Goal: Task Accomplishment & Management: Use online tool/utility

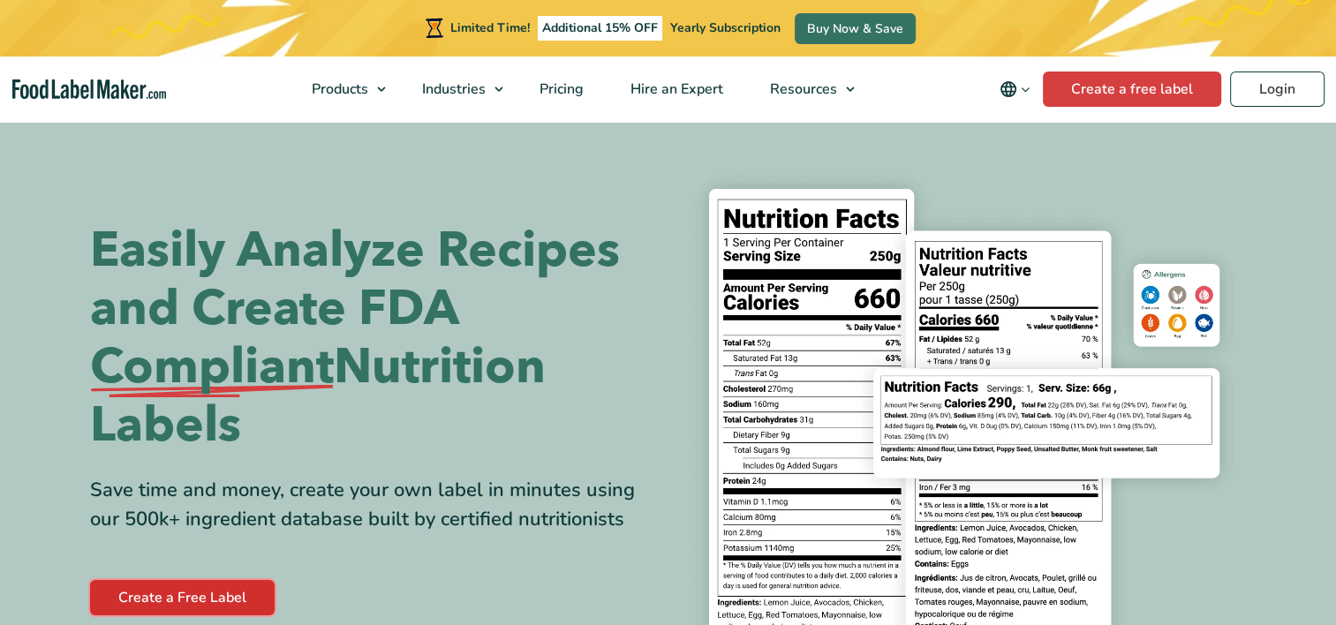
click at [221, 595] on link "Create a Free Label" at bounding box center [182, 597] width 185 height 35
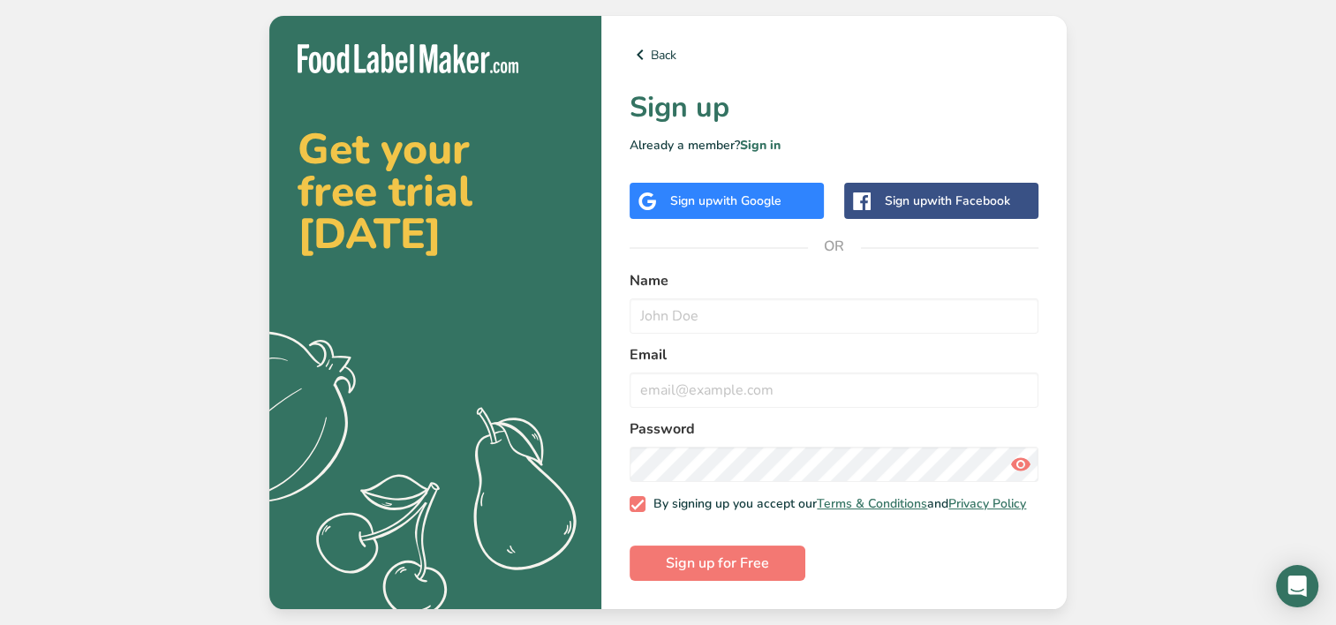
click at [722, 185] on div "Sign up with Google" at bounding box center [727, 201] width 194 height 36
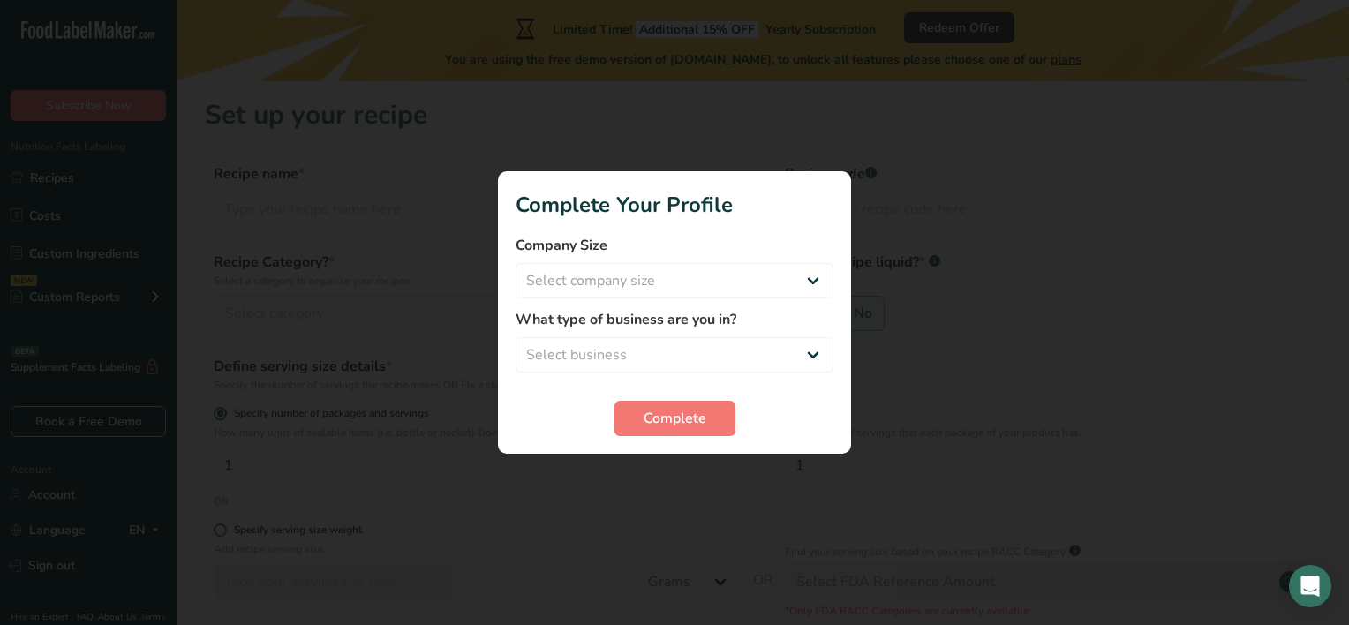
click at [903, 315] on div at bounding box center [674, 312] width 1349 height 625
click at [785, 269] on select "Select company size Fewer than 10 Employees 10 to 50 Employees 51 to 500 Employ…" at bounding box center [675, 280] width 318 height 35
select select "1"
click at [516, 263] on select "Select company size Fewer than 10 Employees 10 to 50 Employees 51 to 500 Employ…" at bounding box center [675, 280] width 318 height 35
click at [649, 353] on select "Select business Packaged Food Manufacturer Restaurant & Cafe Bakery Meal Plans …" at bounding box center [675, 354] width 318 height 35
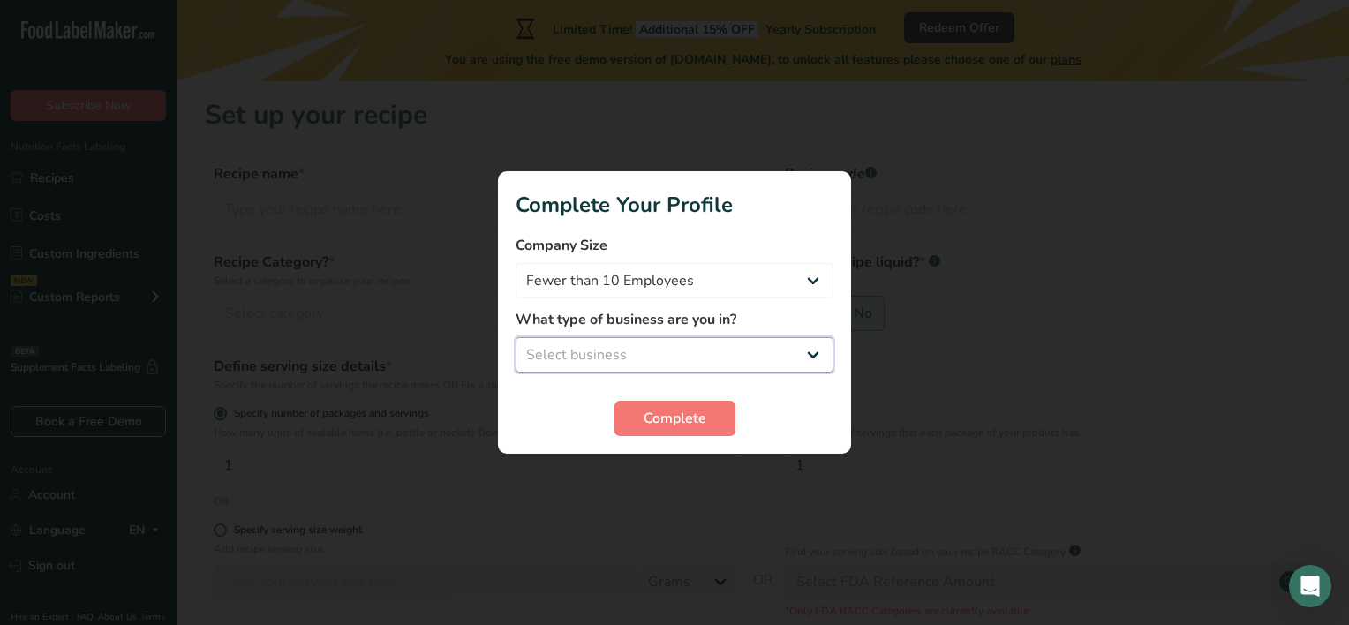
select select "3"
click at [516, 337] on select "Select business Packaged Food Manufacturer Restaurant & Cafe Bakery Meal Plans …" at bounding box center [675, 354] width 318 height 35
click at [670, 421] on span "Complete" at bounding box center [675, 418] width 63 height 21
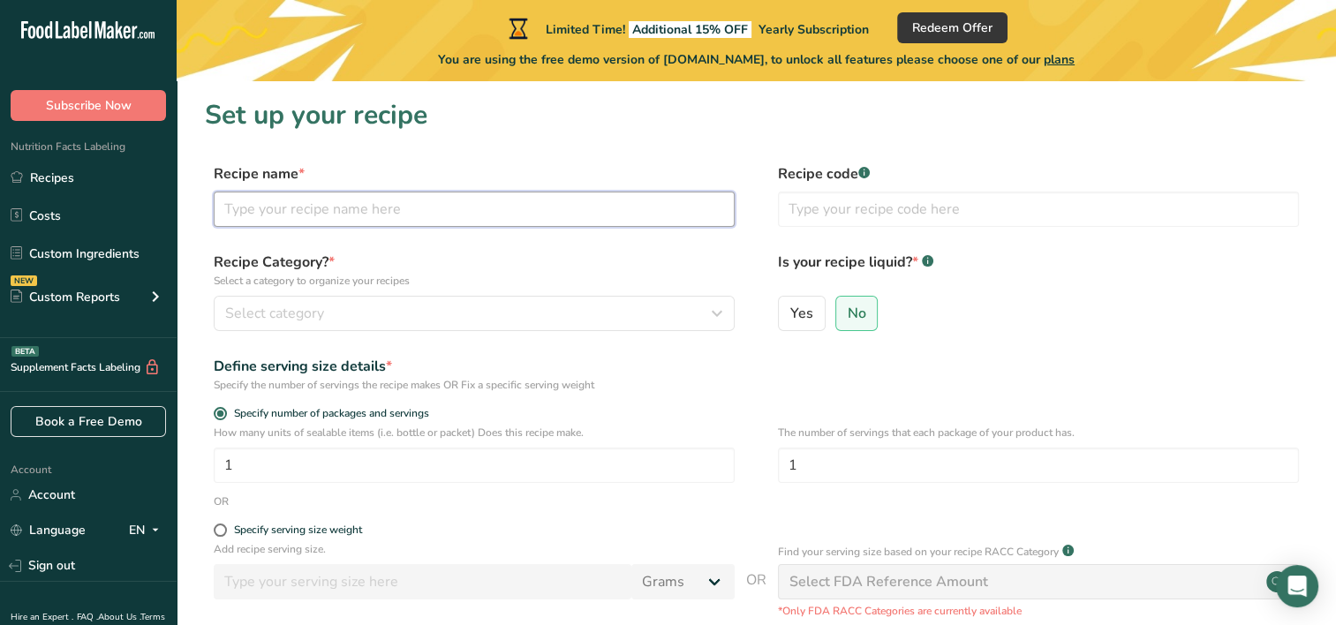
click at [346, 219] on input "text" at bounding box center [474, 209] width 521 height 35
click at [346, 219] on input "F" at bounding box center [474, 209] width 521 height 35
type input "Fresh Milled Honey Wheat Bread"
click at [1056, 320] on div "Yes No" at bounding box center [1038, 319] width 521 height 46
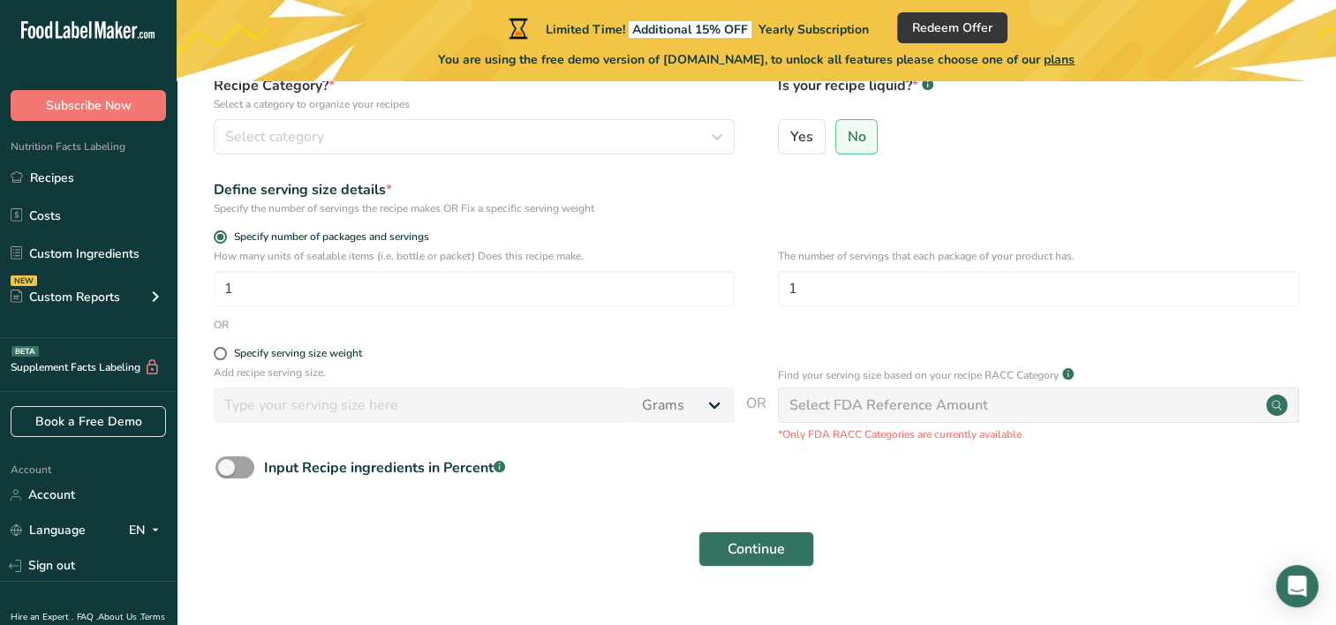
scroll to position [214, 0]
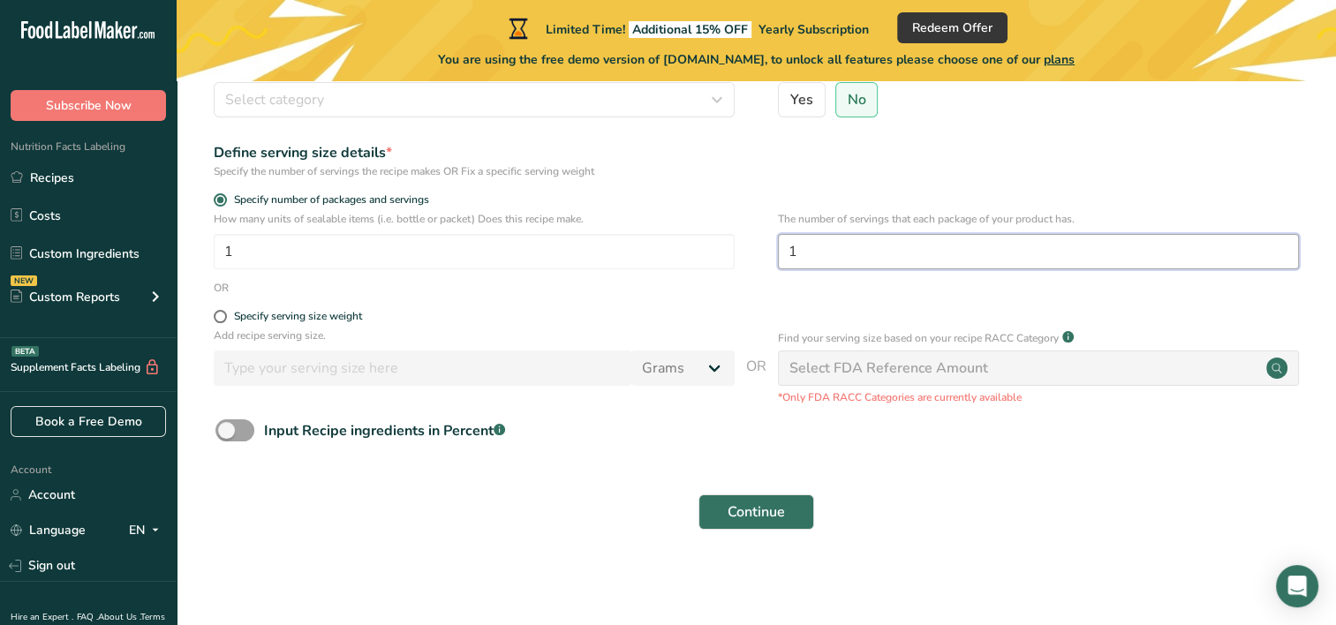
click at [818, 265] on input "1" at bounding box center [1038, 251] width 521 height 35
type input "14"
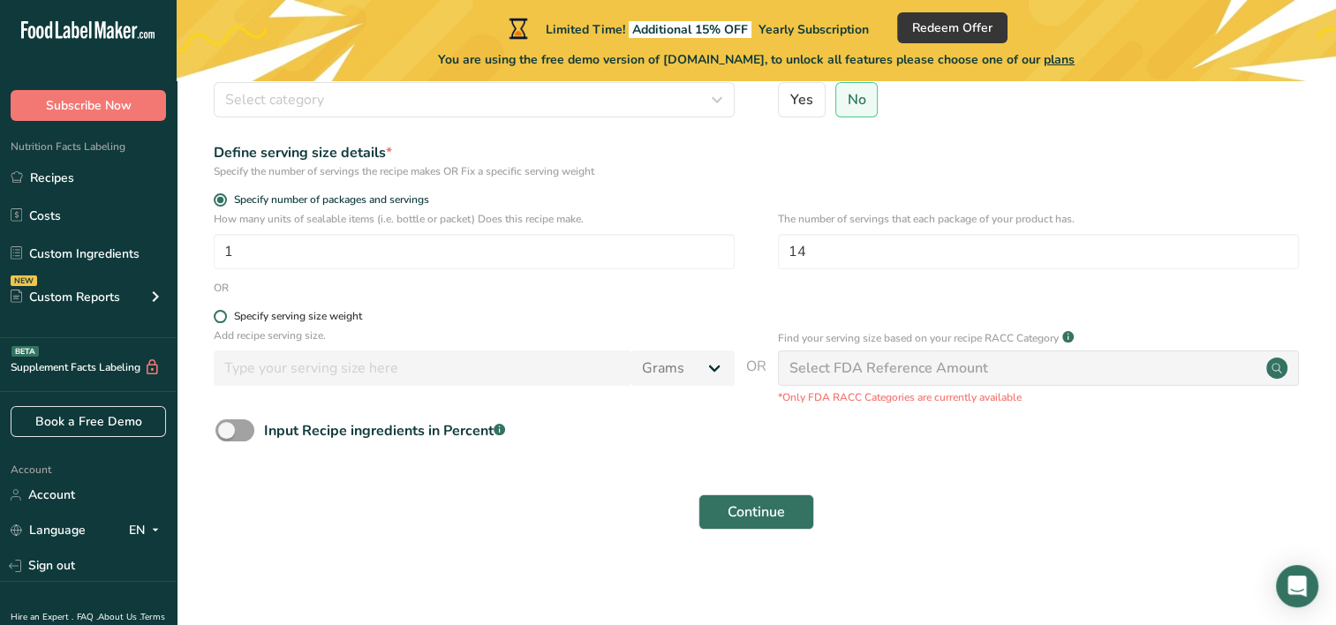
click at [632, 314] on label "Specify serving size weight" at bounding box center [474, 316] width 521 height 13
click at [225, 314] on input "Specify serving size weight" at bounding box center [219, 316] width 11 height 11
radio input "true"
radio input "false"
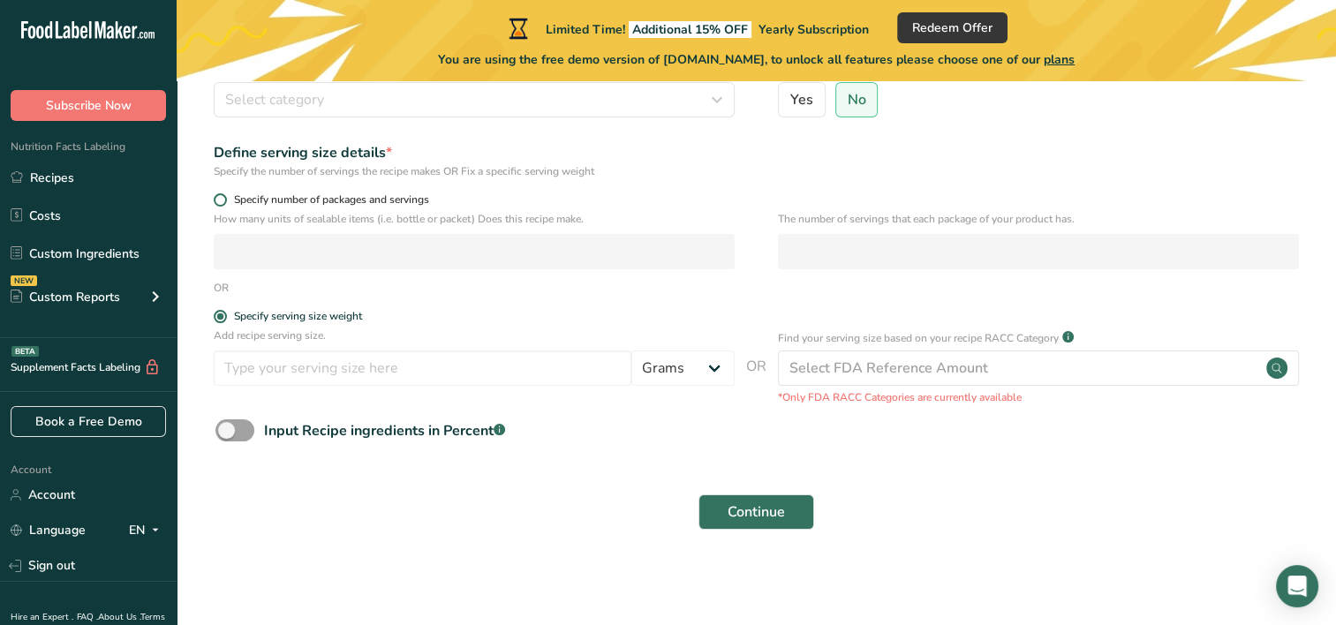
click at [225, 193] on label "Specify number of packages and servings" at bounding box center [474, 199] width 521 height 13
click at [225, 194] on input "Specify number of packages and servings" at bounding box center [219, 199] width 11 height 11
radio input "true"
radio input "false"
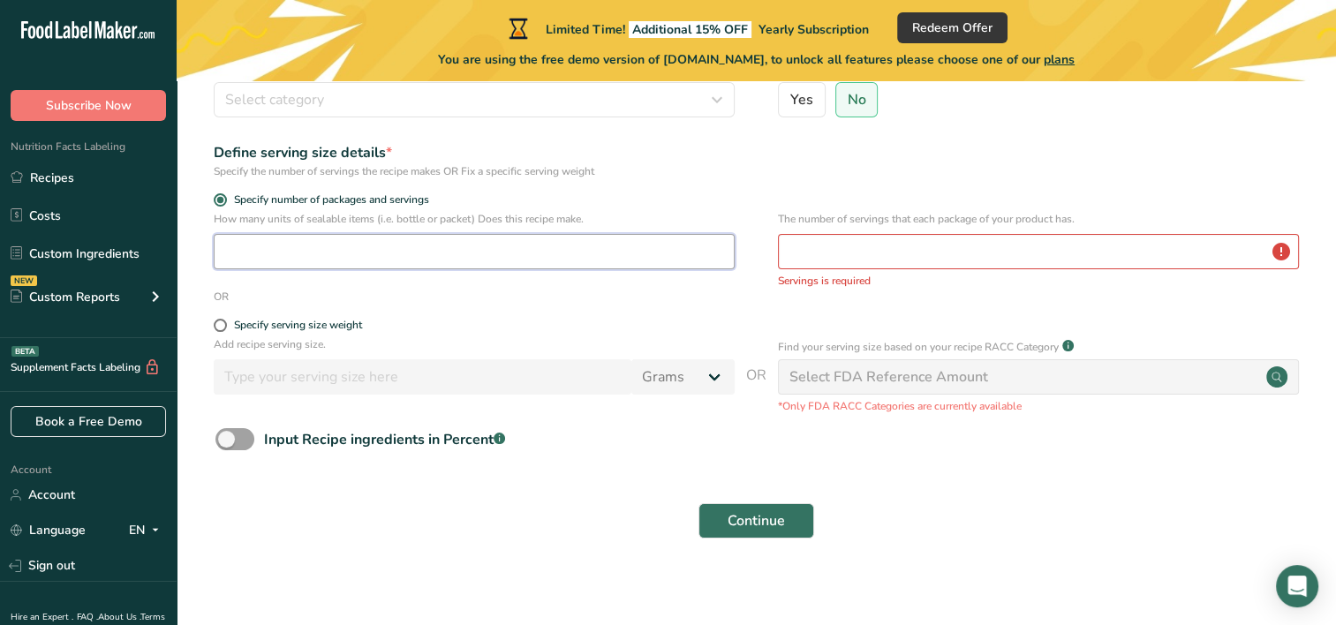
click at [355, 253] on input "number" at bounding box center [474, 251] width 521 height 35
type input "1"
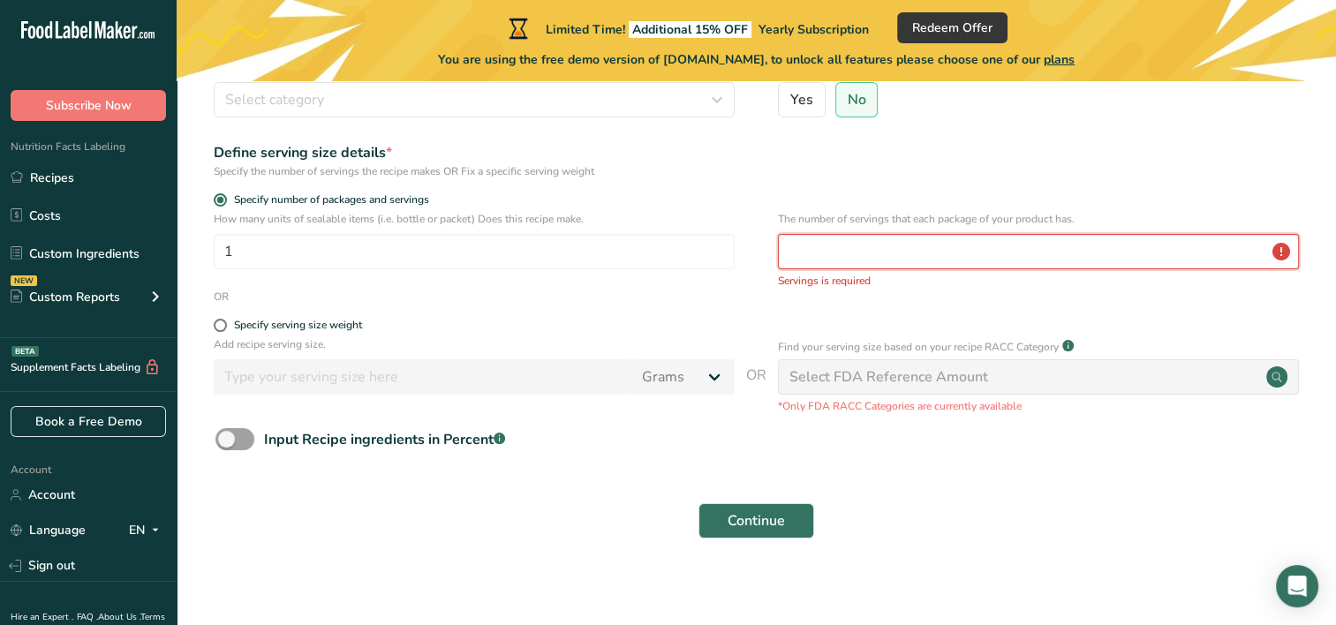
click at [881, 260] on input "number" at bounding box center [1038, 251] width 521 height 35
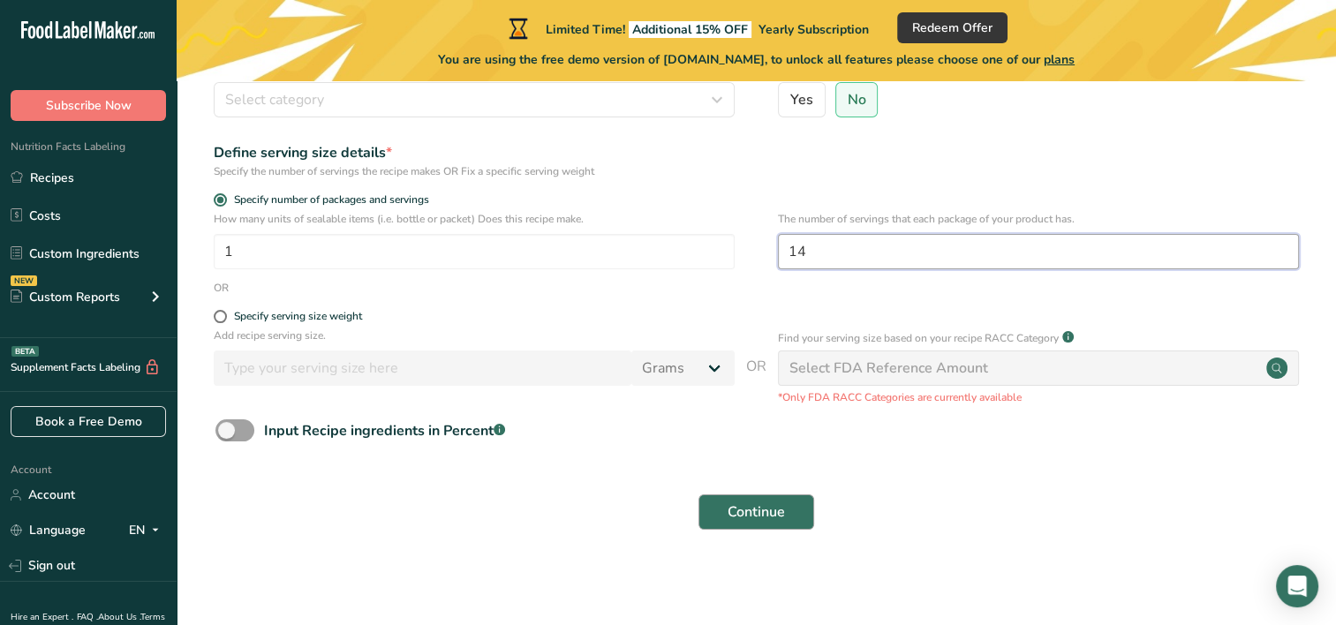
type input "14"
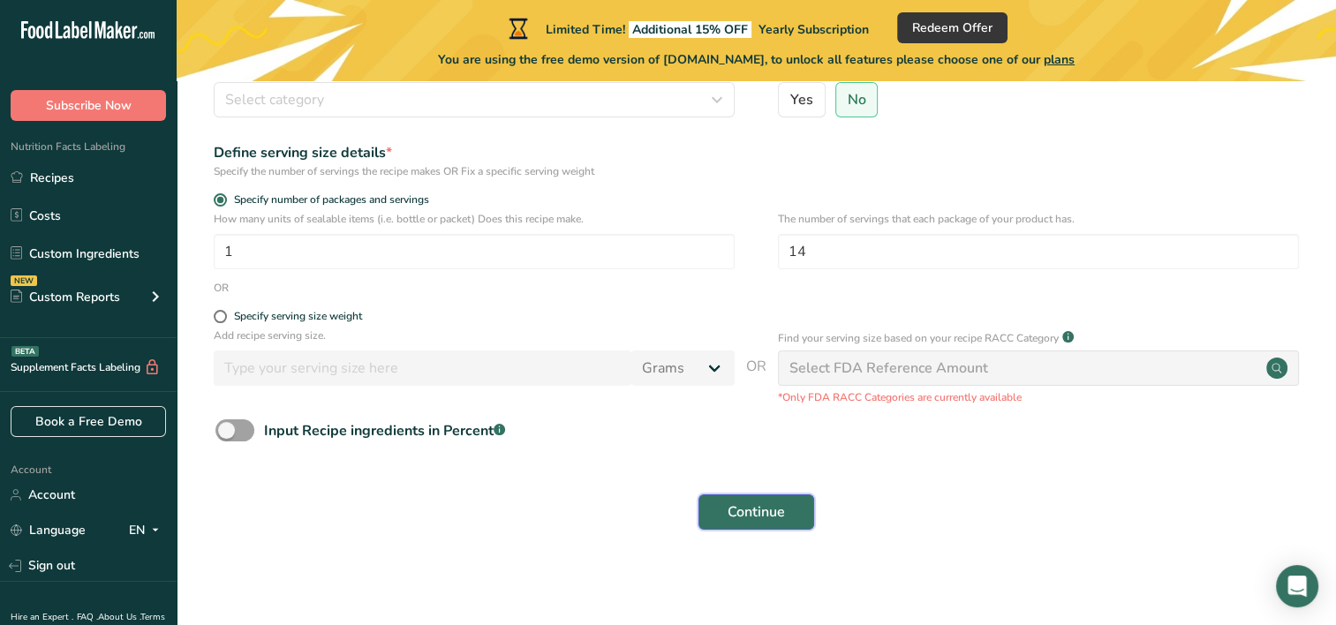
click at [792, 515] on button "Continue" at bounding box center [757, 512] width 116 height 35
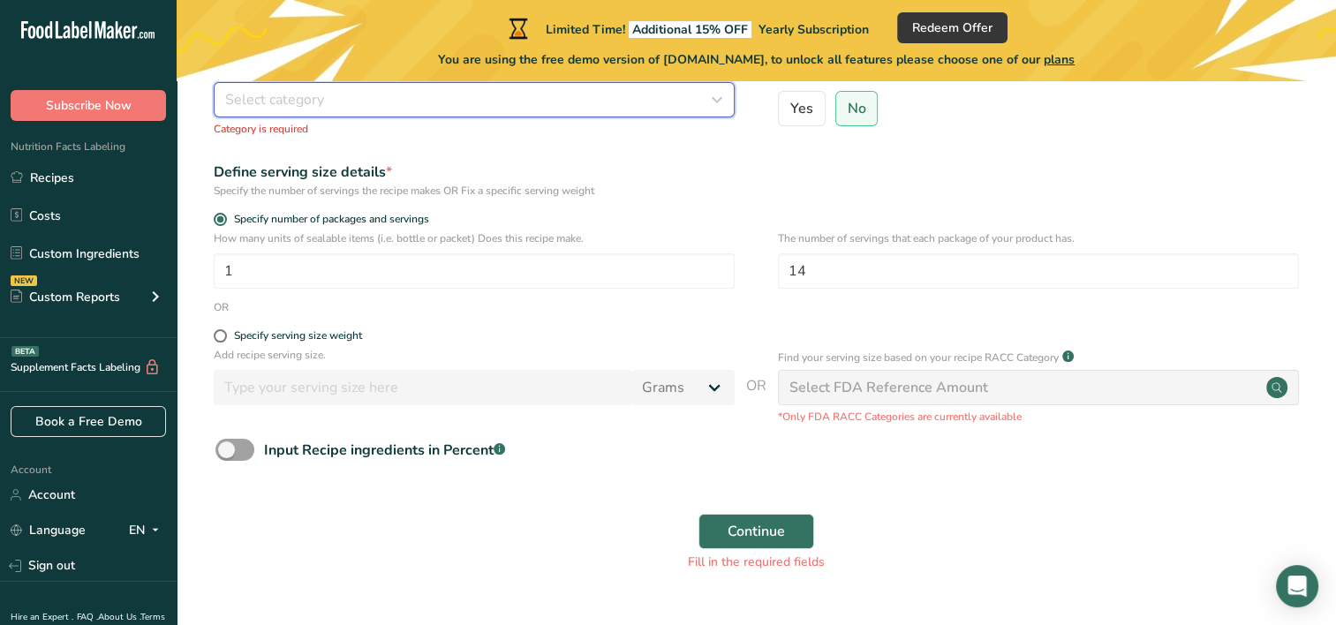
click at [398, 110] on button "Select category" at bounding box center [474, 99] width 521 height 35
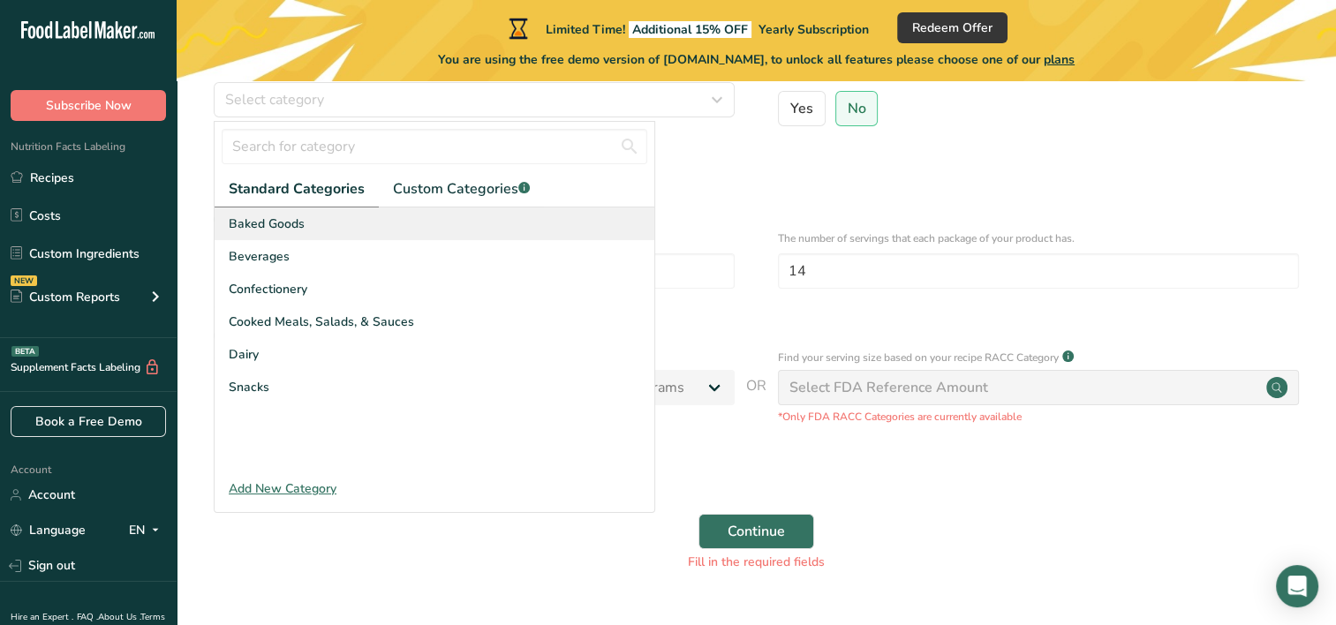
click at [266, 226] on span "Baked Goods" at bounding box center [267, 224] width 76 height 19
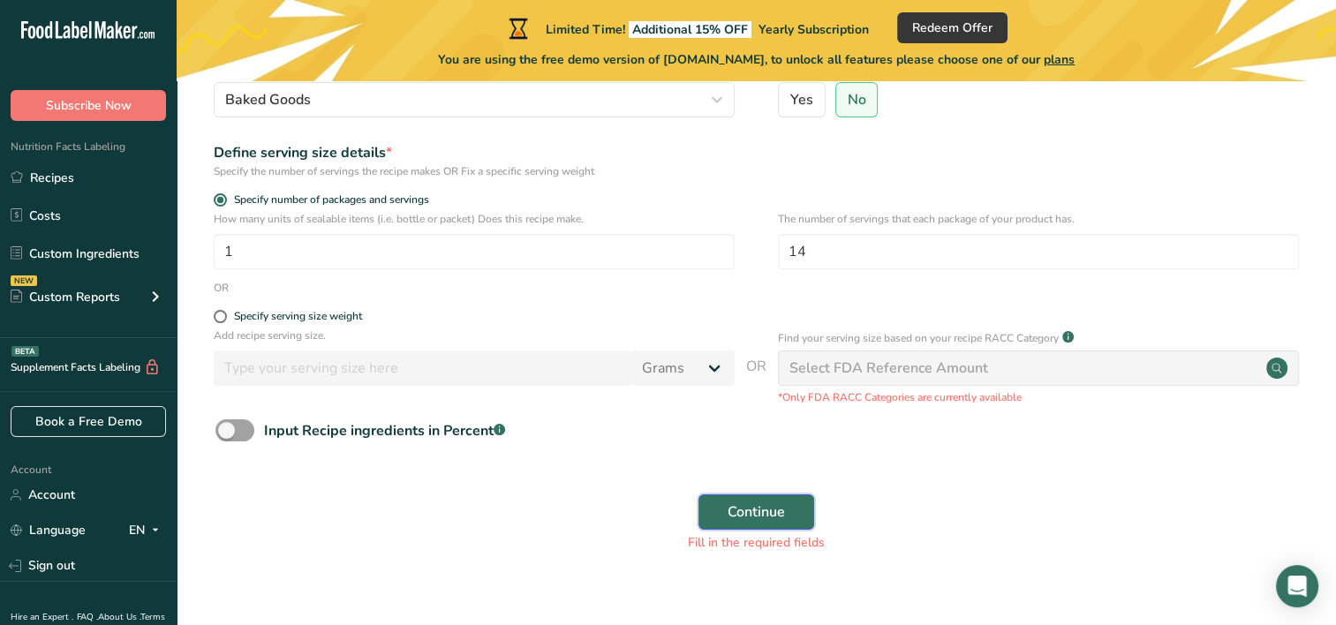
click at [722, 496] on button "Continue" at bounding box center [757, 512] width 116 height 35
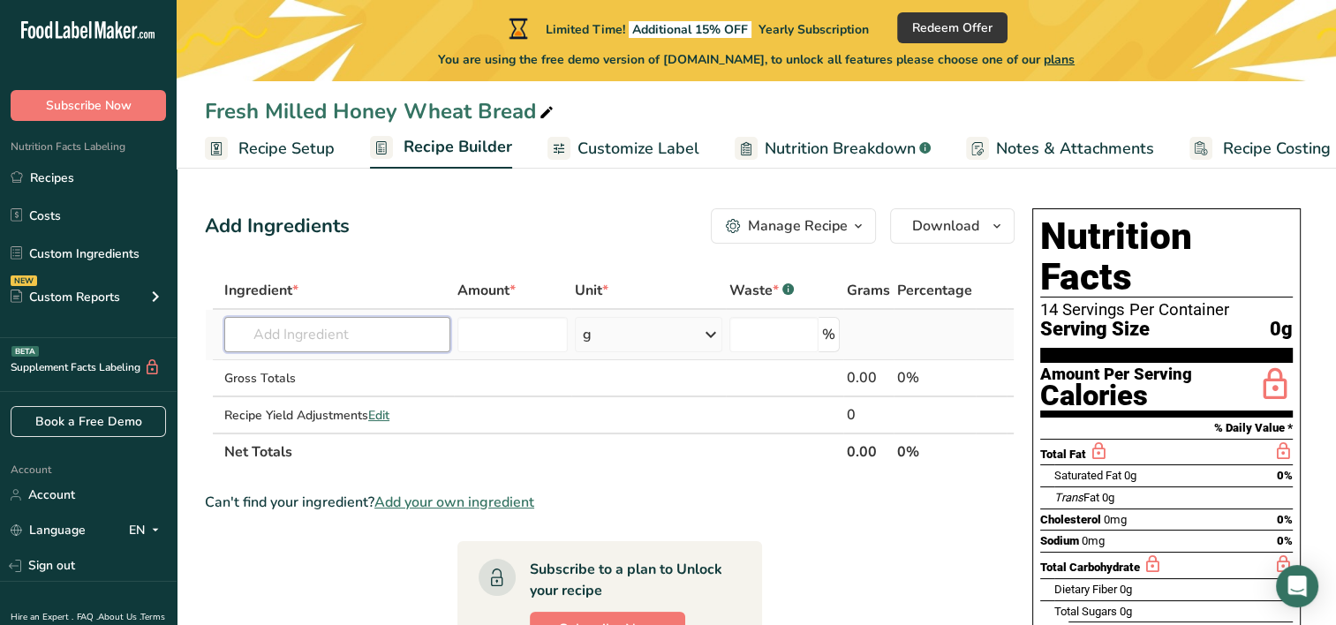
click at [381, 343] on input "text" at bounding box center [337, 334] width 226 height 35
type input "Fresh Milled Hard Red Wheat Flour"
click at [353, 398] on div "Add your own ingredient" at bounding box center [337, 399] width 198 height 19
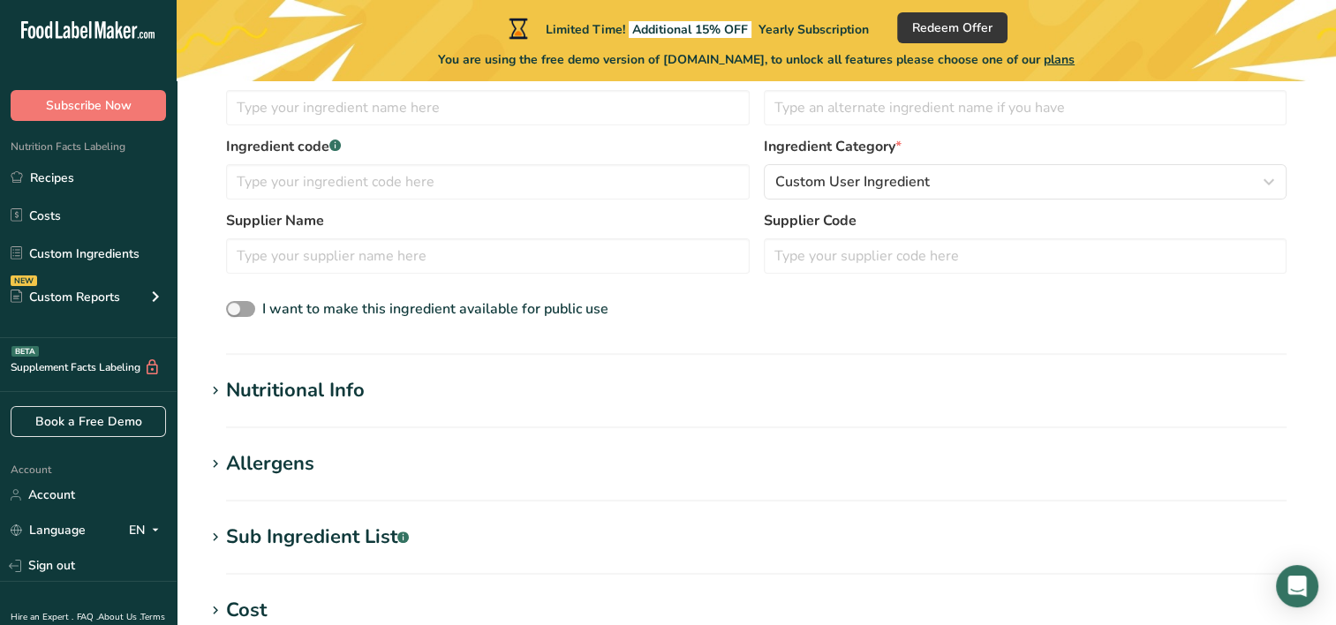
scroll to position [283, 0]
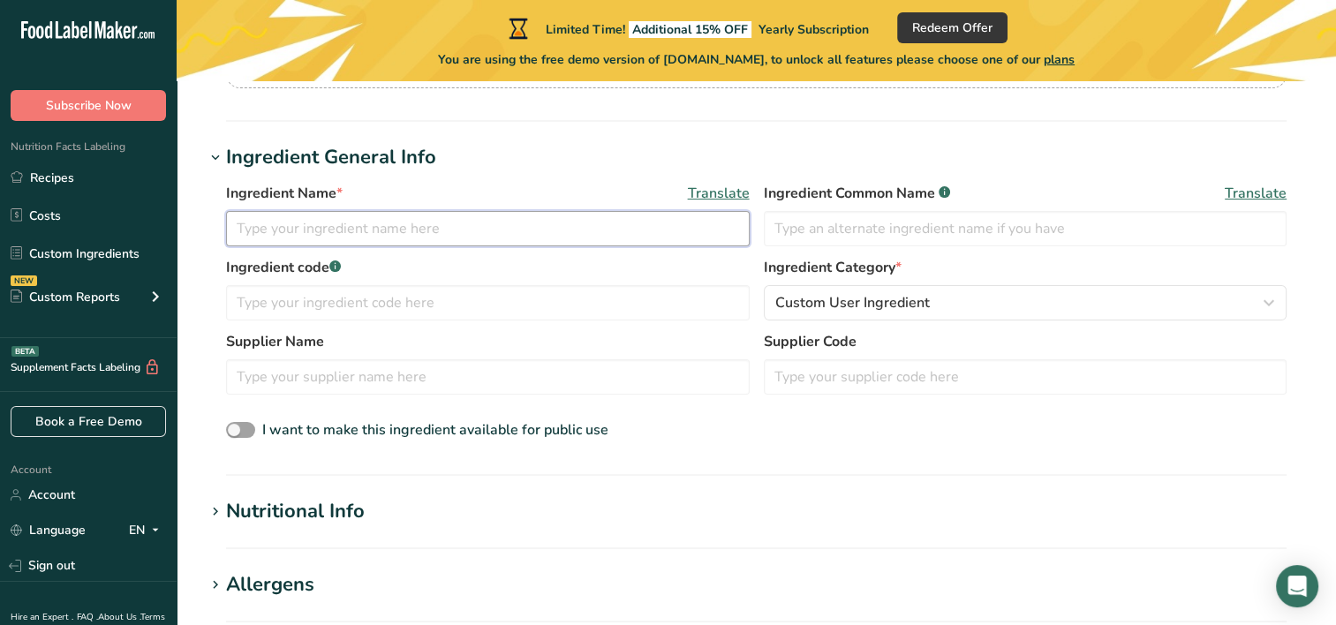
click at [467, 238] on input "text" at bounding box center [488, 228] width 524 height 35
click at [446, 178] on div "Ingredient Name * Translate Ingredient Common Name .a-a{fill:#347362;}.b-a{fill…" at bounding box center [756, 312] width 1103 height 281
click at [427, 208] on div "Ingredient Name * Translate" at bounding box center [488, 215] width 524 height 64
click at [410, 232] on input "text" at bounding box center [488, 228] width 524 height 35
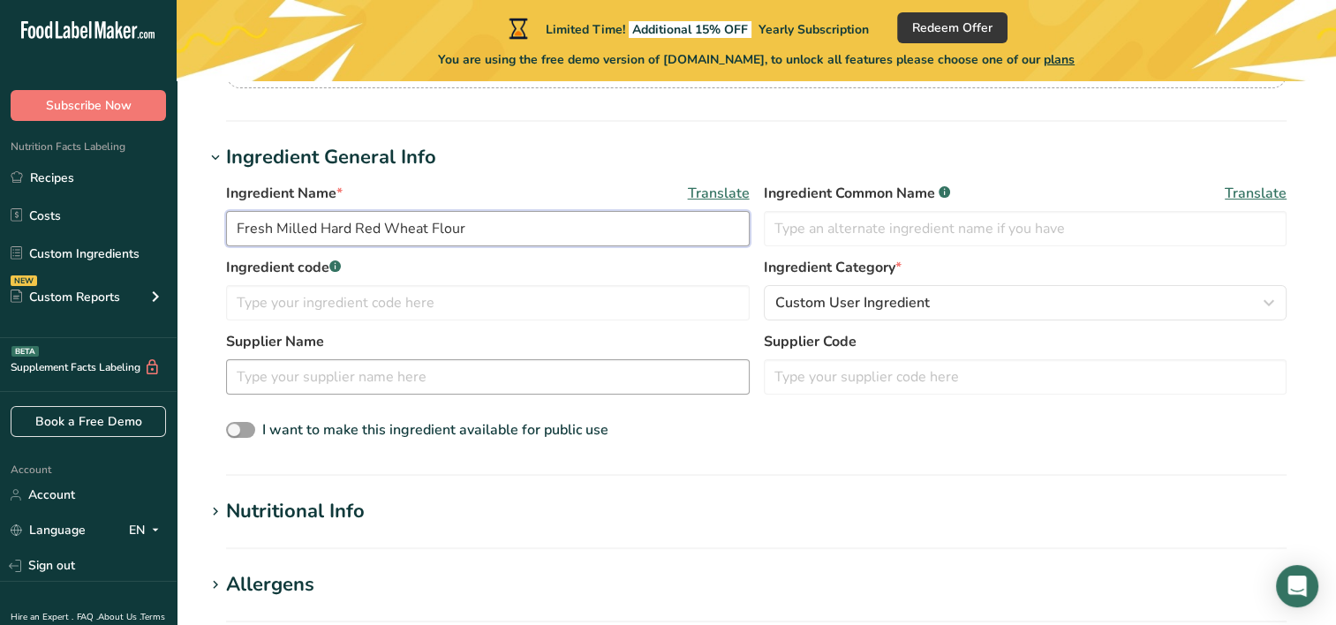
type input "Fresh Milled Hard Red Wheat Flour"
click at [403, 389] on input "text" at bounding box center [488, 376] width 524 height 35
type input "Azure Standard"
click at [655, 436] on div "I want to make this ingredient available for public use" at bounding box center [756, 431] width 1061 height 23
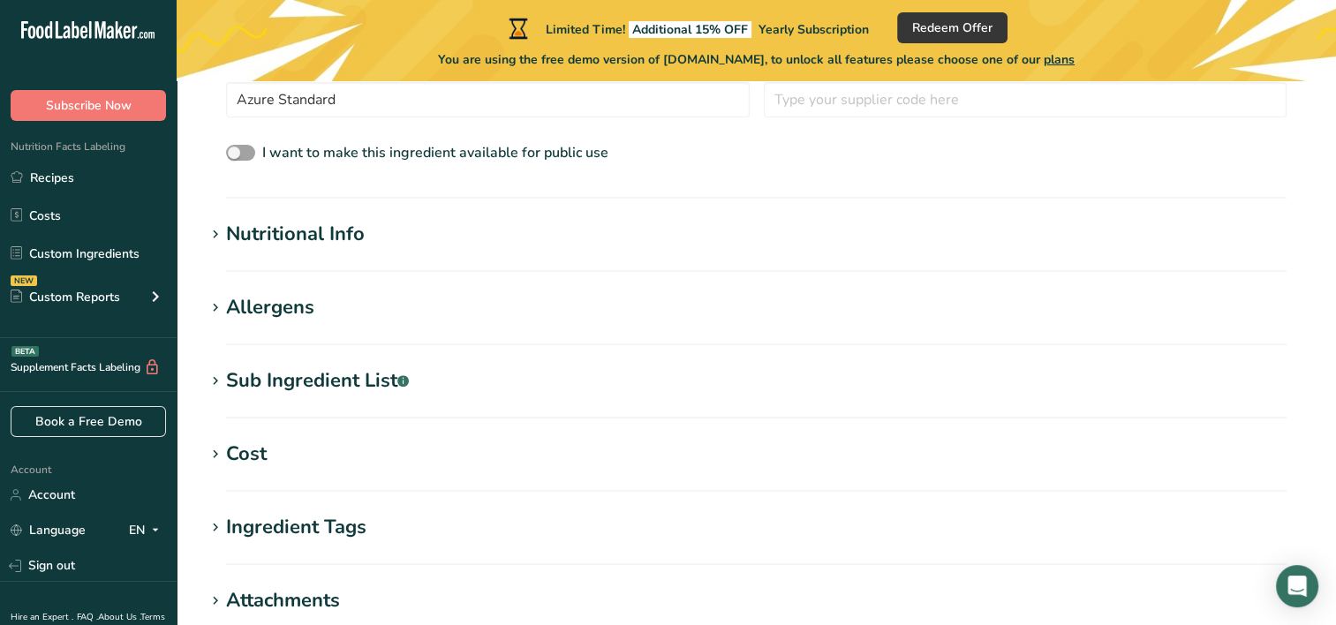
scroll to position [577, 0]
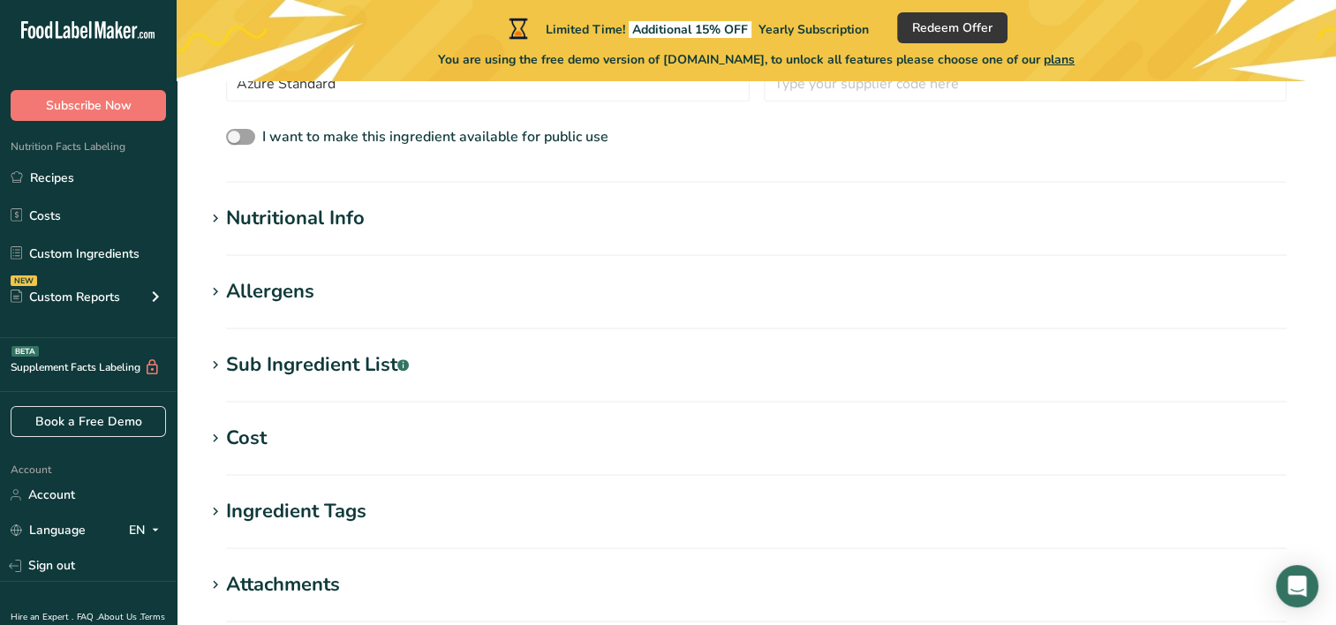
click at [254, 219] on div "Nutritional Info" at bounding box center [295, 218] width 139 height 29
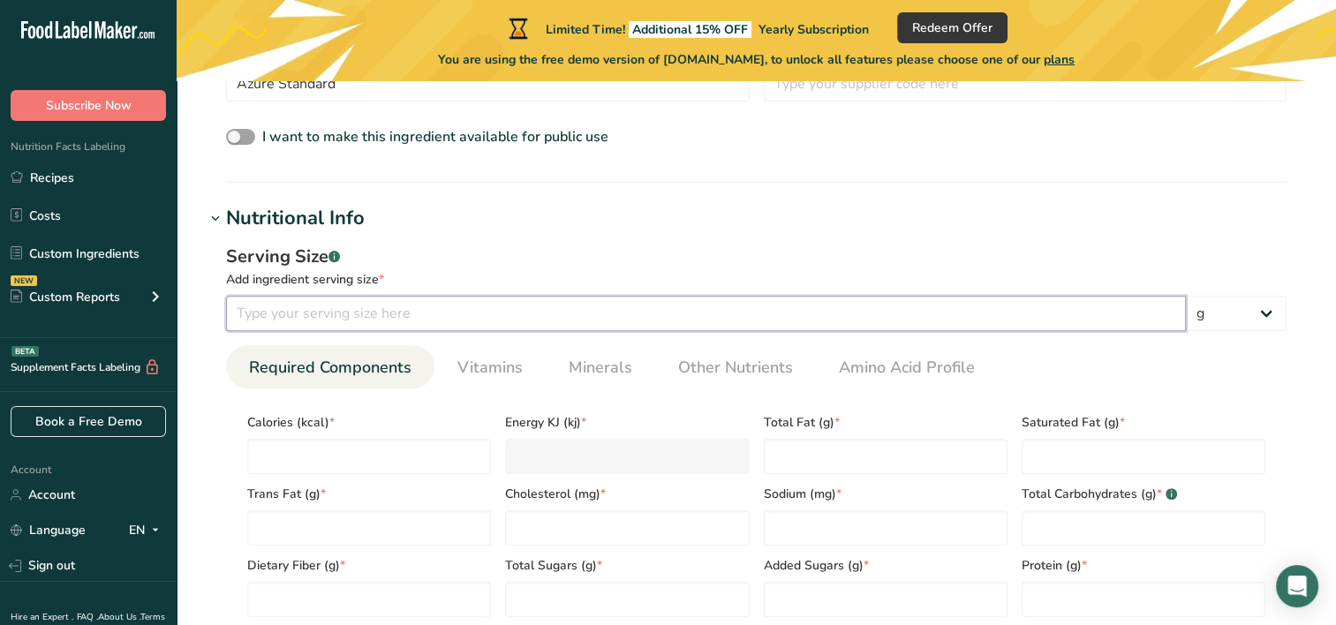
click at [989, 311] on input "number" at bounding box center [706, 313] width 960 height 35
type input "4"
type input "1"
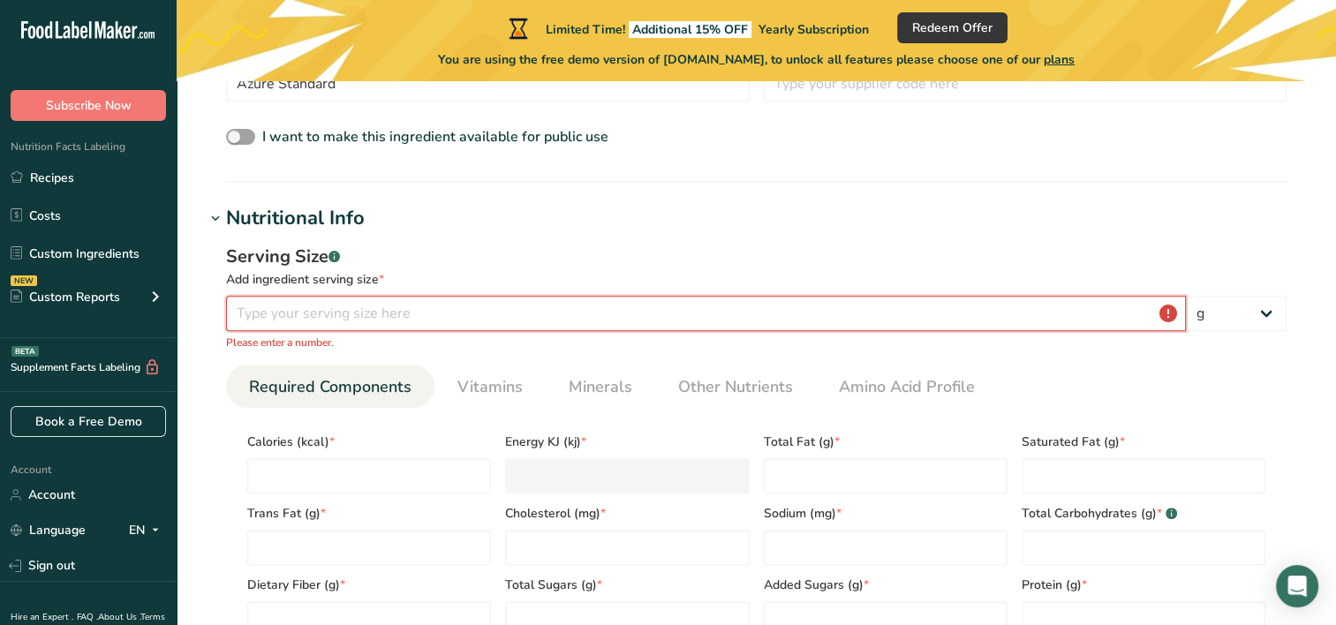
type input "1"
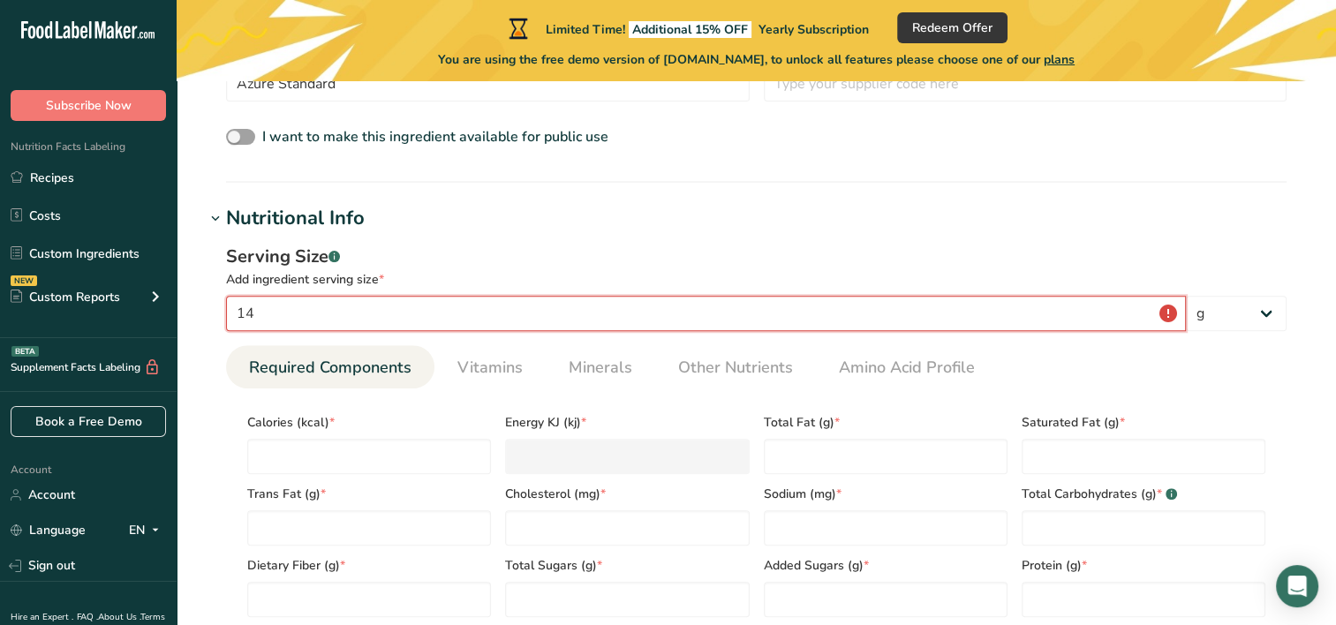
type input "1"
type input "0.25"
click at [1278, 314] on select "g kg mg mcg lb oz l mL fl oz tbsp tsp cup qt gallon" at bounding box center [1236, 313] width 101 height 35
select select "21"
click at [1186, 296] on select "g kg mg mcg lb oz l mL fl oz tbsp tsp cup qt gallon" at bounding box center [1236, 313] width 101 height 35
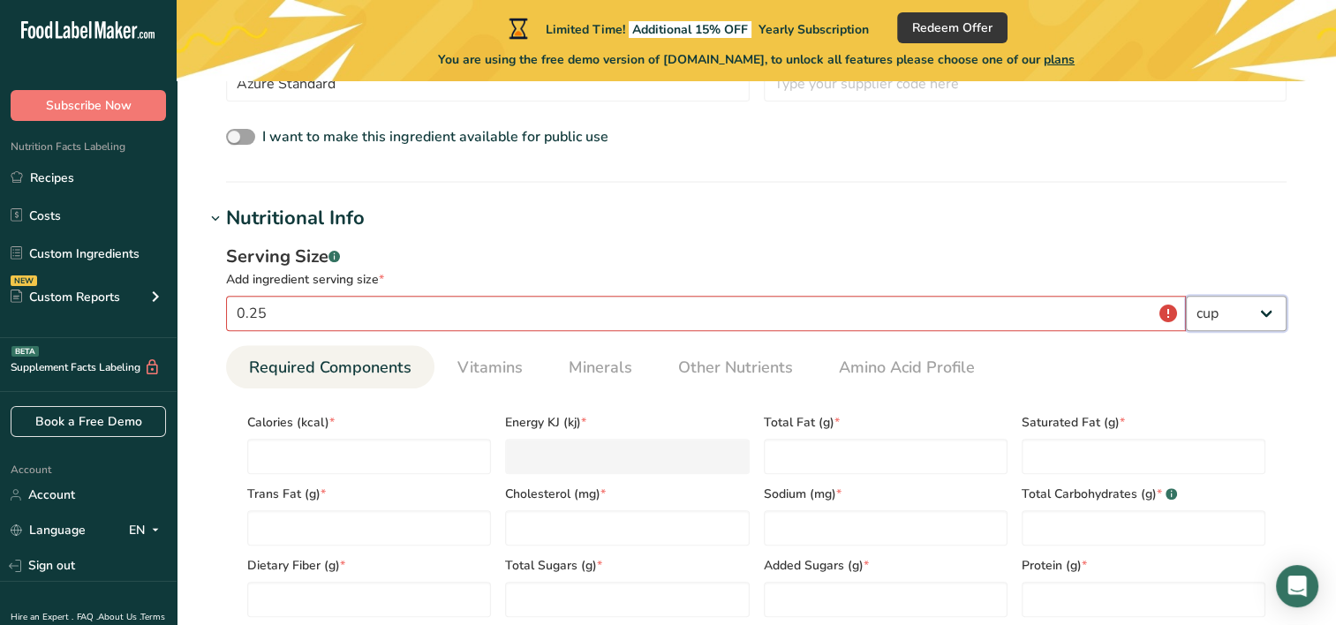
select select "22"
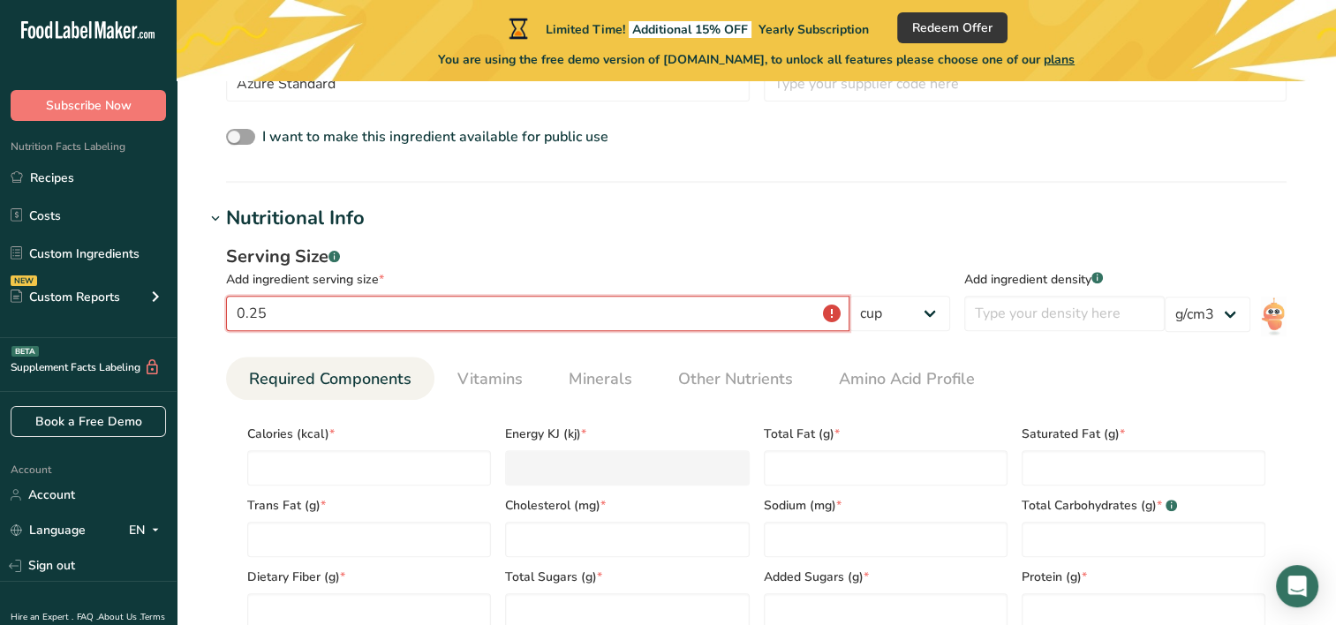
click at [719, 314] on input "0.25" at bounding box center [538, 313] width 624 height 35
type input "0"
click at [844, 313] on input "14" at bounding box center [538, 313] width 624 height 35
click at [688, 182] on hr at bounding box center [756, 182] width 1061 height 2
click at [271, 318] on input "14" at bounding box center [538, 313] width 624 height 35
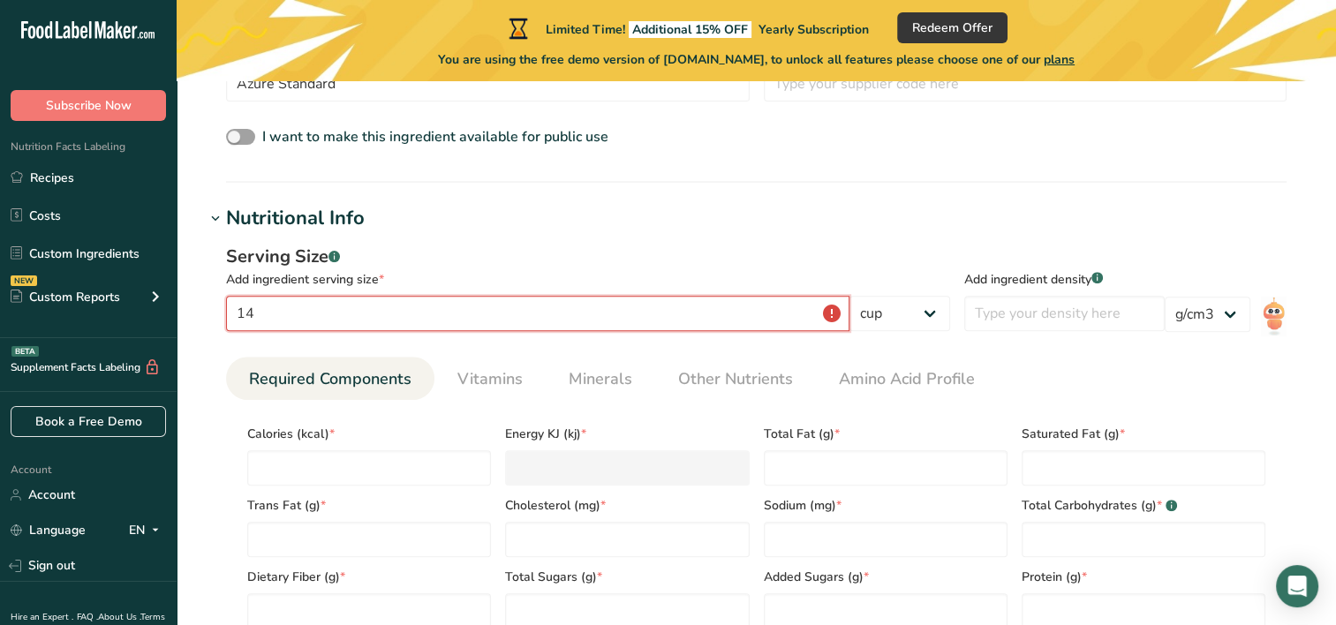
type input "1"
type input "0.25"
click at [734, 213] on h1 "Nutritional Info" at bounding box center [756, 218] width 1103 height 29
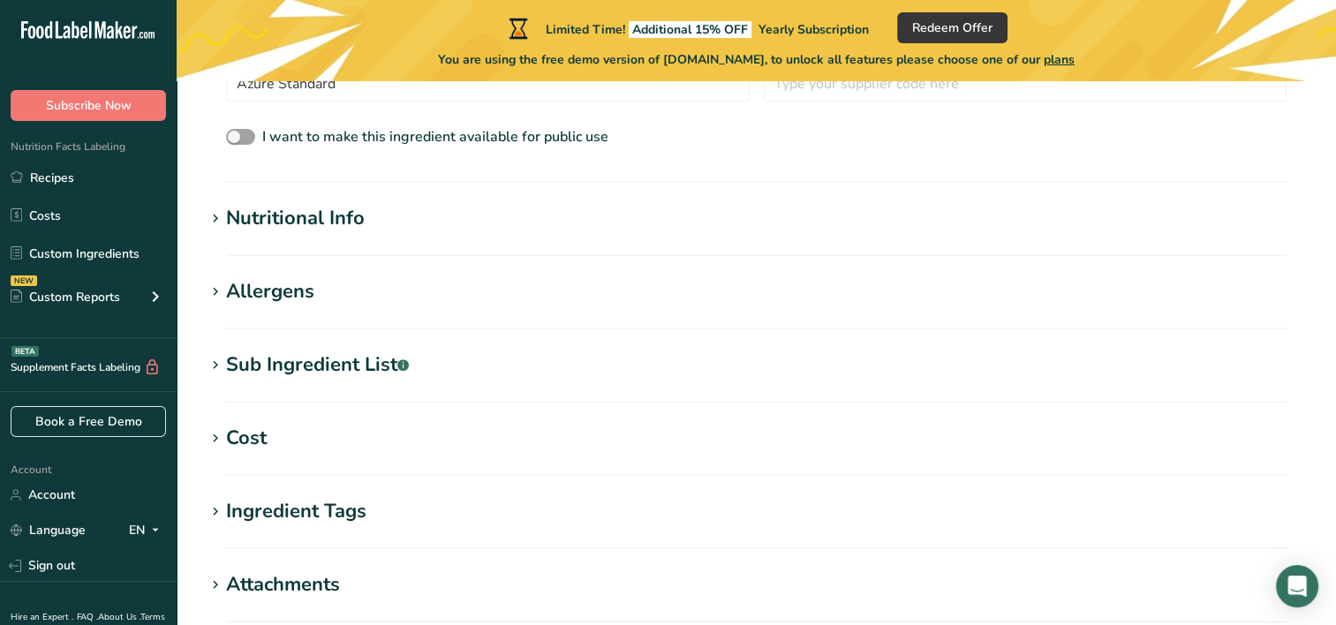
click at [606, 231] on h1 "Nutritional Info" at bounding box center [756, 218] width 1103 height 29
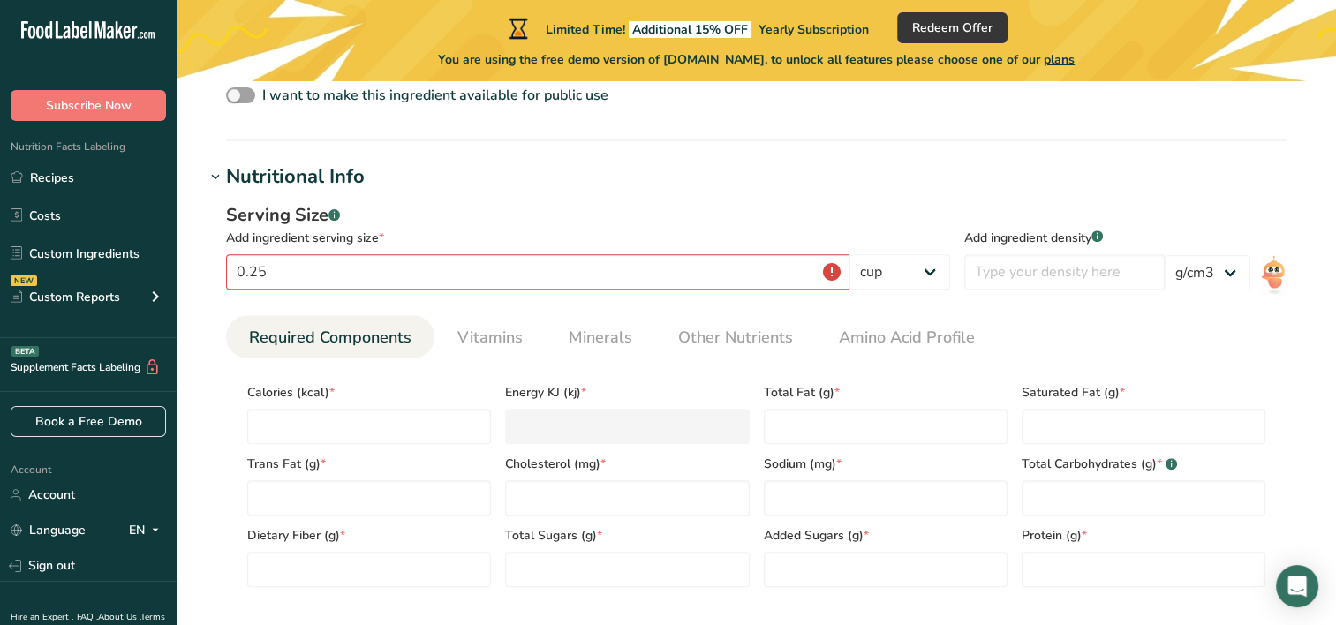
scroll to position [654, 0]
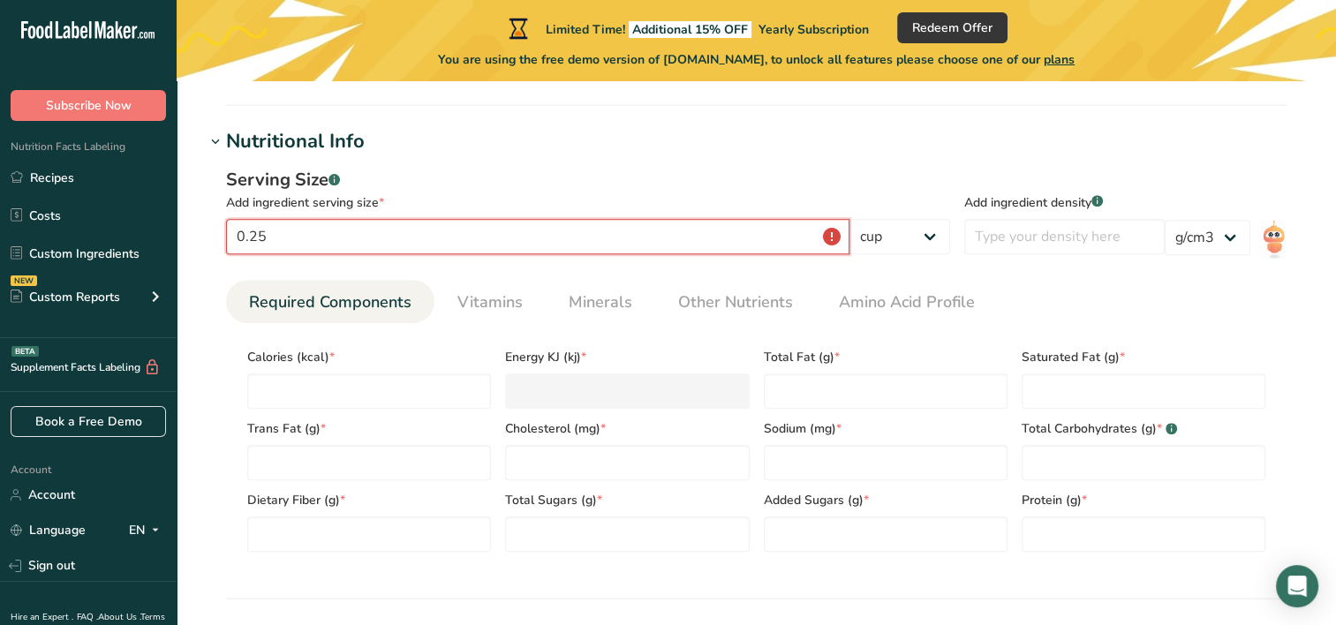
click at [842, 238] on input "0.25" at bounding box center [538, 236] width 624 height 35
click at [902, 233] on select "g kg mg mcg lb oz l mL fl oz tbsp tsp cup qt gallon" at bounding box center [900, 236] width 101 height 35
select select "0"
click at [950, 219] on select "g kg mg mcg lb oz l mL fl oz tbsp tsp cup qt gallon" at bounding box center [900, 236] width 101 height 35
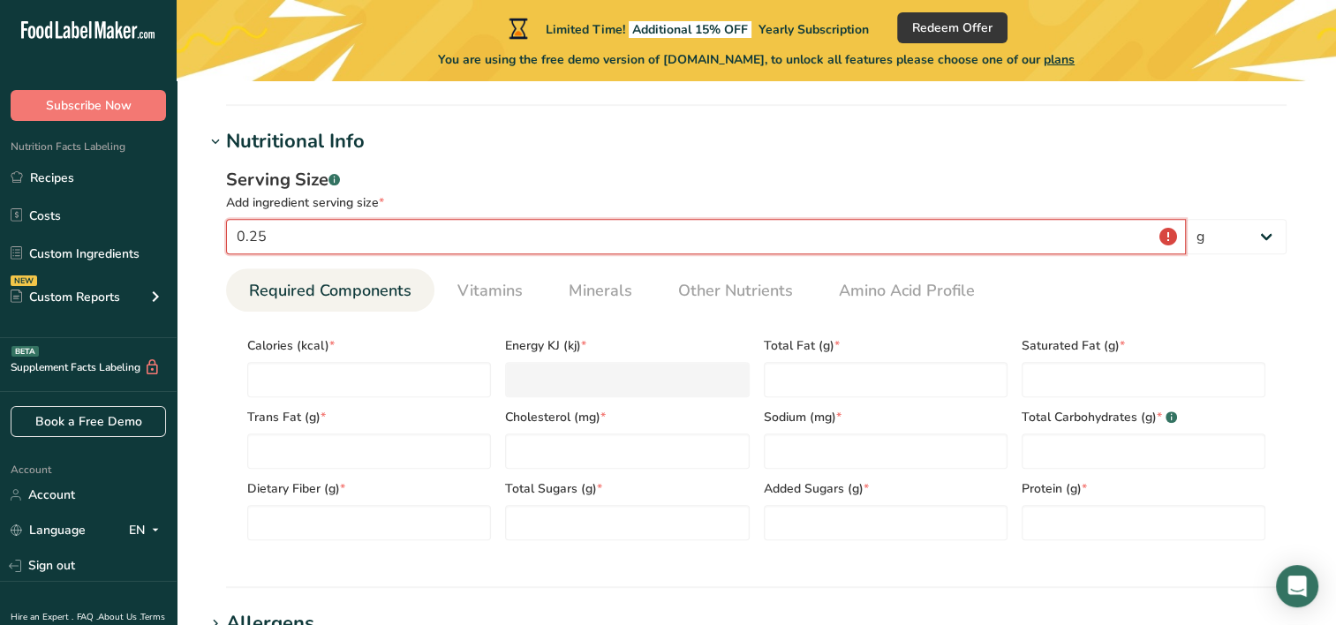
click at [590, 237] on input "0.25" at bounding box center [706, 236] width 960 height 35
type input "46"
click at [1054, 274] on ul "Required Components Vitamins Minerals Other Nutrients Amino Acid Profile" at bounding box center [756, 289] width 1061 height 43
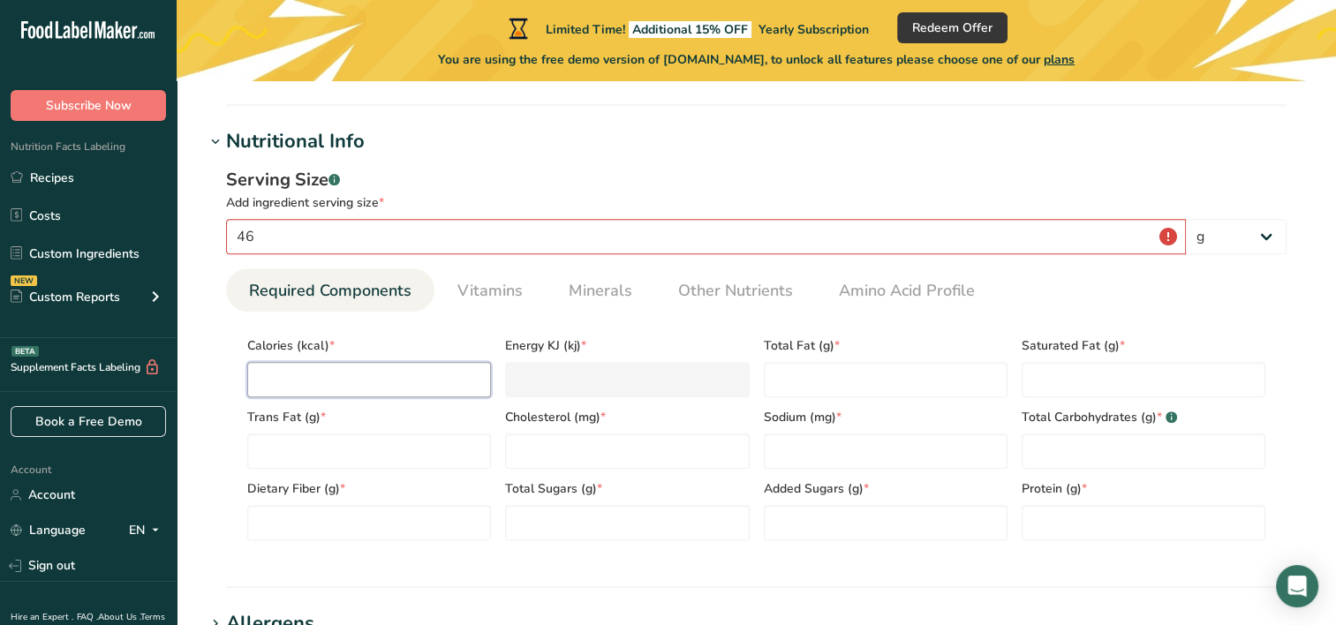
click at [400, 372] on input "number" at bounding box center [369, 379] width 244 height 35
type input "1"
type KJ "4.2"
type input "15"
type KJ "62.8"
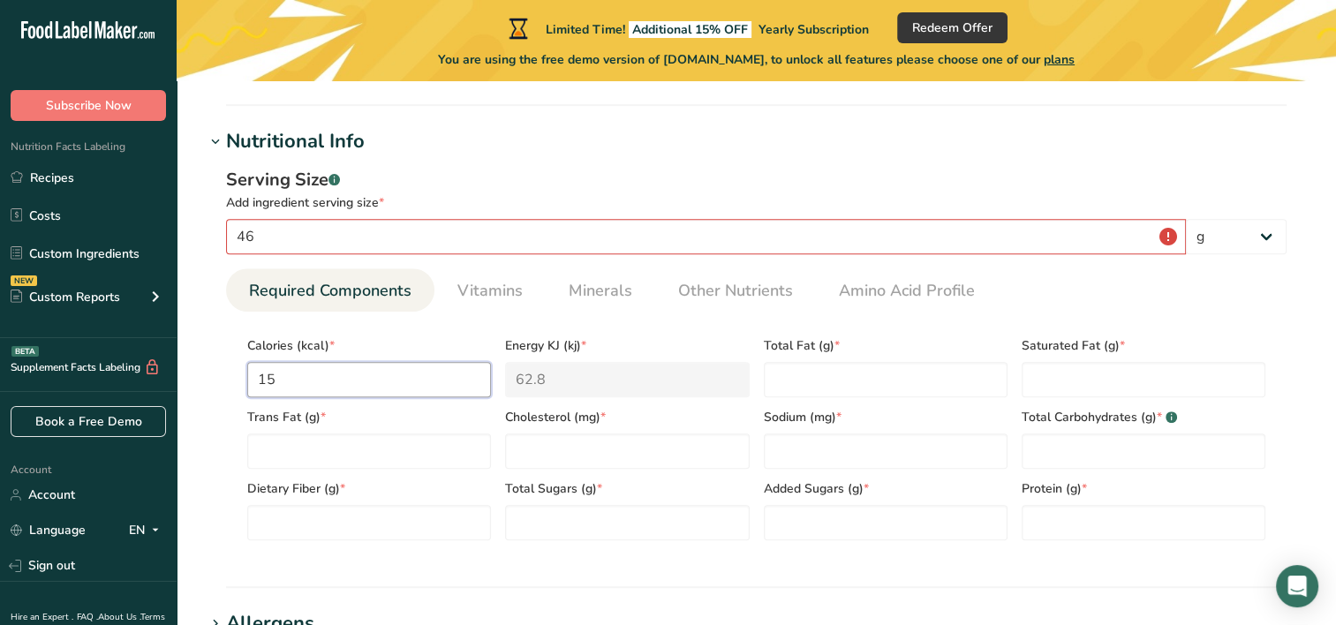
type input "150"
type KJ "627.6"
type input "150"
click at [808, 372] on Fat "number" at bounding box center [886, 379] width 244 height 35
type Fat "0.5"
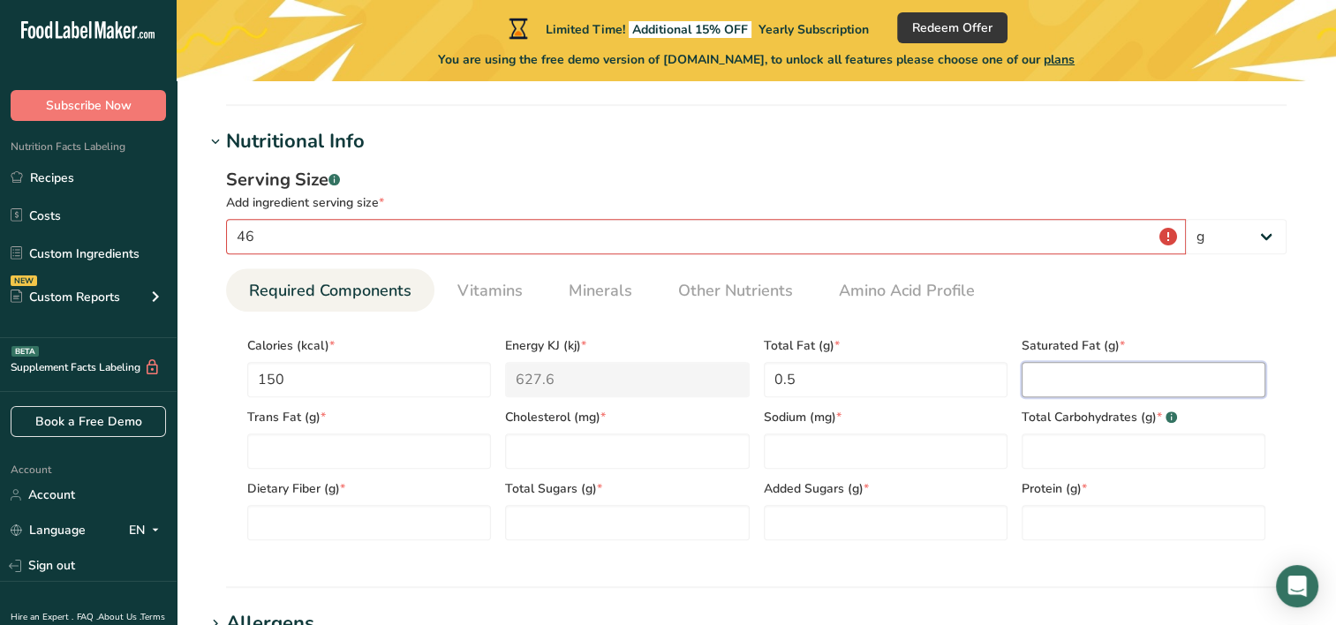
click at [1053, 385] on Fat "number" at bounding box center [1144, 379] width 244 height 35
type Fat "0"
click at [442, 459] on Fat "number" at bounding box center [369, 451] width 244 height 35
type Fat "0"
click at [578, 457] on input "number" at bounding box center [627, 451] width 244 height 35
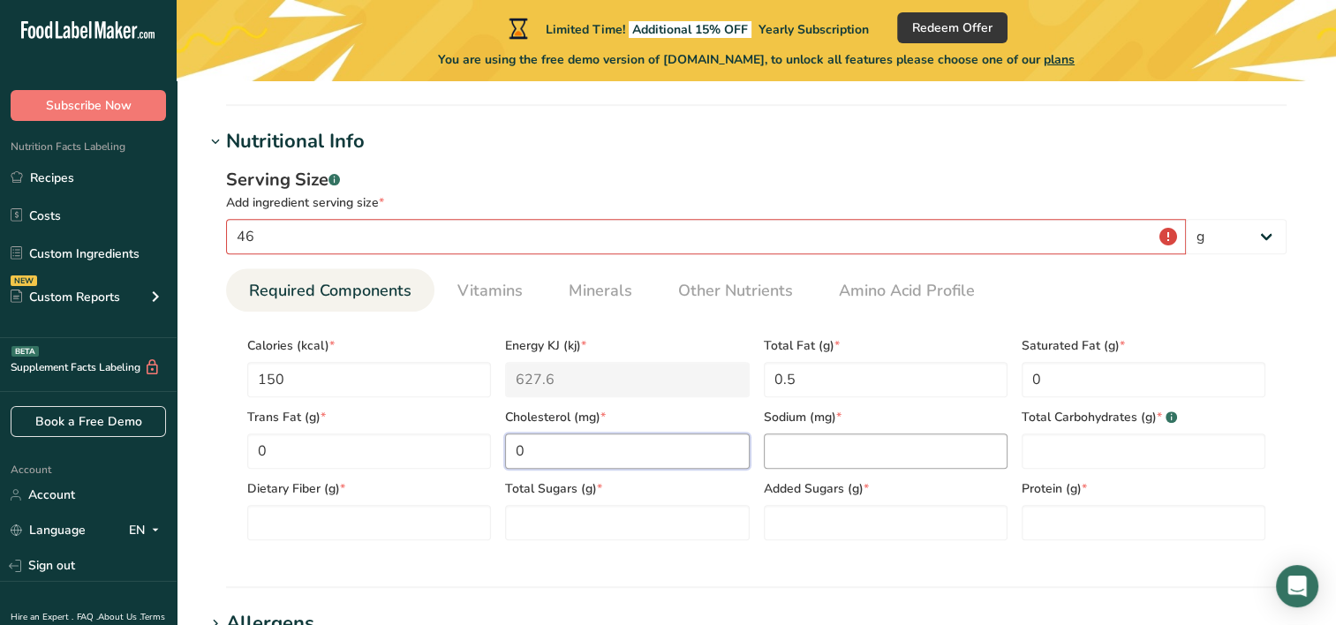
type input "0"
click at [813, 443] on input "number" at bounding box center [886, 451] width 244 height 35
type input "0"
click at [1183, 457] on Carbohydrates "number" at bounding box center [1144, 451] width 244 height 35
type Carbohydrates "33"
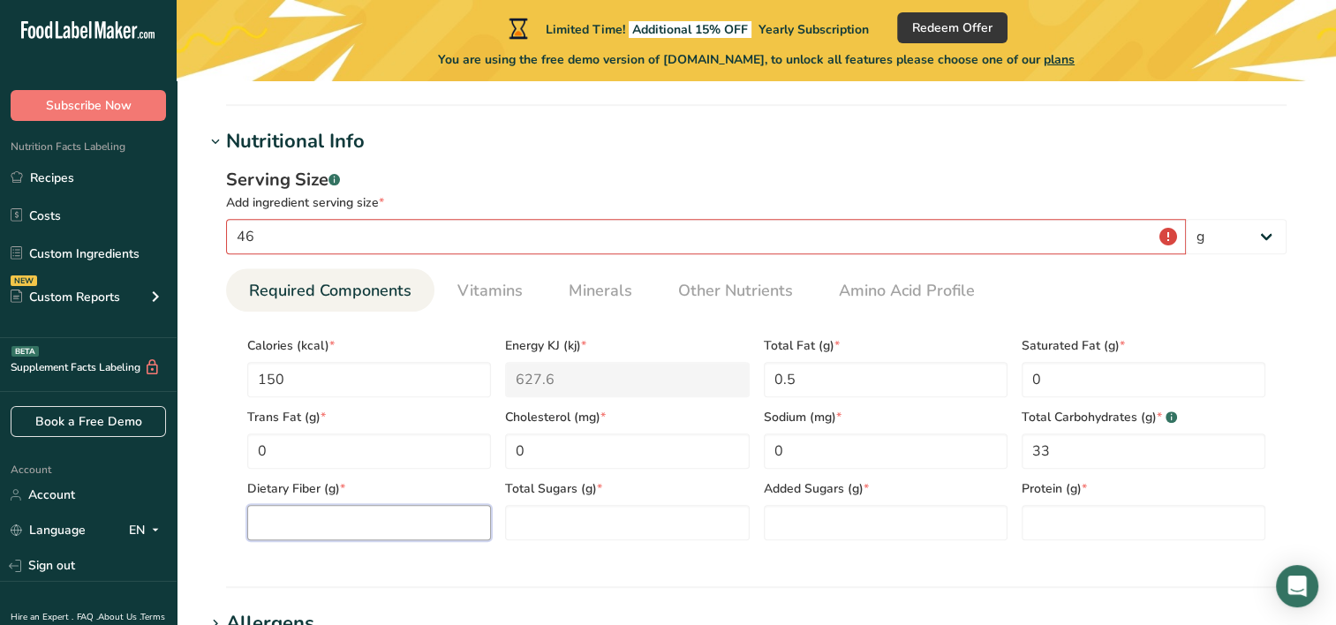
click at [450, 519] on Fiber "number" at bounding box center [369, 522] width 244 height 35
type Fiber "6"
click at [686, 510] on Sugars "number" at bounding box center [627, 522] width 244 height 35
type Sugars "0"
click at [934, 529] on Sugars "number" at bounding box center [886, 522] width 244 height 35
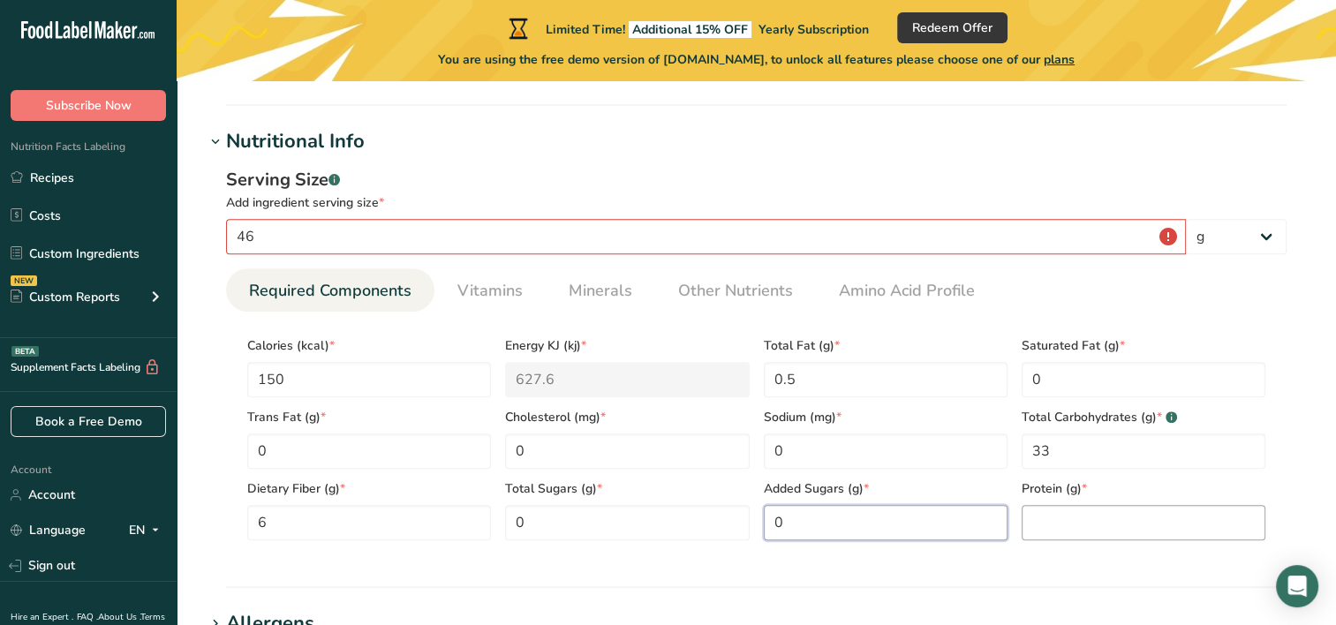
type Sugars "0"
click at [1075, 523] on input "number" at bounding box center [1144, 522] width 244 height 35
type input "6"
click at [1325, 359] on section "Add new ingredient Back to recipe Ingredient Spec Sheet .a-a{fill:#347362;}.b-a…" at bounding box center [757, 307] width 1160 height 1758
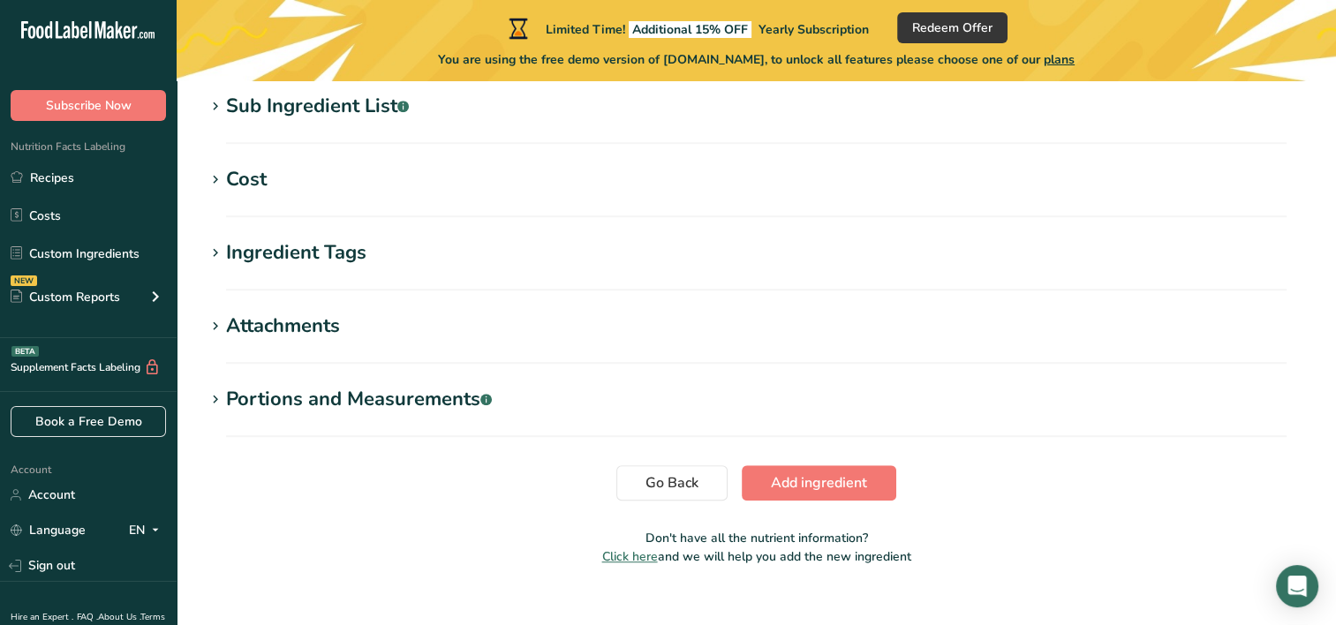
scroll to position [1258, 0]
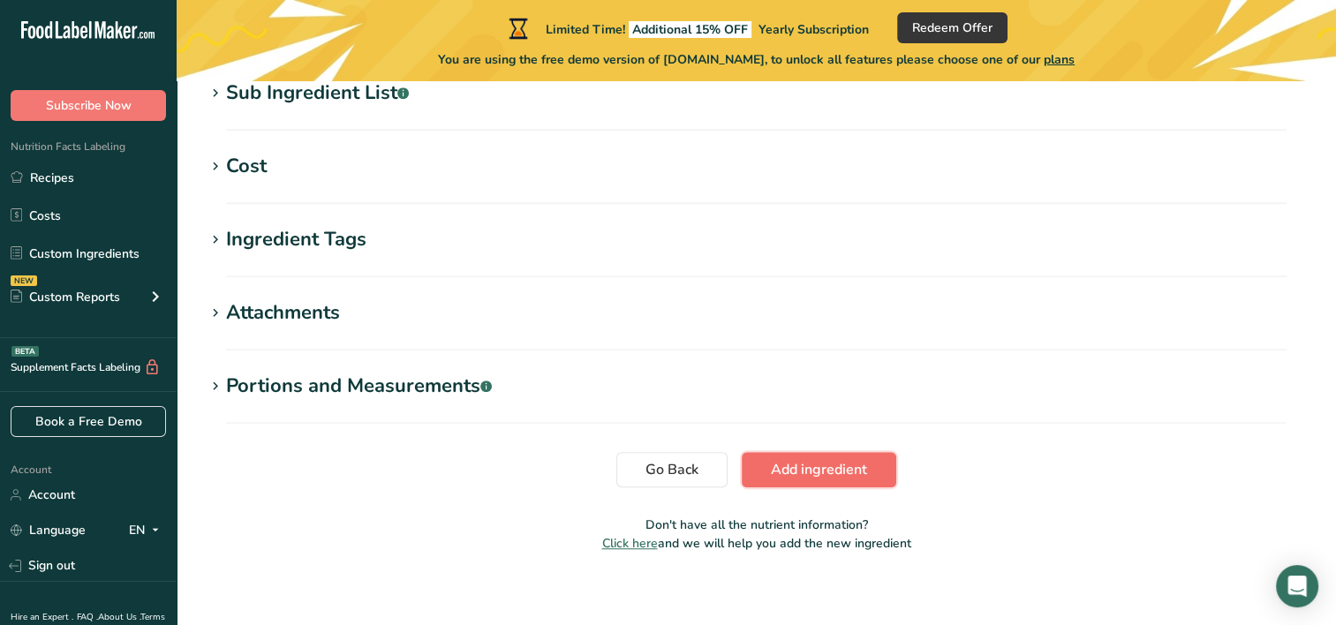
click at [852, 454] on button "Add ingredient" at bounding box center [819, 469] width 155 height 35
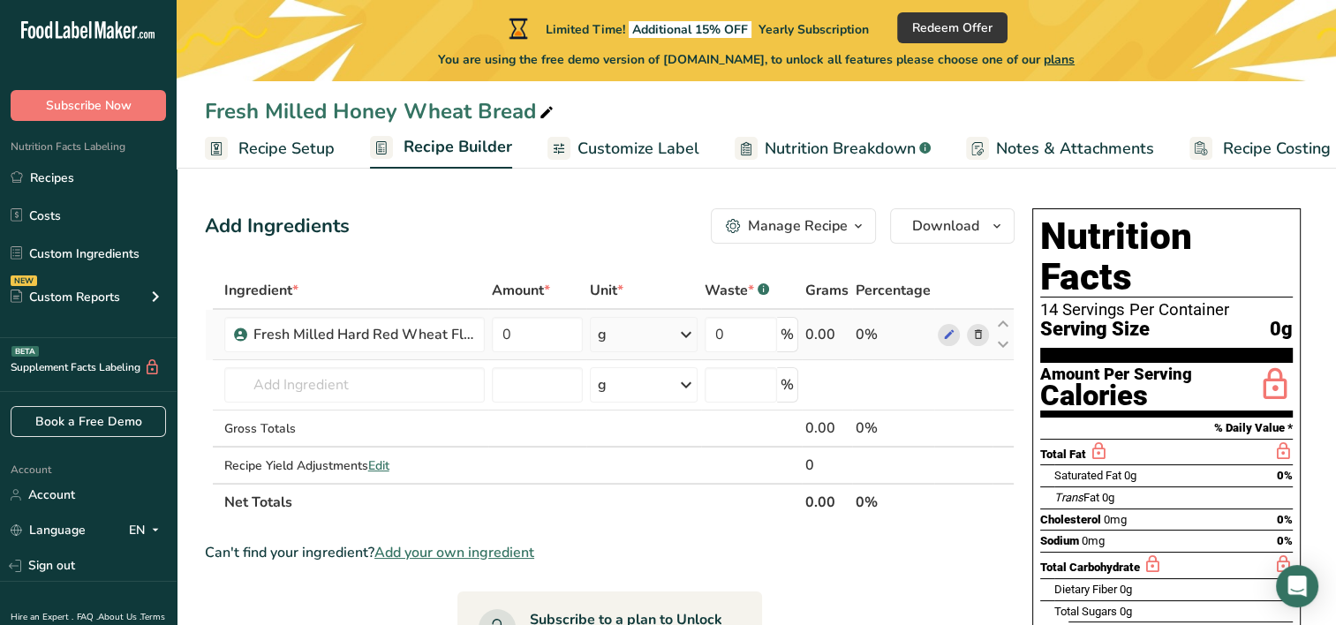
click at [682, 329] on icon at bounding box center [686, 335] width 21 height 32
click at [539, 336] on input "0" at bounding box center [537, 334] width 91 height 35
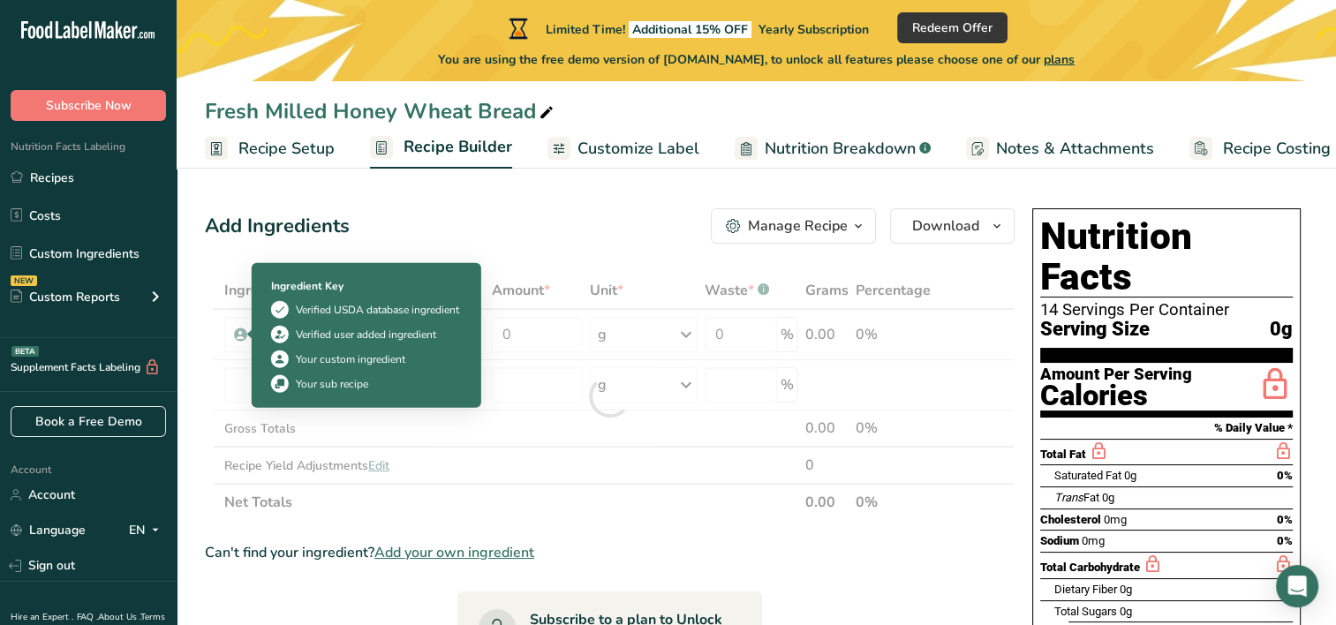
click at [346, 363] on div "Your custom ingredient" at bounding box center [351, 360] width 110 height 16
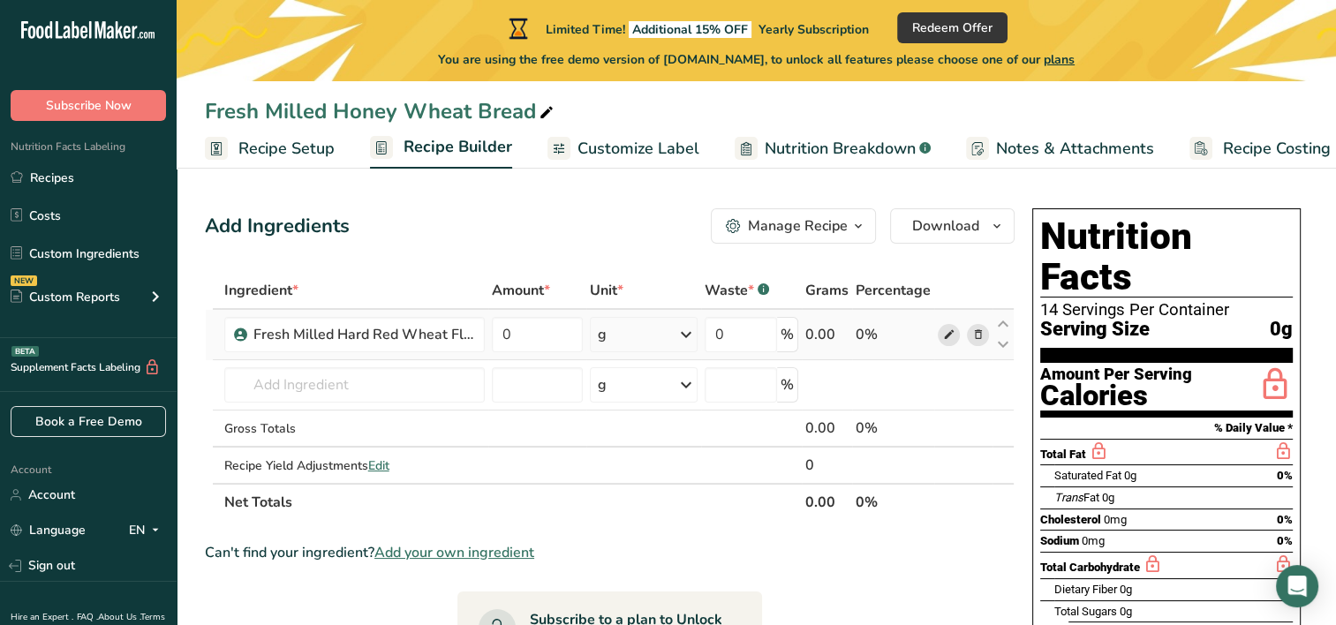
click at [949, 334] on icon at bounding box center [948, 335] width 12 height 19
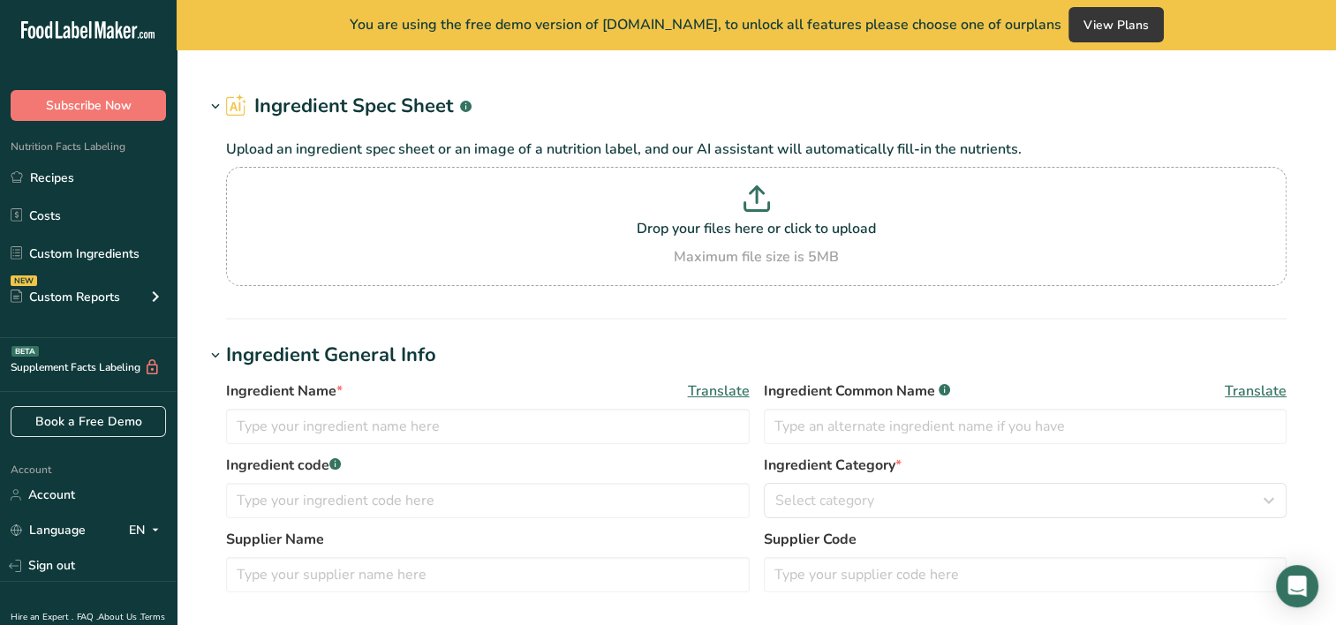
type input "Fresh Milled Hard Red Wheat Flour"
type input "Azure Standard"
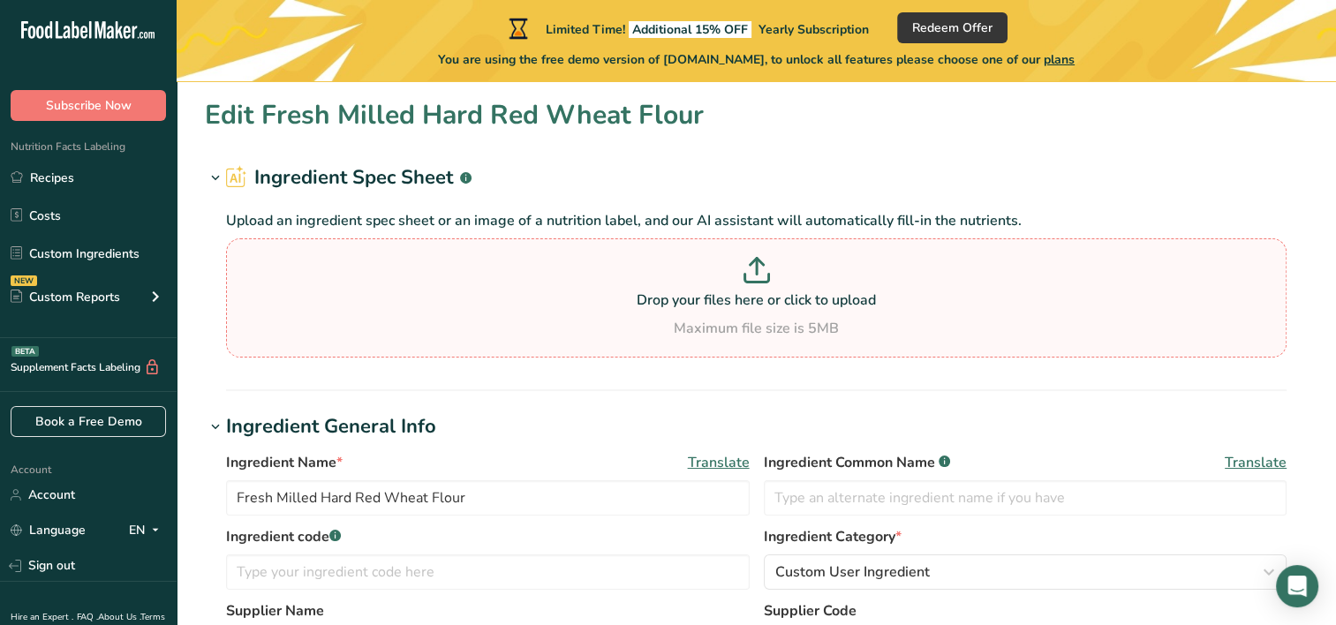
type input "150"
type KJ "627.6"
type Fat "0.5"
type Fat "0"
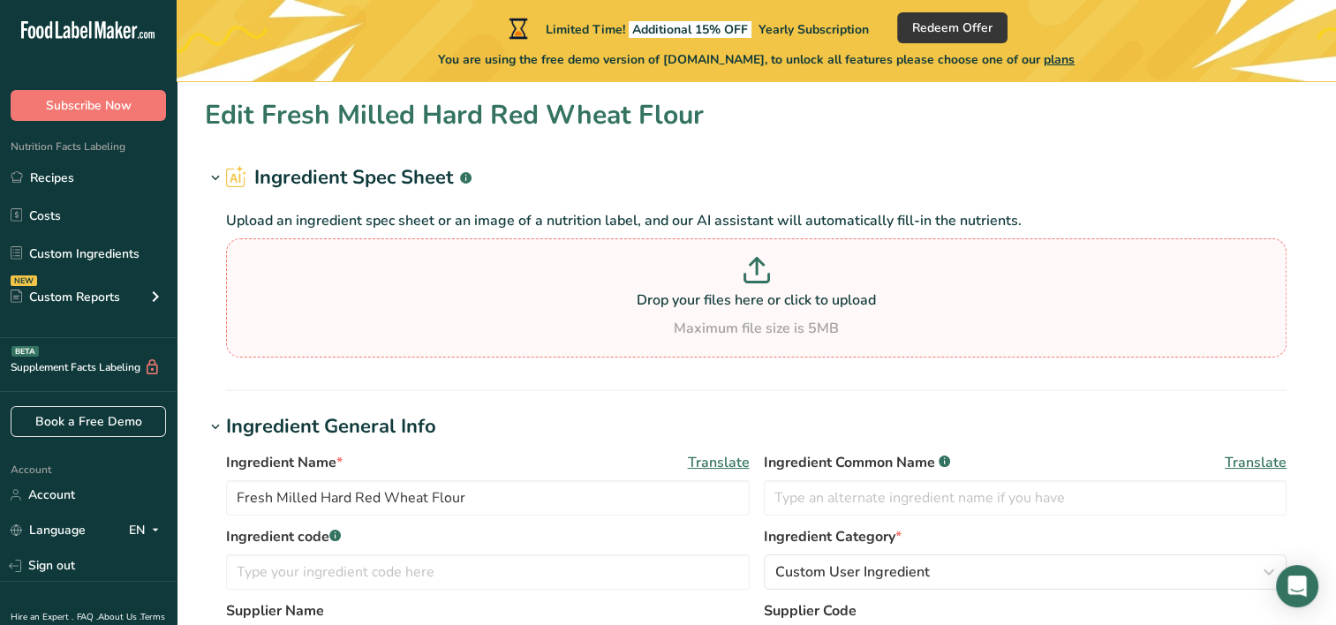
type input "0"
type Carbohydrates "33"
type Fiber "6"
type Sugars "0"
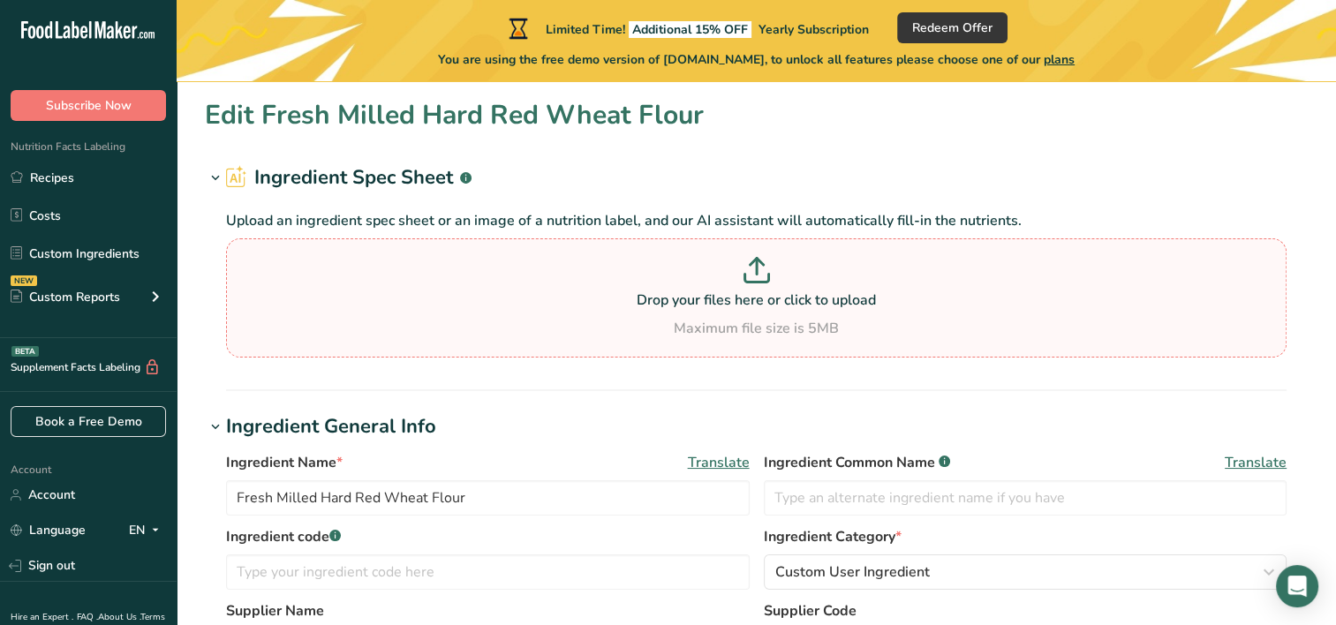
type Sugars "0"
type input "6"
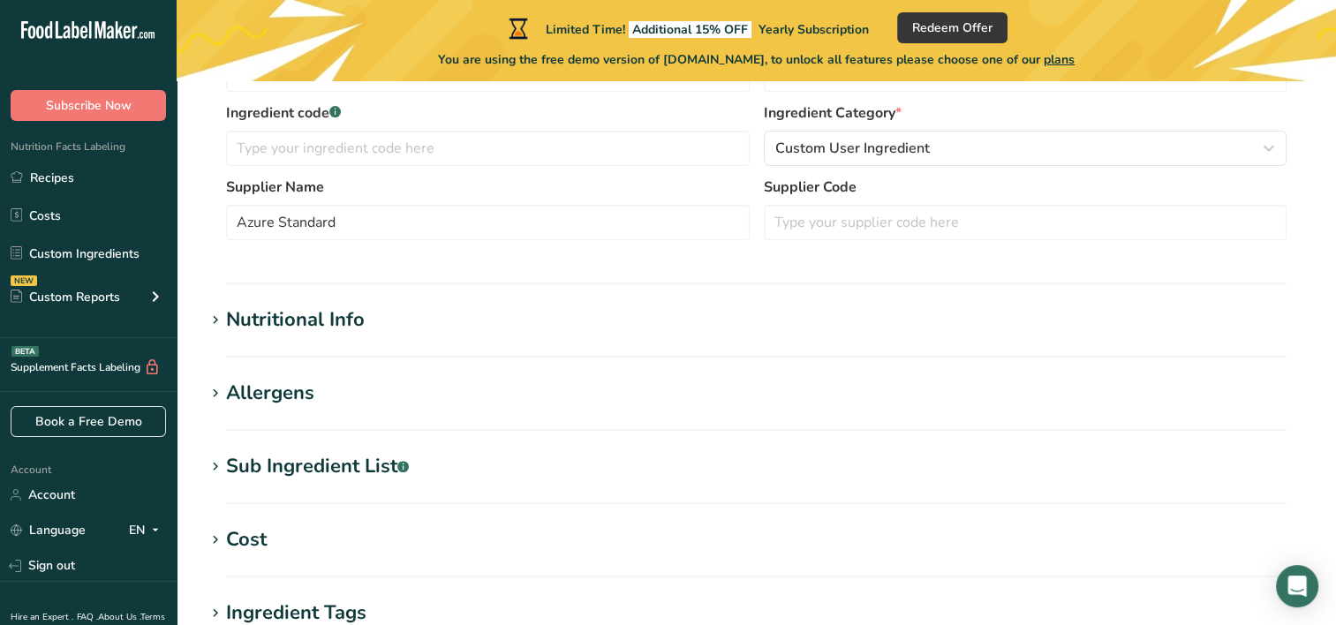
scroll to position [478, 0]
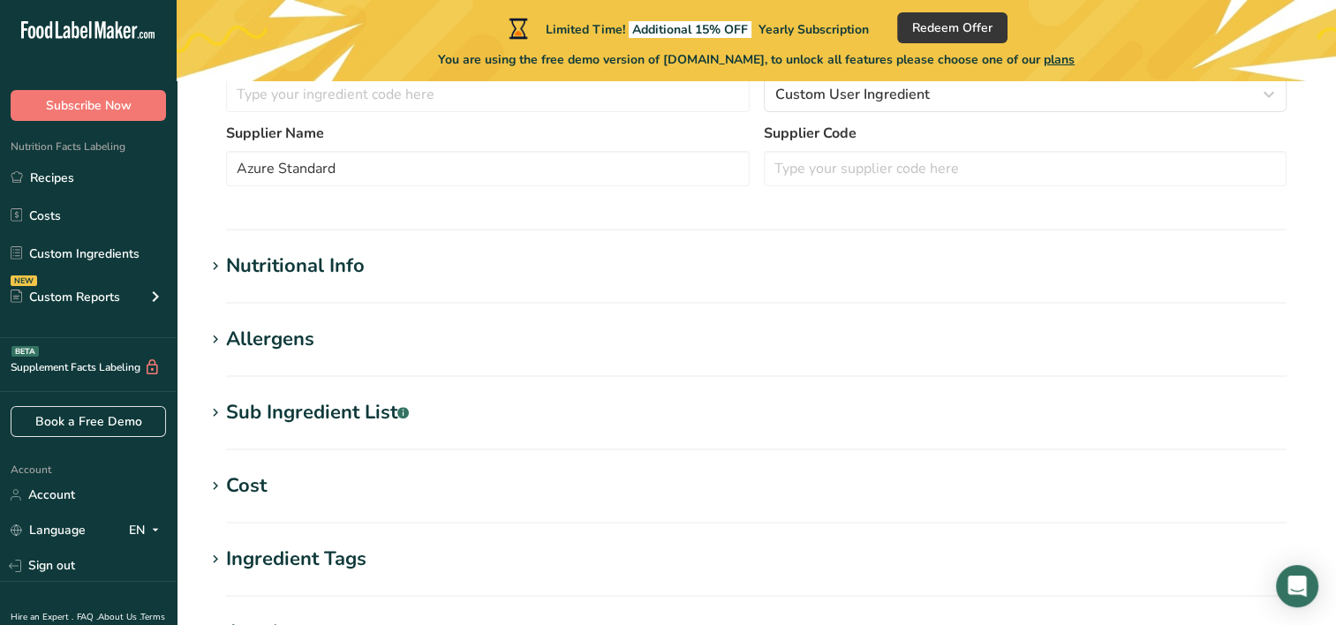
click at [579, 277] on h1 "Nutritional Info" at bounding box center [756, 266] width 1103 height 29
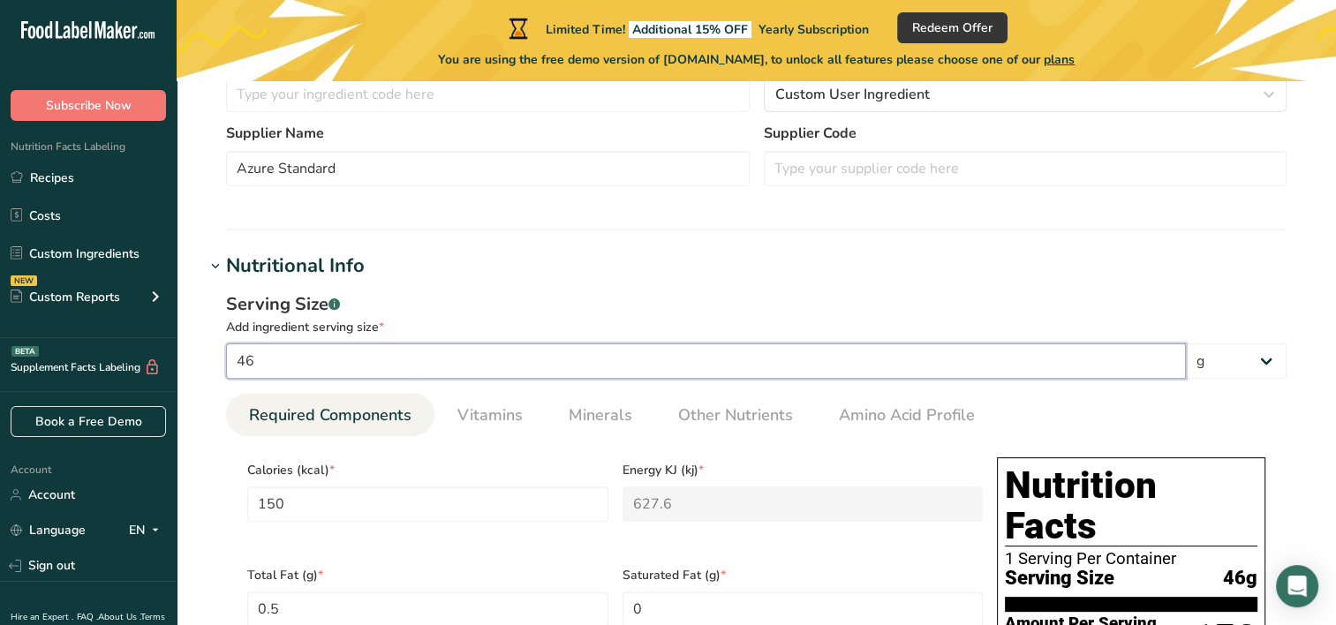
click at [1150, 364] on input "46" at bounding box center [706, 361] width 960 height 35
type input "4"
type input "13.0435"
type KJ "54.5739"
type Fat "0.0435"
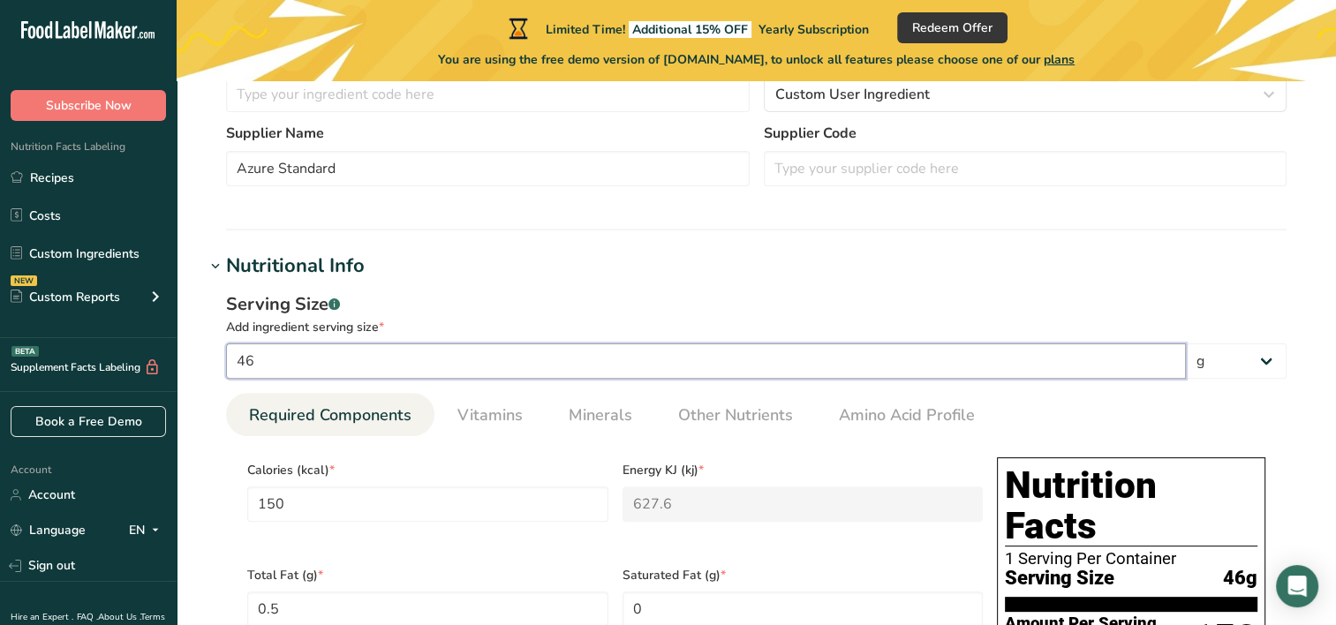
type Carbohydrates "2.8696"
type Fiber "0.5217"
type input "0.5217"
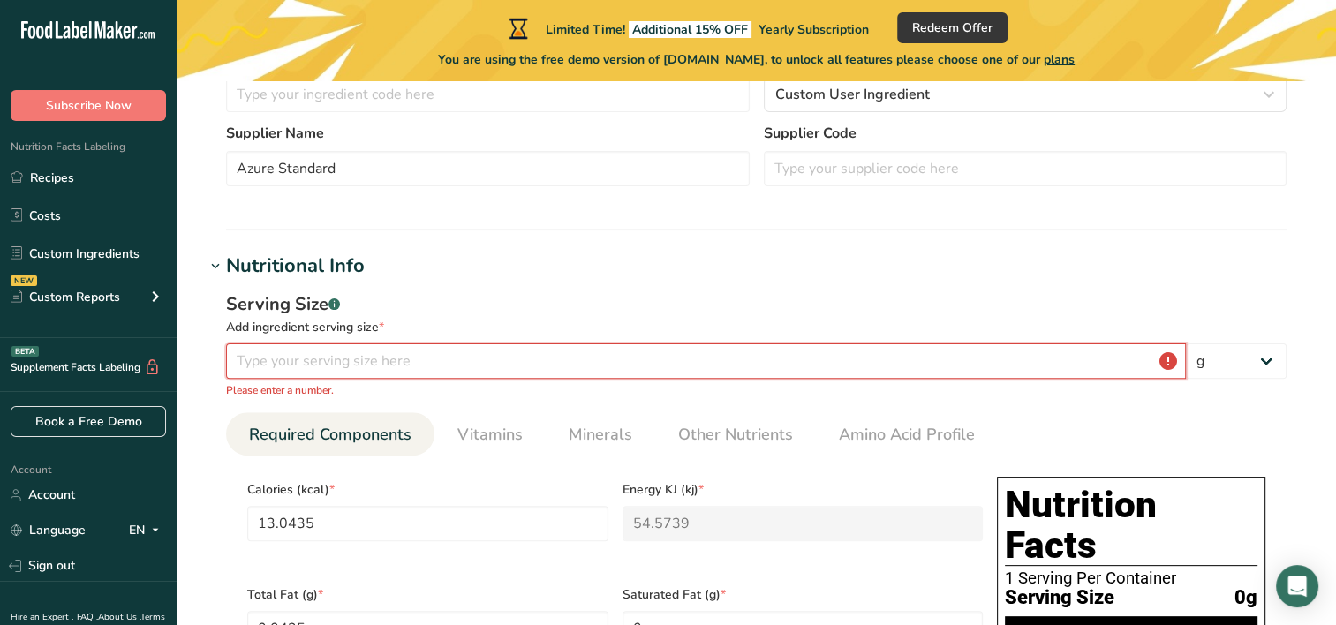
type input "0.2"
type input "0.6522"
type KJ "2.7287"
type Fat "0.0022"
type Carbohydrates "0.1435"
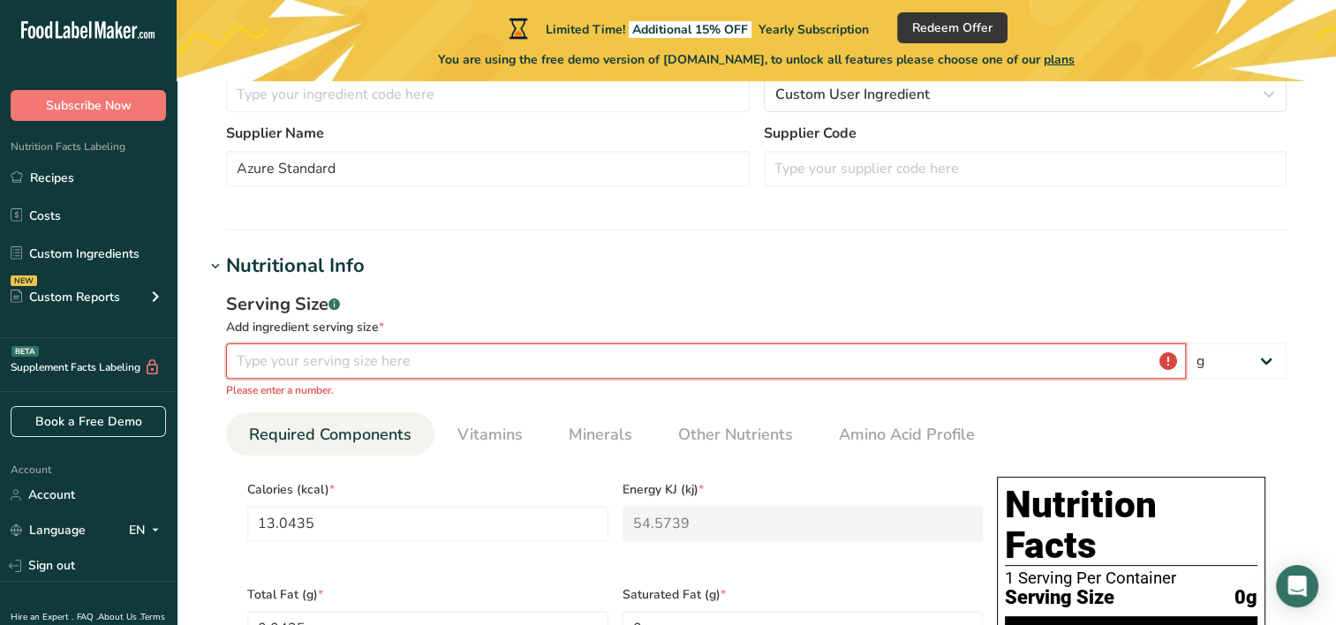
type Fiber "0.0261"
type input "0.0261"
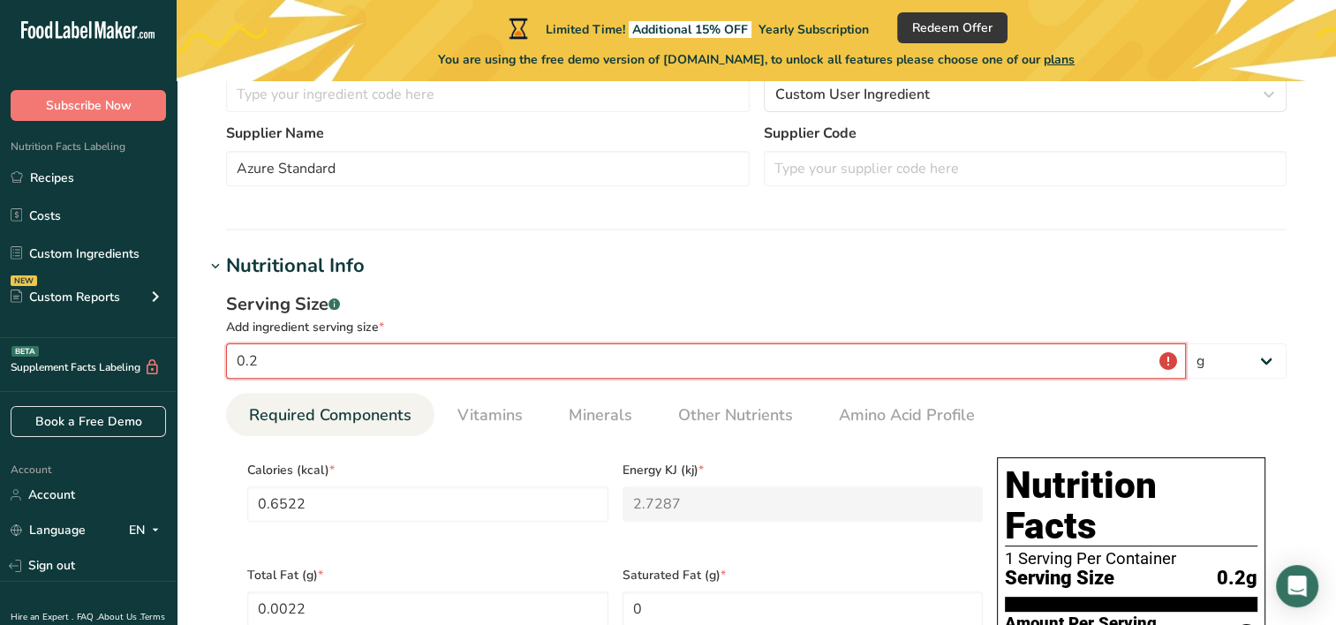
type input "0.25"
type input "0.8152"
type KJ "3.4109"
type Fat "0.0027"
type Carbohydrates "0.1793"
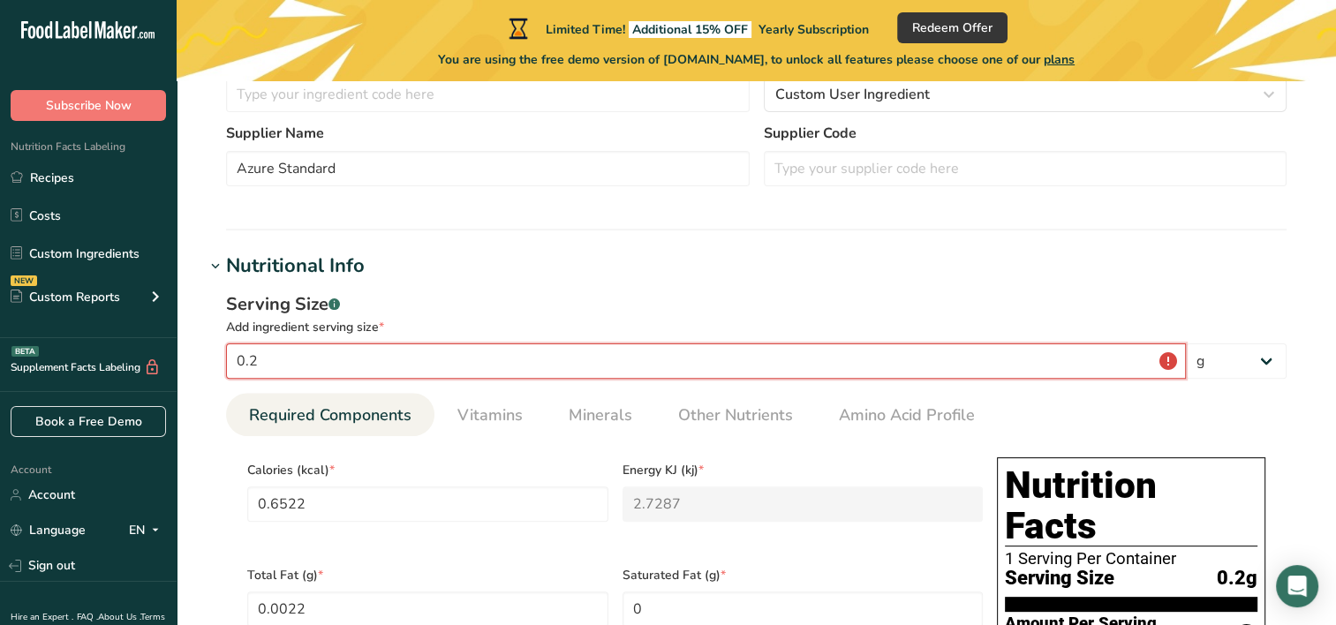
type Fiber "0.0326"
type input "0.0326"
type input "0.25"
click at [1249, 352] on select "g kg mg mcg lb oz l mL fl oz tbsp tsp cup qt gallon" at bounding box center [1236, 361] width 101 height 35
select select "21"
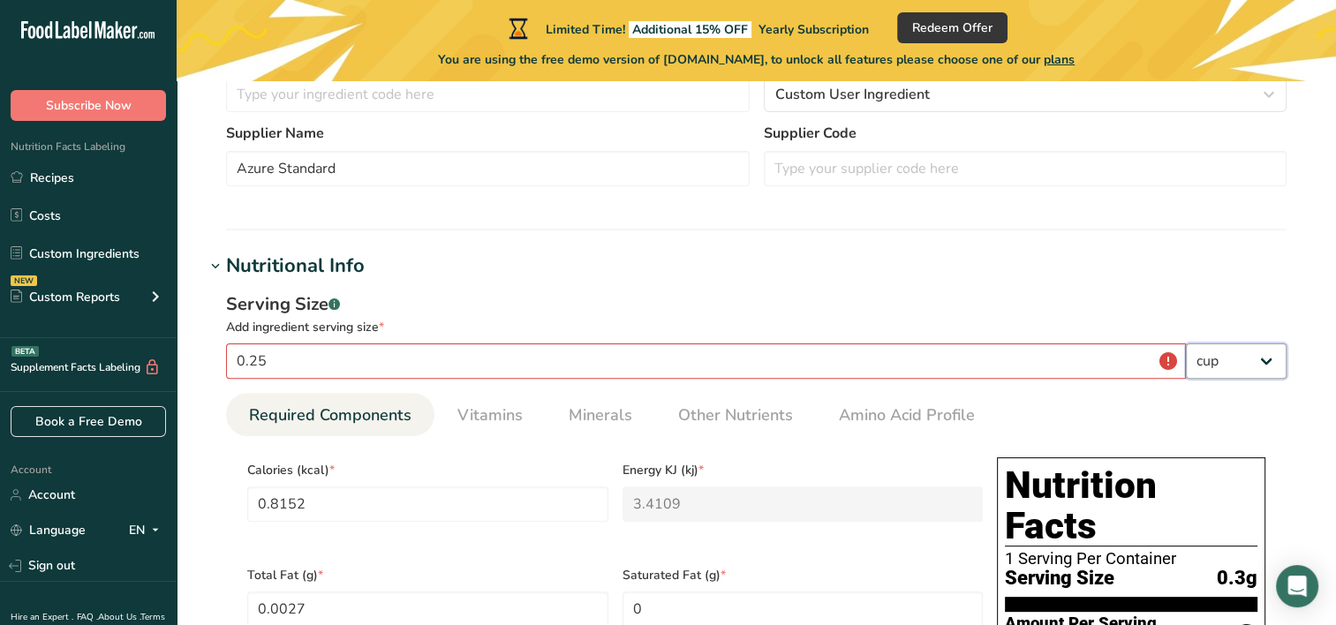
click at [1186, 344] on select "g kg mg mcg lb oz l mL fl oz tbsp tsp cup qt gallon" at bounding box center [1236, 361] width 101 height 35
type input "192.8707"
type KJ "806.9708"
type Fat "0.6429"
type Carbohydrates "42.4315"
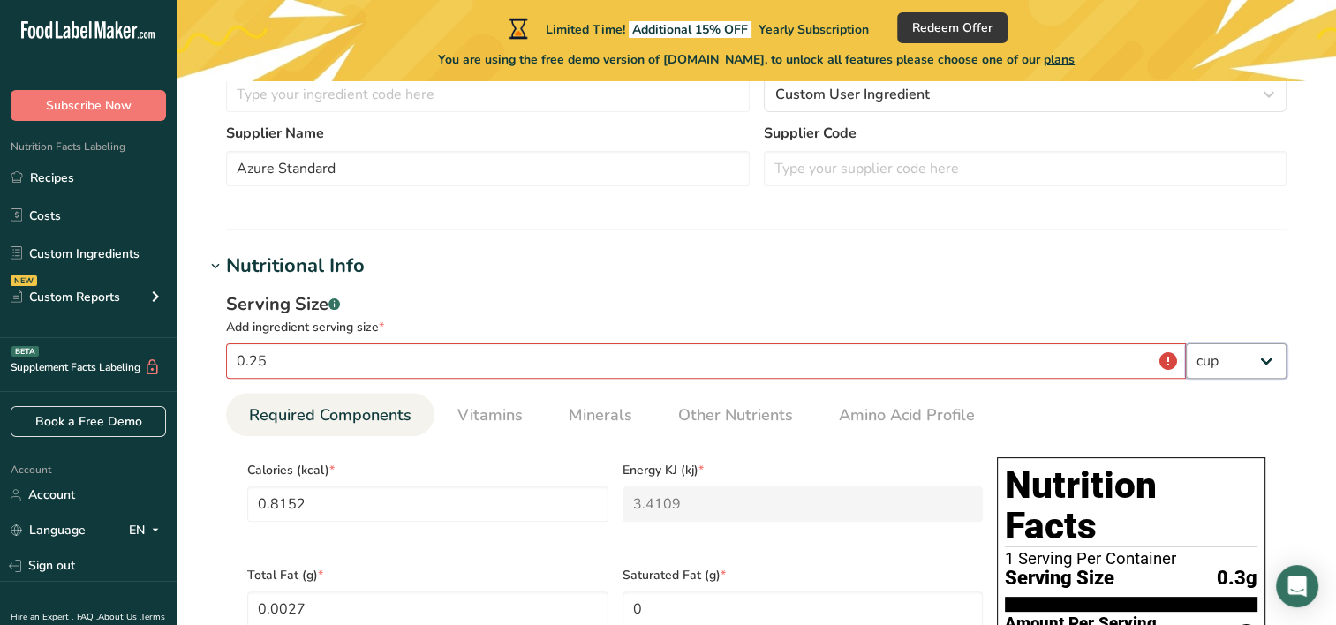
type Fiber "7.7148"
type input "7.7148"
select select "22"
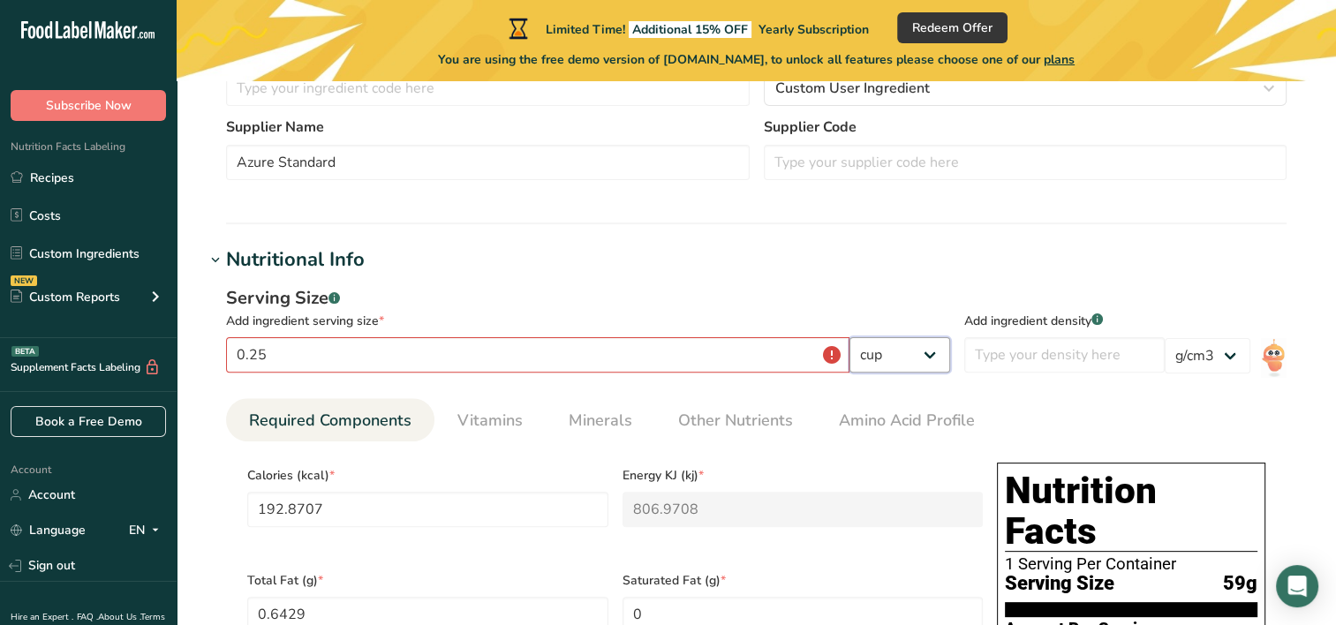
scroll to position [480, 0]
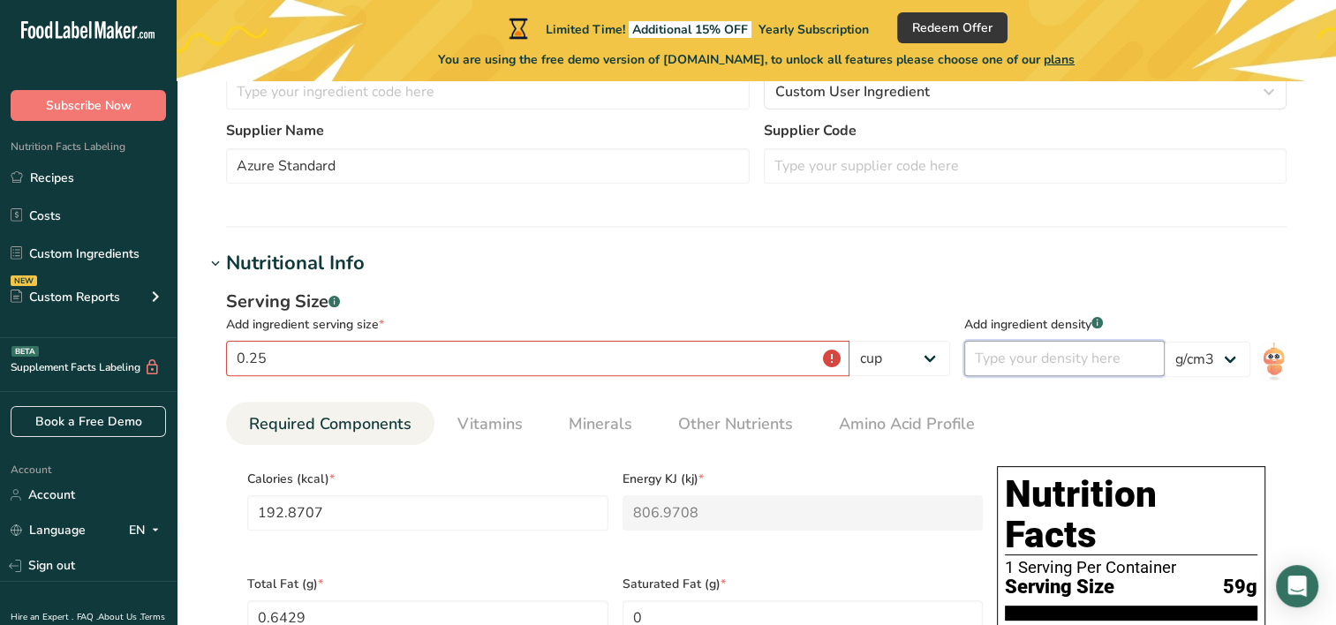
click at [1113, 367] on input "number" at bounding box center [1064, 358] width 200 height 35
type input "771.4827"
type KJ "3227.8832"
type Fat "2.5717"
type Carbohydrates "169.7261"
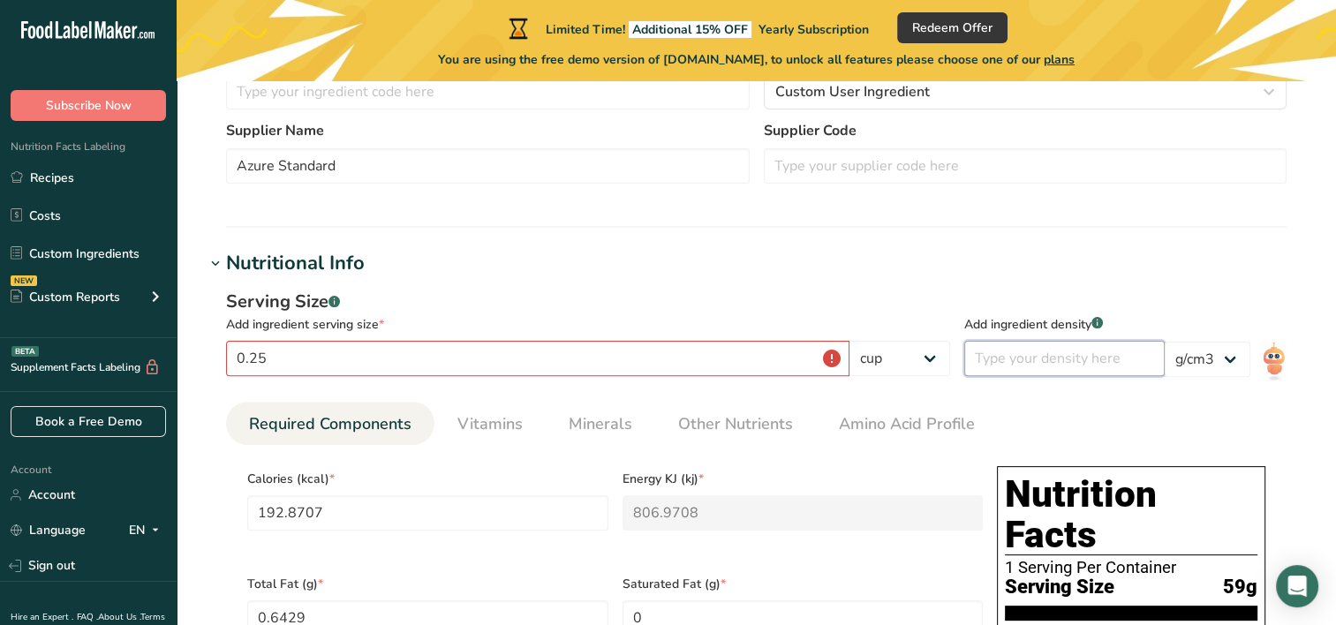
type Fiber "30.8594"
type input "30.8594"
type input "4"
type input "8872.0512"
type KJ "37120.6565"
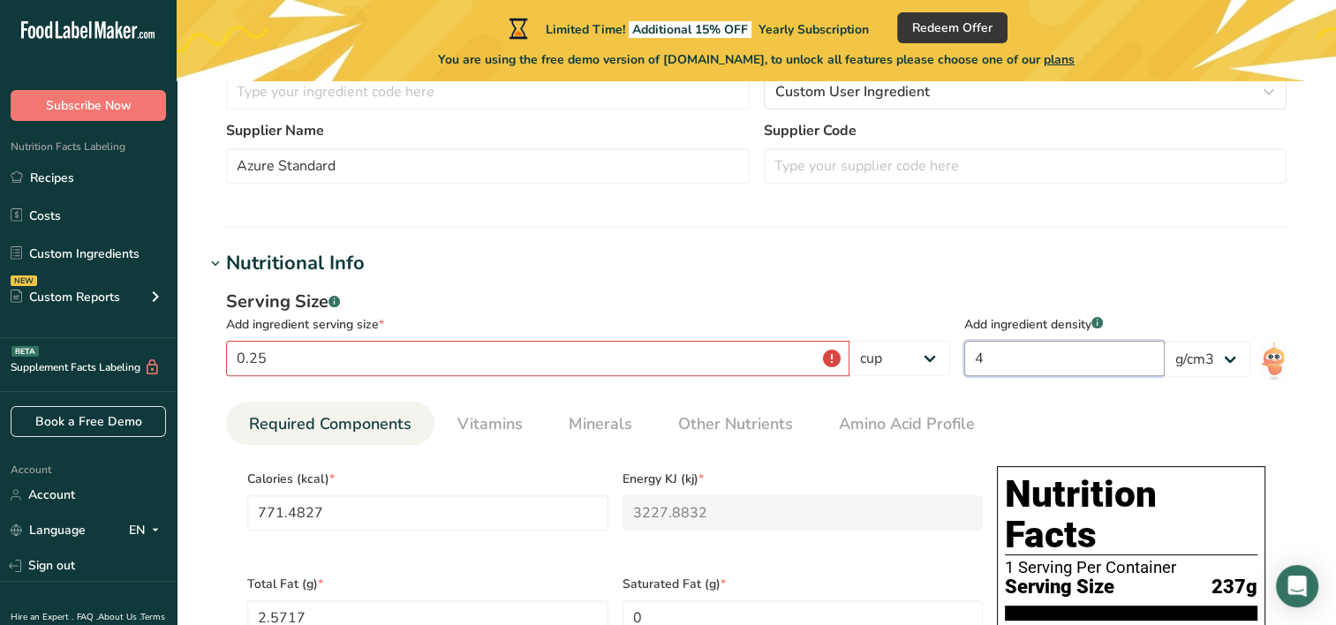
type Fat "29.5747"
type Carbohydrates "1951.8502"
type Fiber "354.8826"
type input "354.8826"
type input "46"
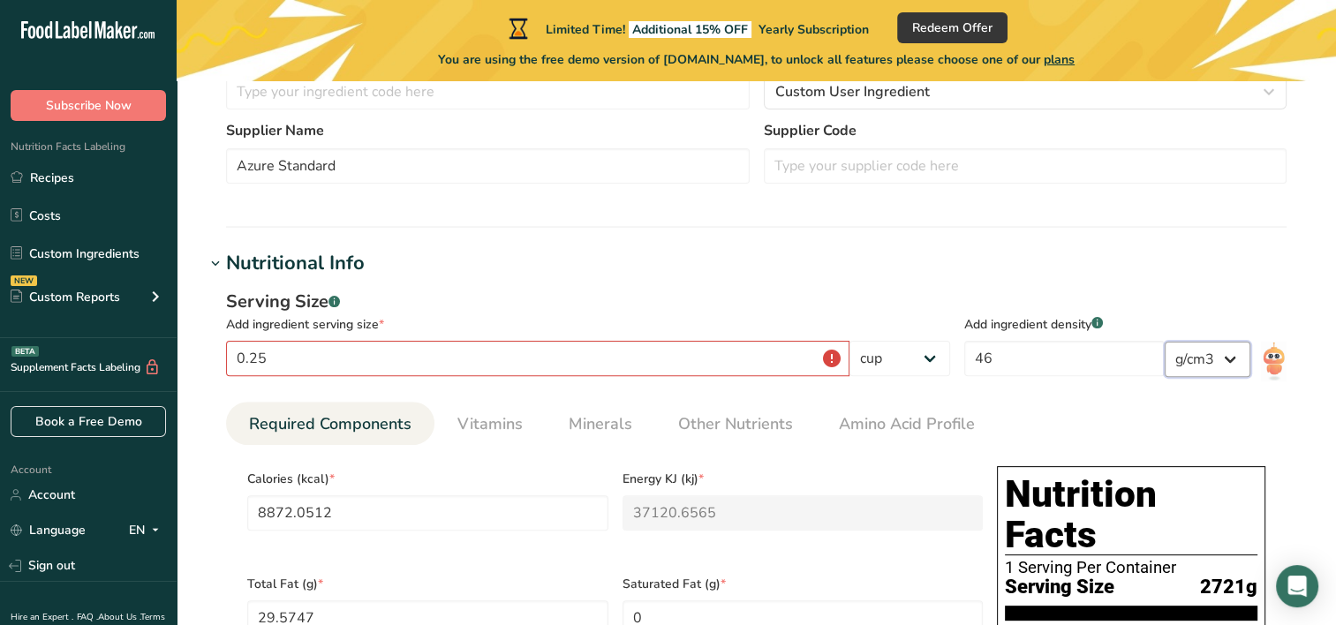
click at [1224, 361] on select "lb/ft3 g/cm3" at bounding box center [1208, 359] width 86 height 35
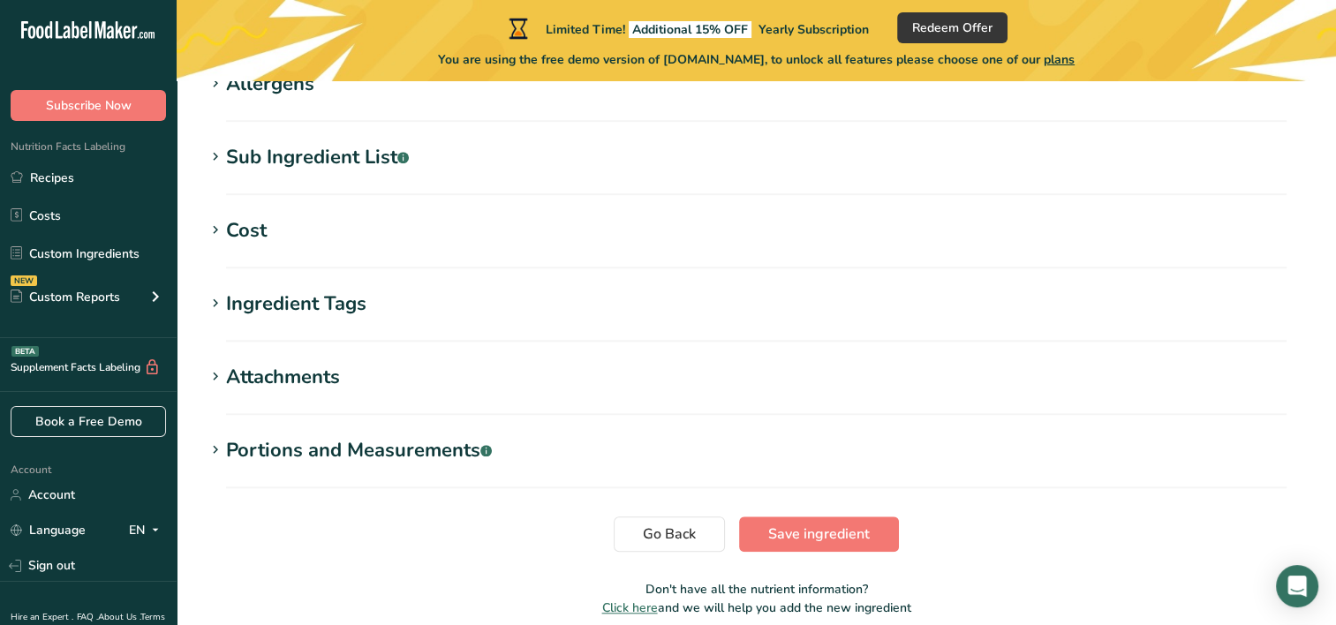
scroll to position [1601, 0]
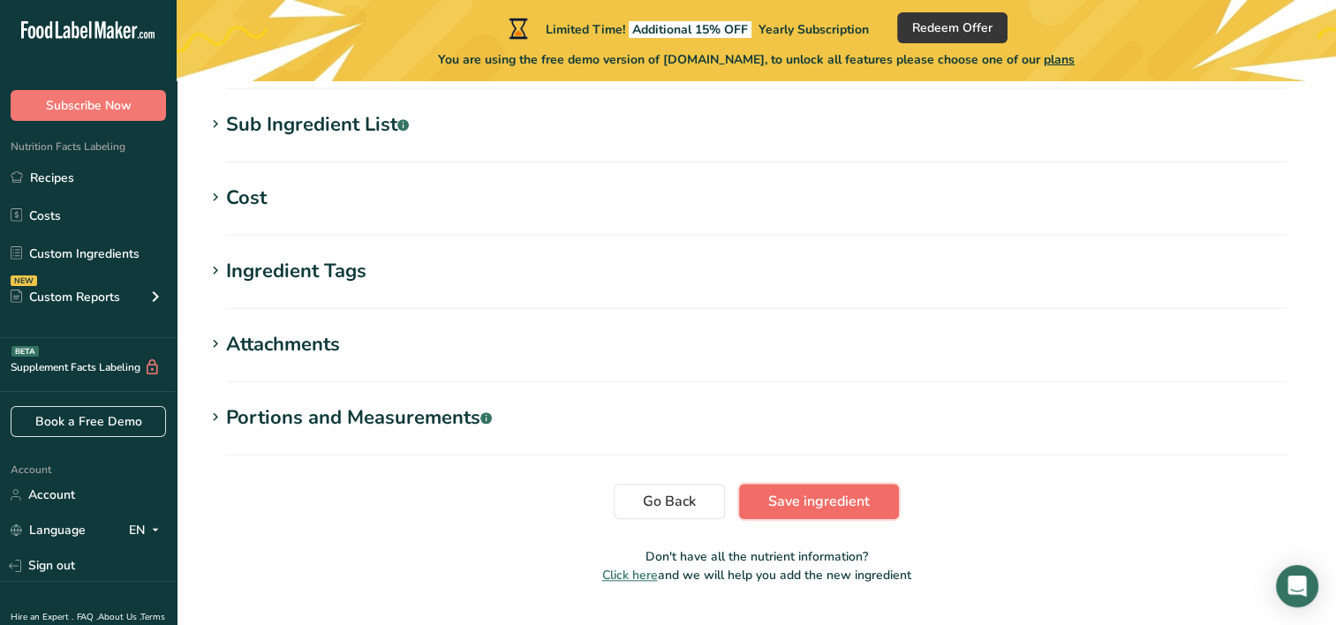
click at [840, 491] on span "Save ingredient" at bounding box center [819, 501] width 102 height 21
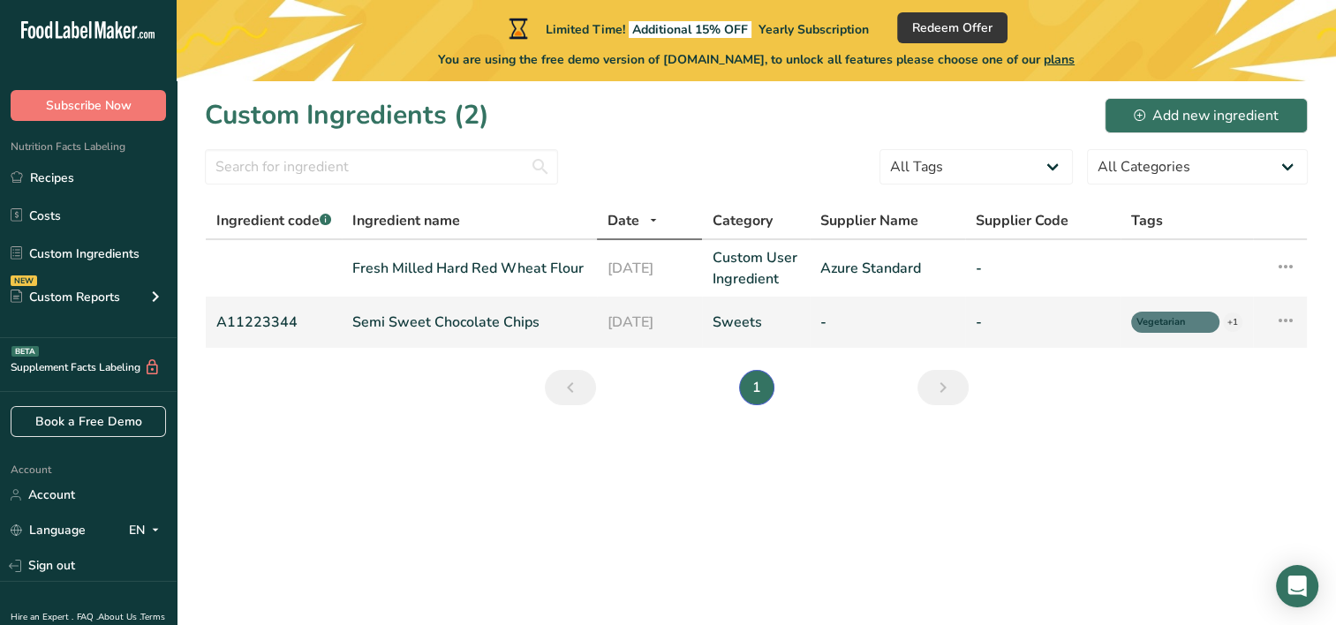
click at [1286, 320] on icon at bounding box center [1285, 321] width 21 height 32
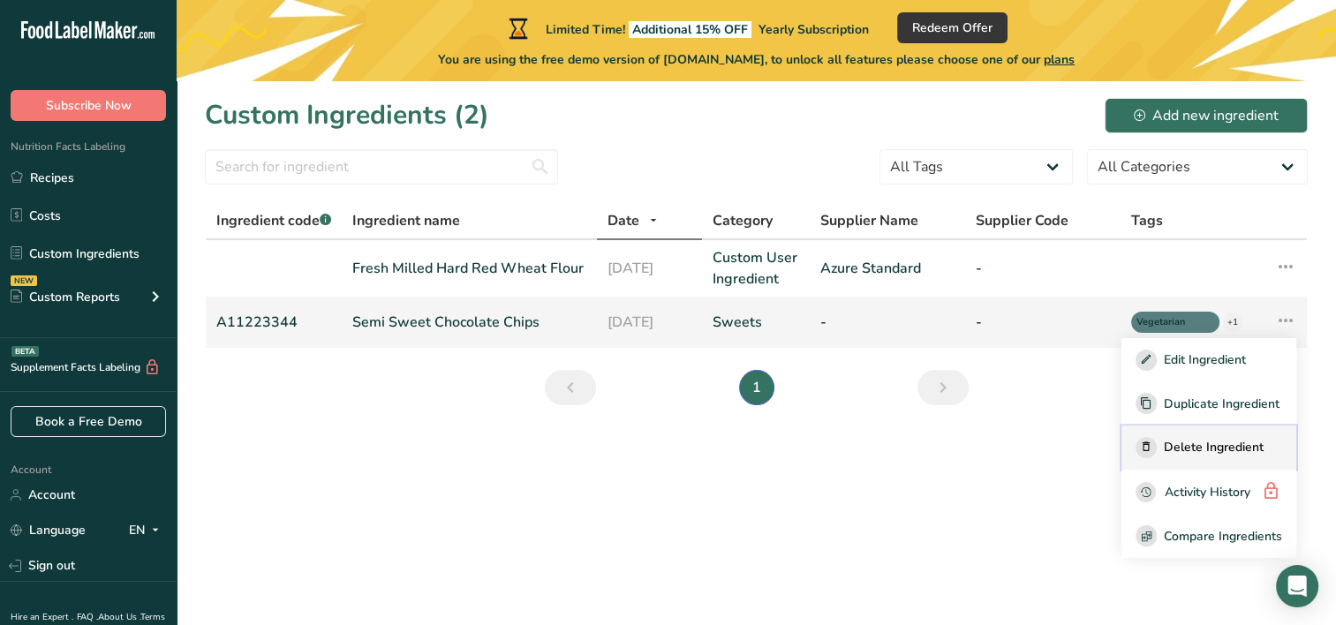
click at [1183, 456] on span "Delete Ingredient" at bounding box center [1214, 447] width 100 height 19
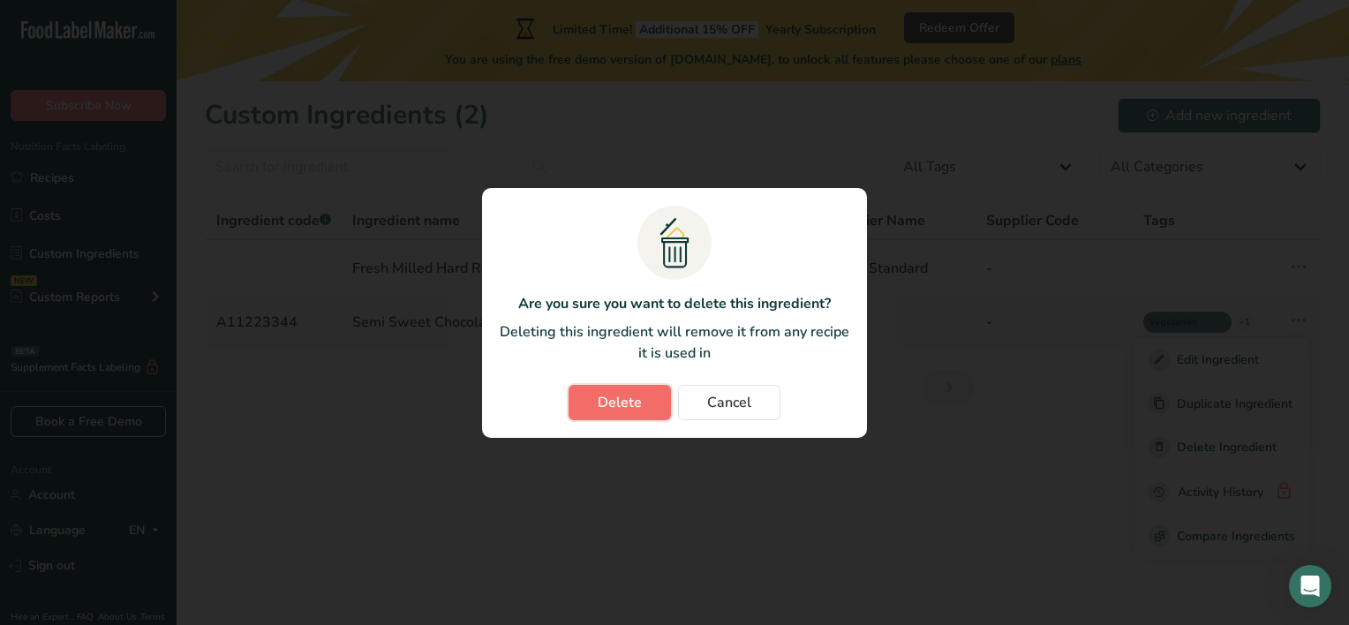
click at [619, 395] on span "Delete" at bounding box center [620, 402] width 44 height 21
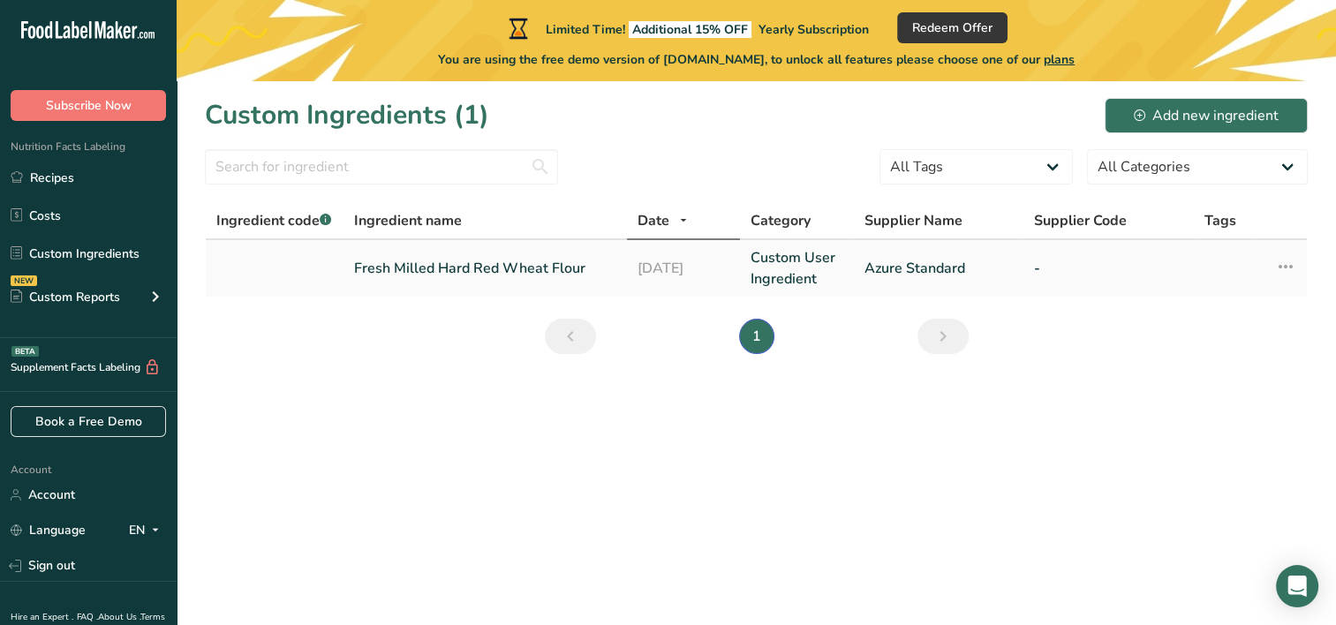
click at [480, 262] on link "Fresh Milled Hard Red Wheat Flour" at bounding box center [485, 268] width 262 height 21
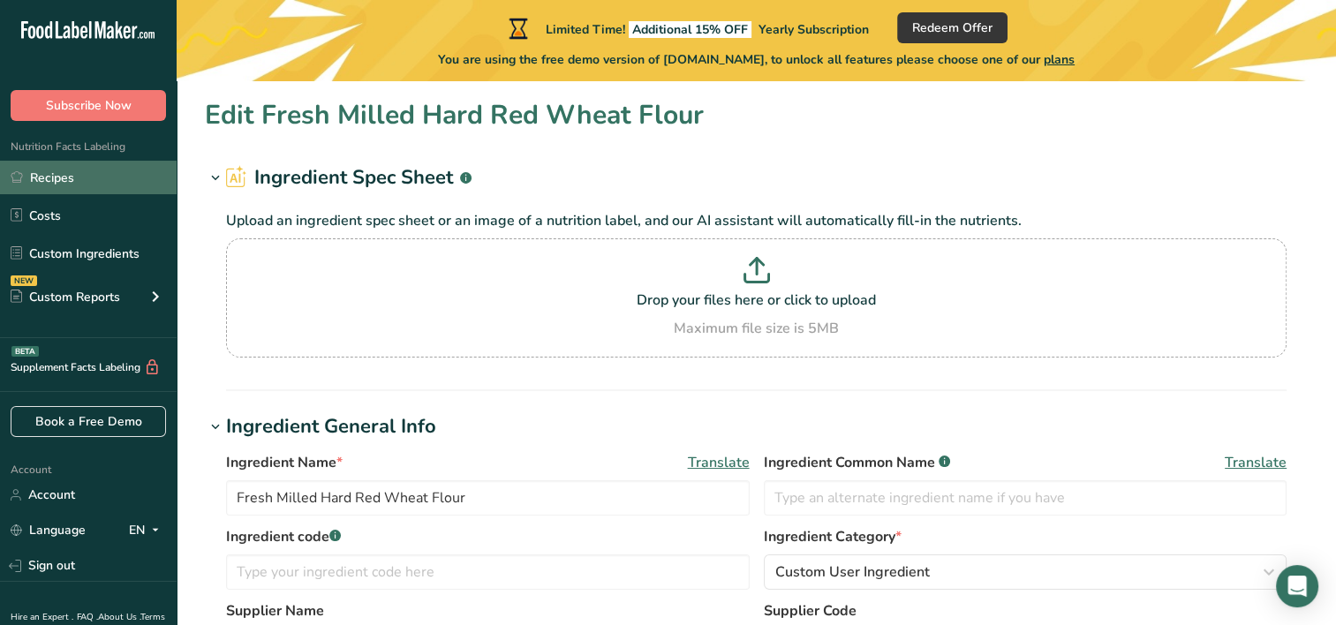
click at [62, 185] on link "Recipes" at bounding box center [88, 178] width 177 height 34
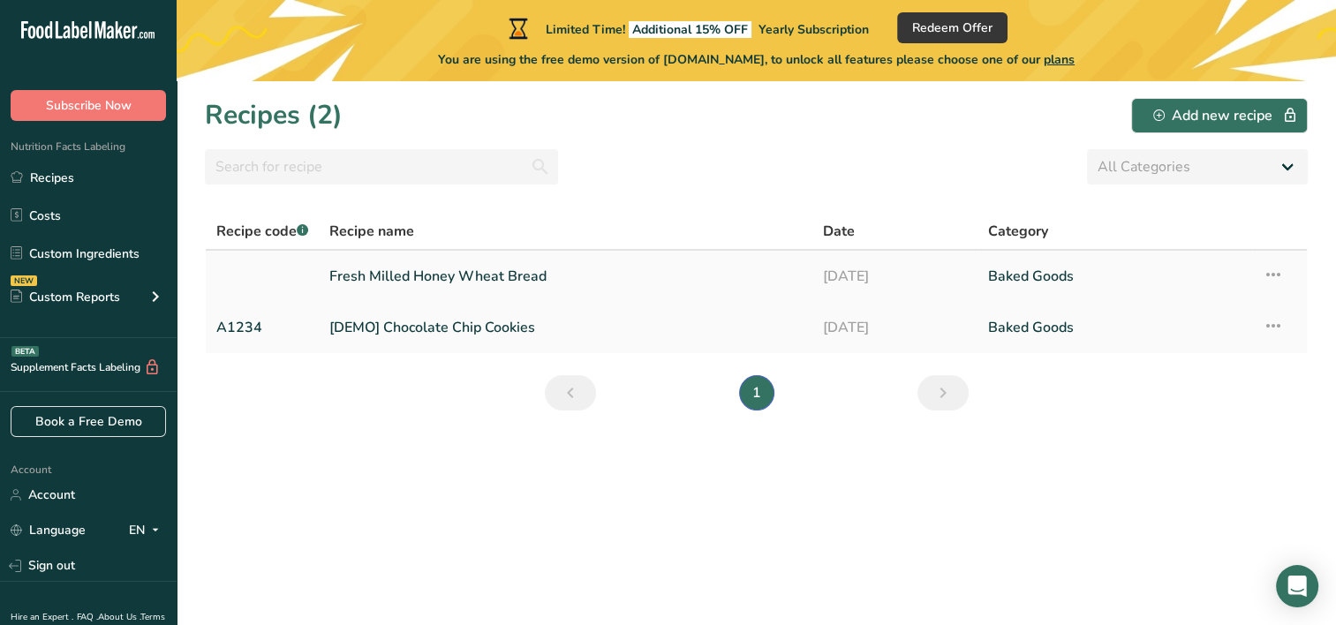
click at [563, 279] on link "Fresh Milled Honey Wheat Bread" at bounding box center [565, 276] width 472 height 37
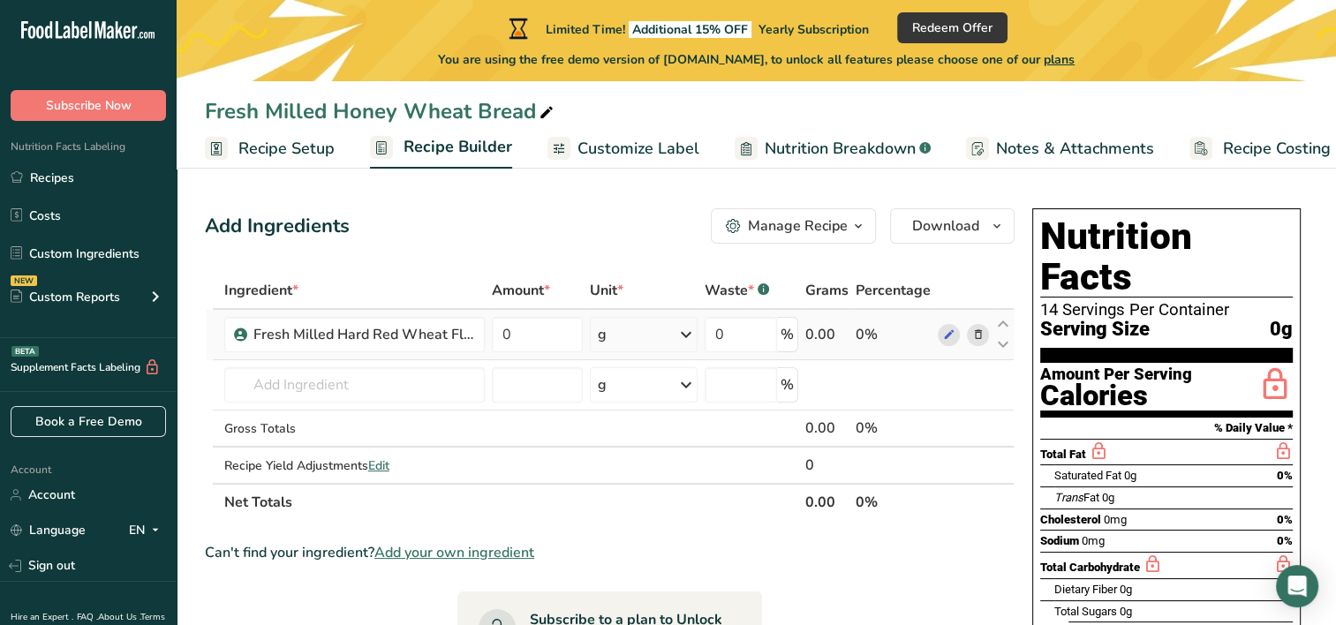
click at [677, 336] on icon at bounding box center [686, 335] width 21 height 32
click at [658, 601] on div "See more" at bounding box center [675, 604] width 148 height 19
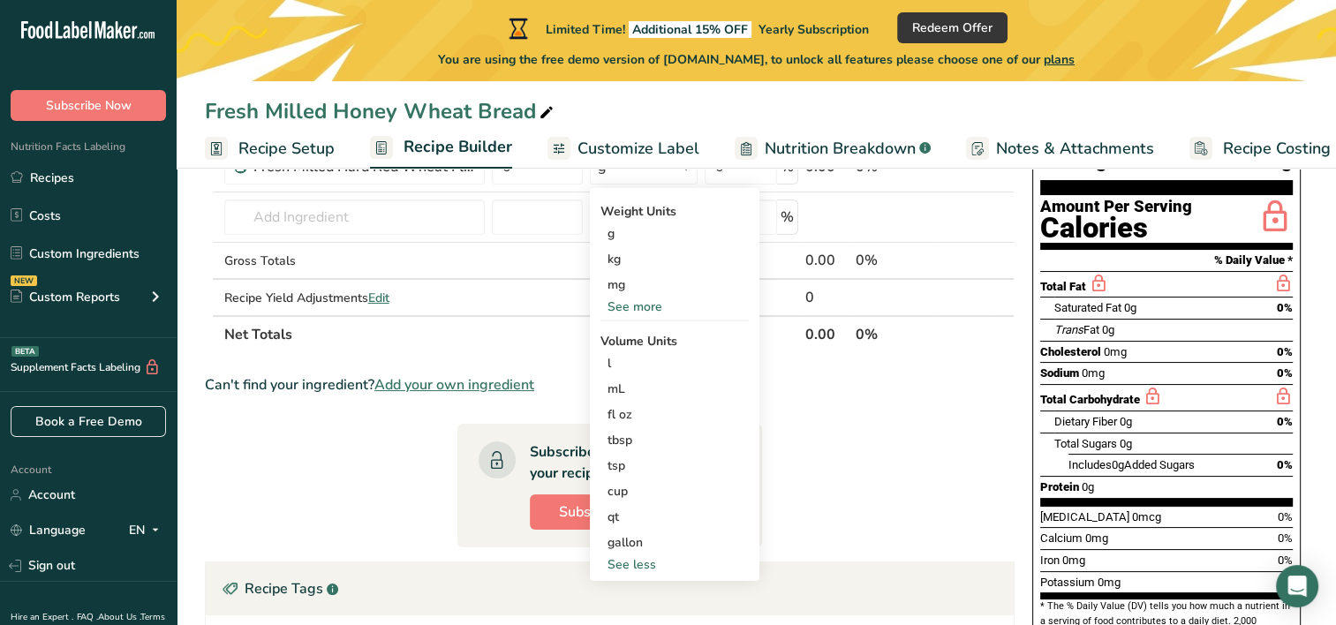
scroll to position [170, 0]
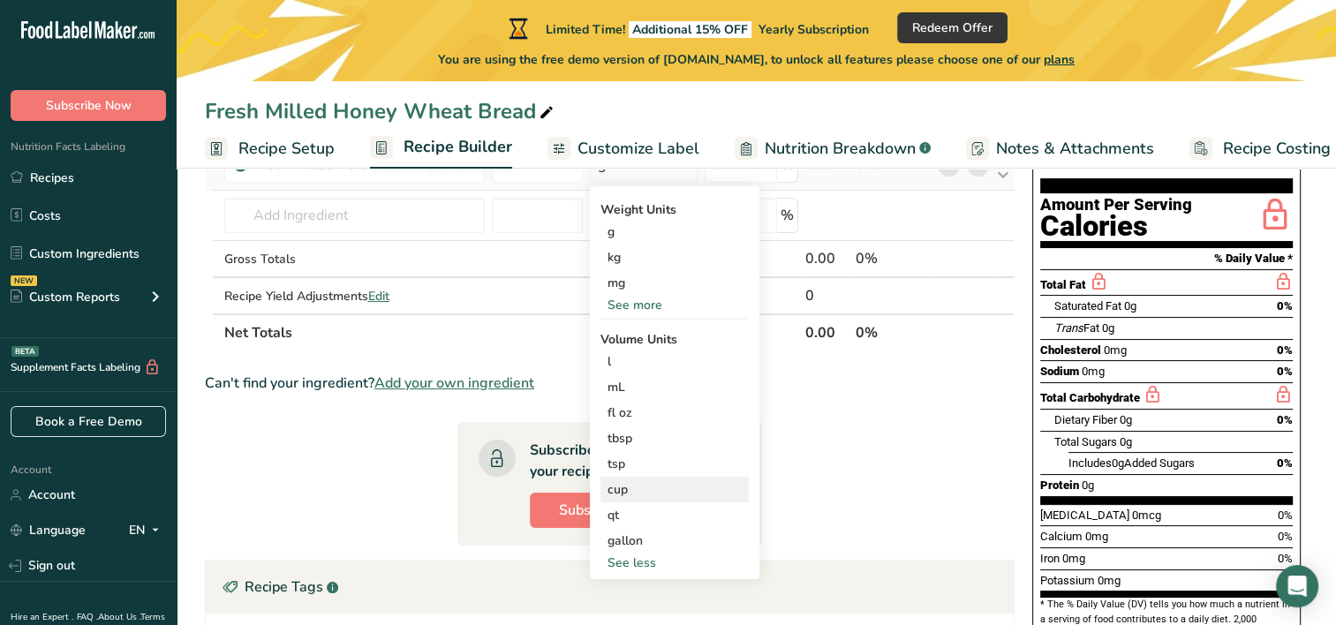
click at [649, 488] on div "cup" at bounding box center [675, 489] width 134 height 19
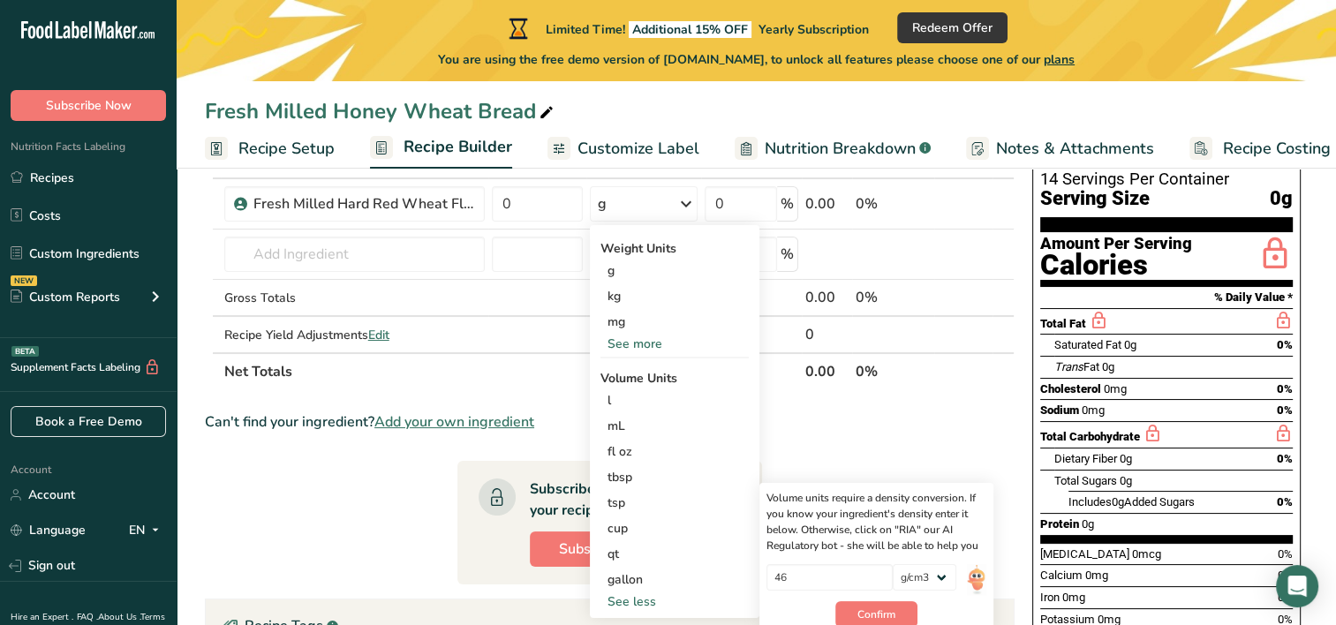
scroll to position [126, 0]
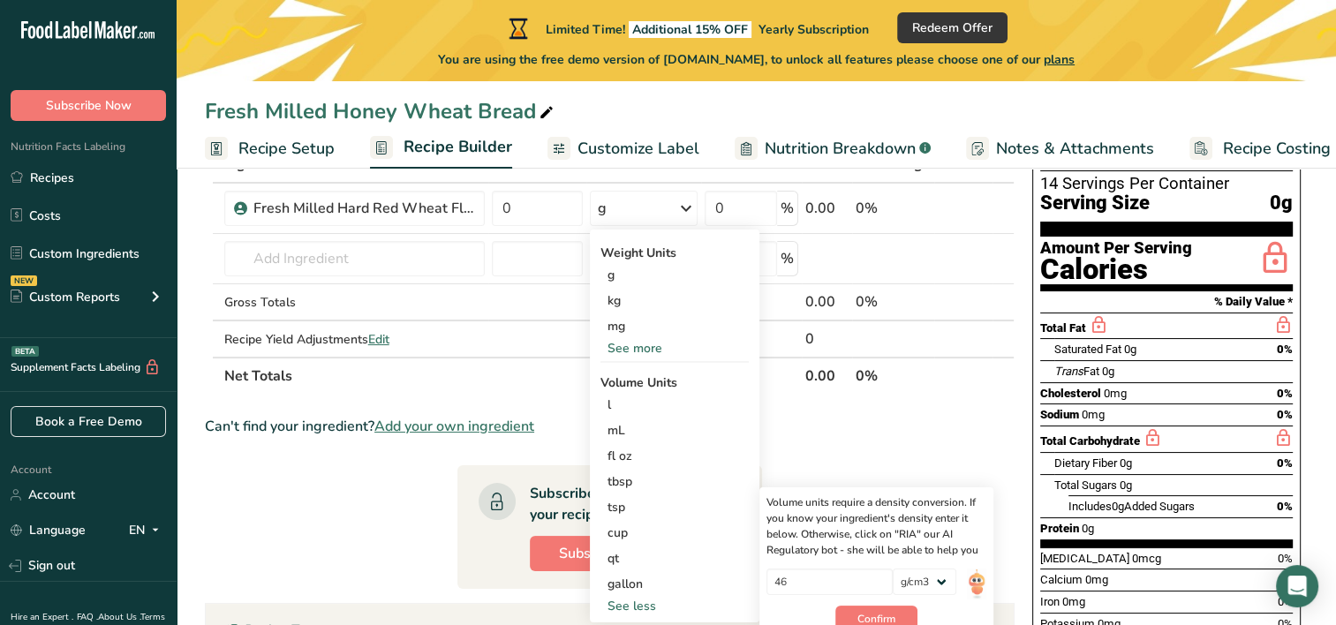
click at [901, 421] on div "Can't find your ingredient? Add your own ingredient" at bounding box center [610, 426] width 810 height 21
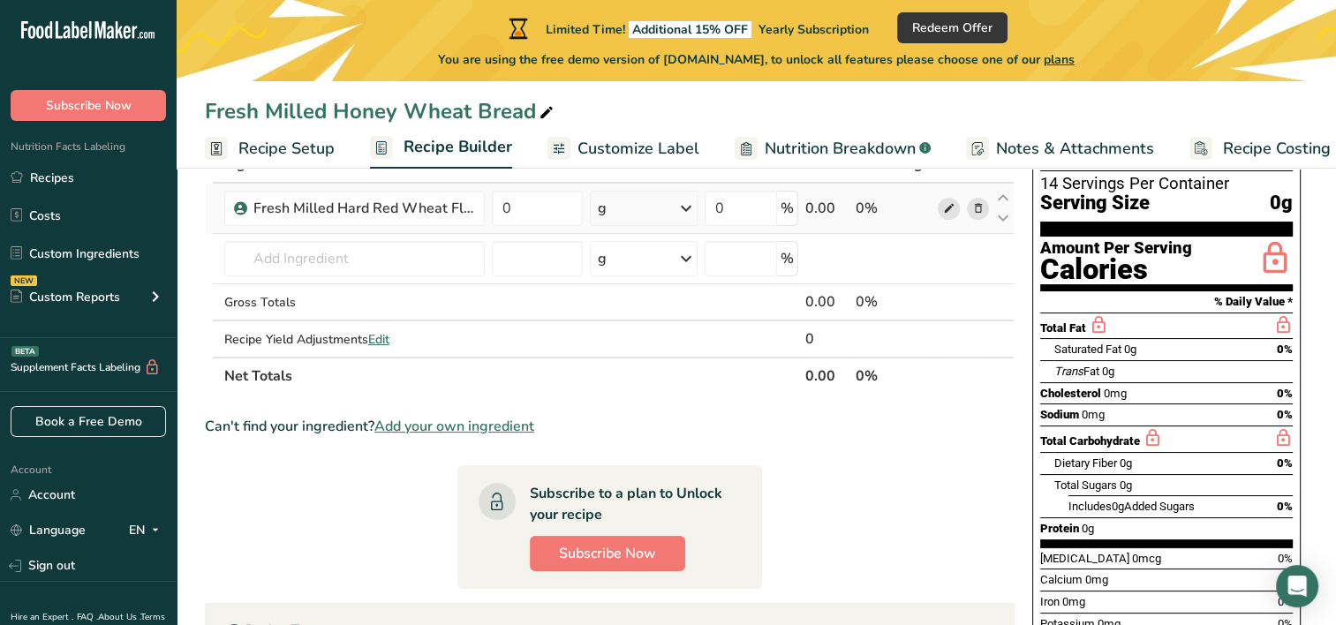
click at [946, 205] on icon at bounding box center [948, 209] width 12 height 19
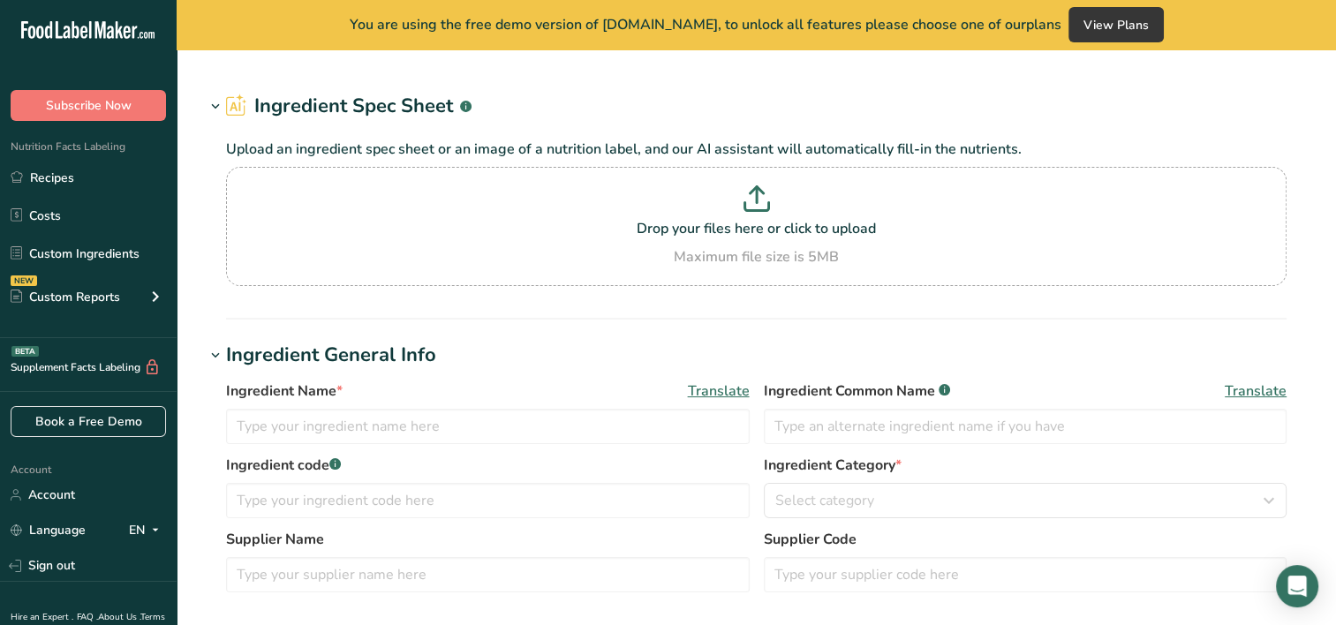
type input "Fresh Milled Hard Red Wheat Flour"
type input "Azure Standard"
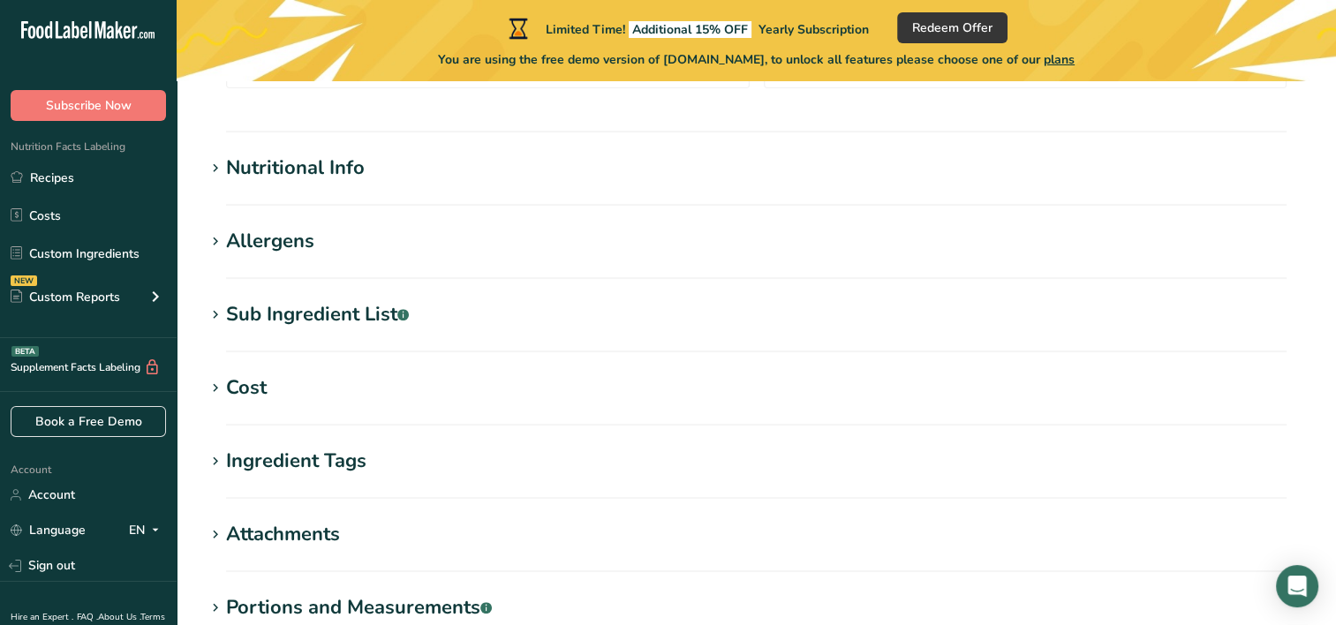
scroll to position [625, 0]
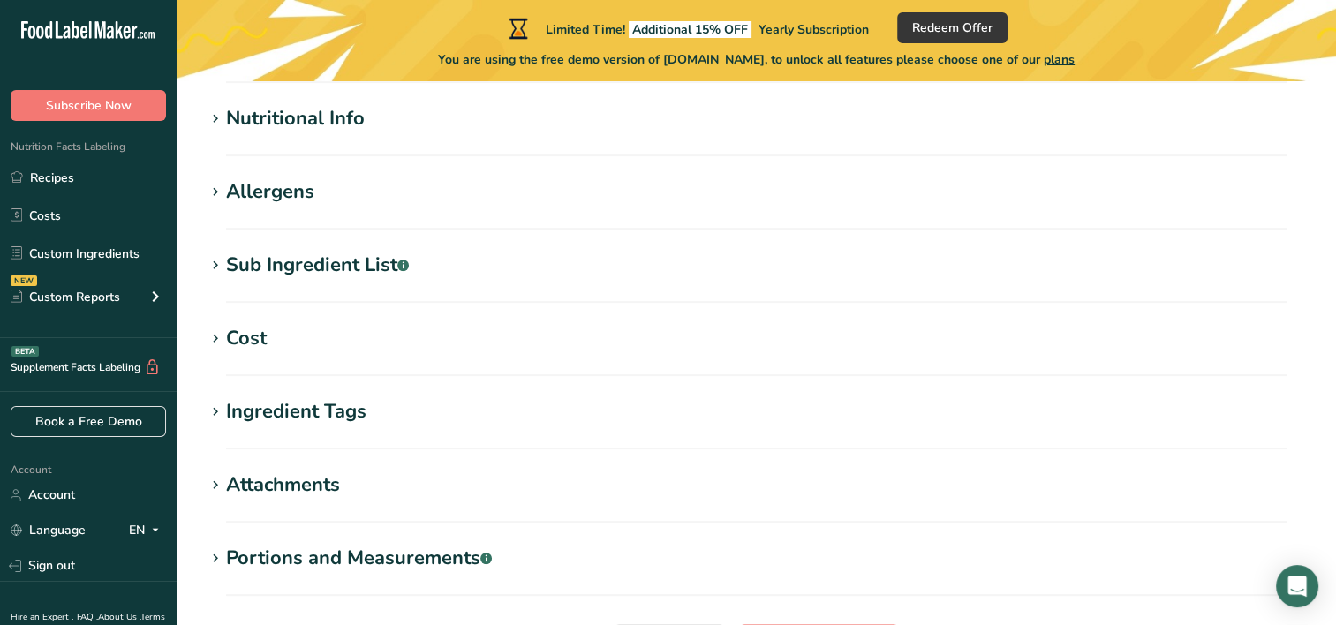
click at [971, 133] on section "Nutritional Info Serving Size .a-a{fill:#347362;}.b-a{fill:#fff;} Add ingredien…" at bounding box center [756, 130] width 1103 height 52
click at [271, 124] on div "Nutritional Info" at bounding box center [295, 118] width 139 height 29
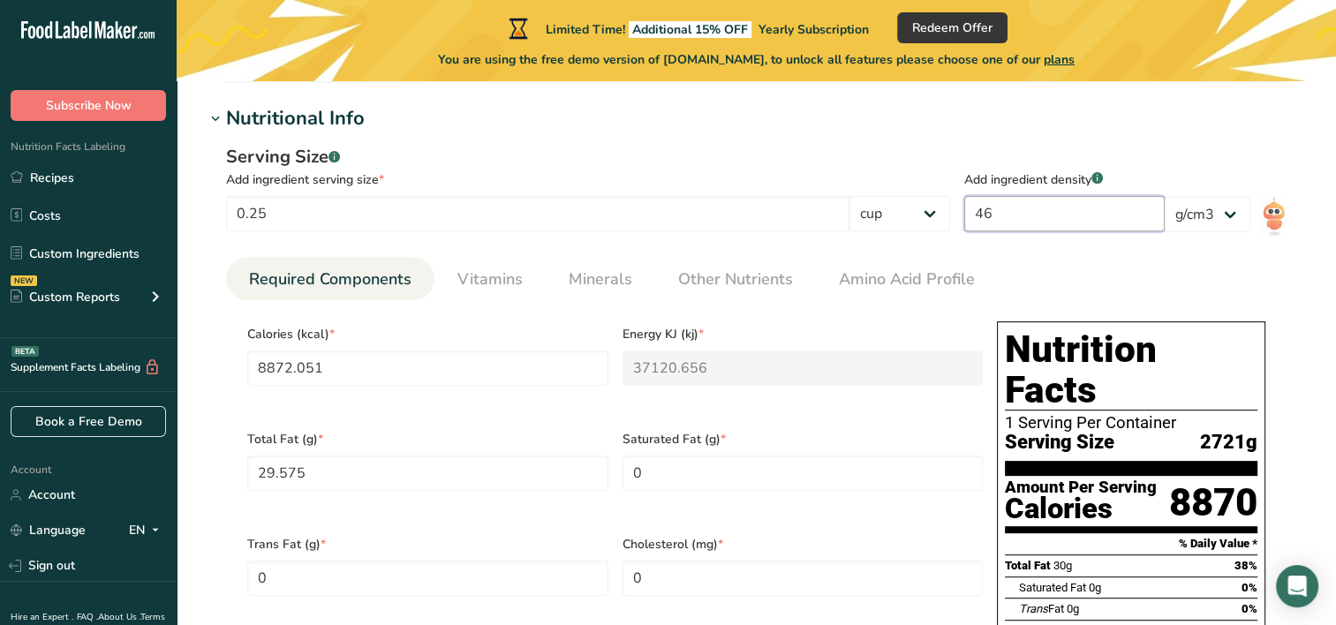
click at [1151, 222] on input "46" at bounding box center [1064, 213] width 200 height 35
type input "4"
type input "771.4827"
type KJ "3227.8832"
type Fat "2.5717"
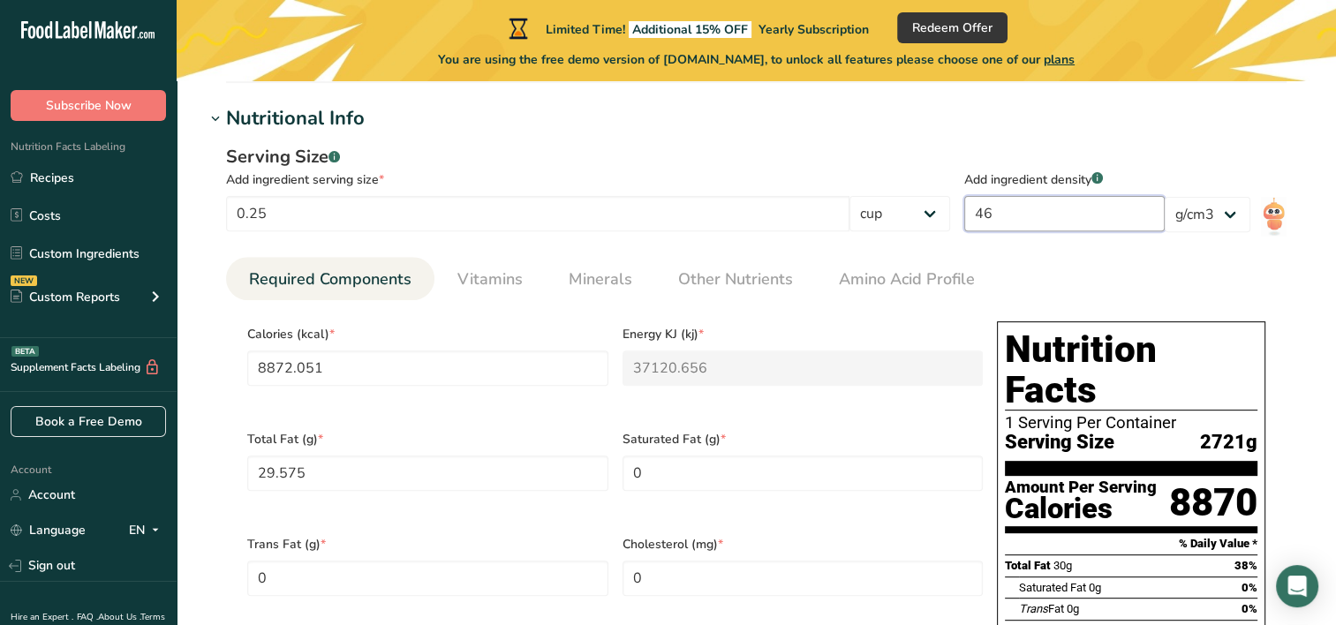
type Carbohydrates "169.7261"
type Fiber "30.8594"
type input "30.8594"
type input "1"
type input "192.8707"
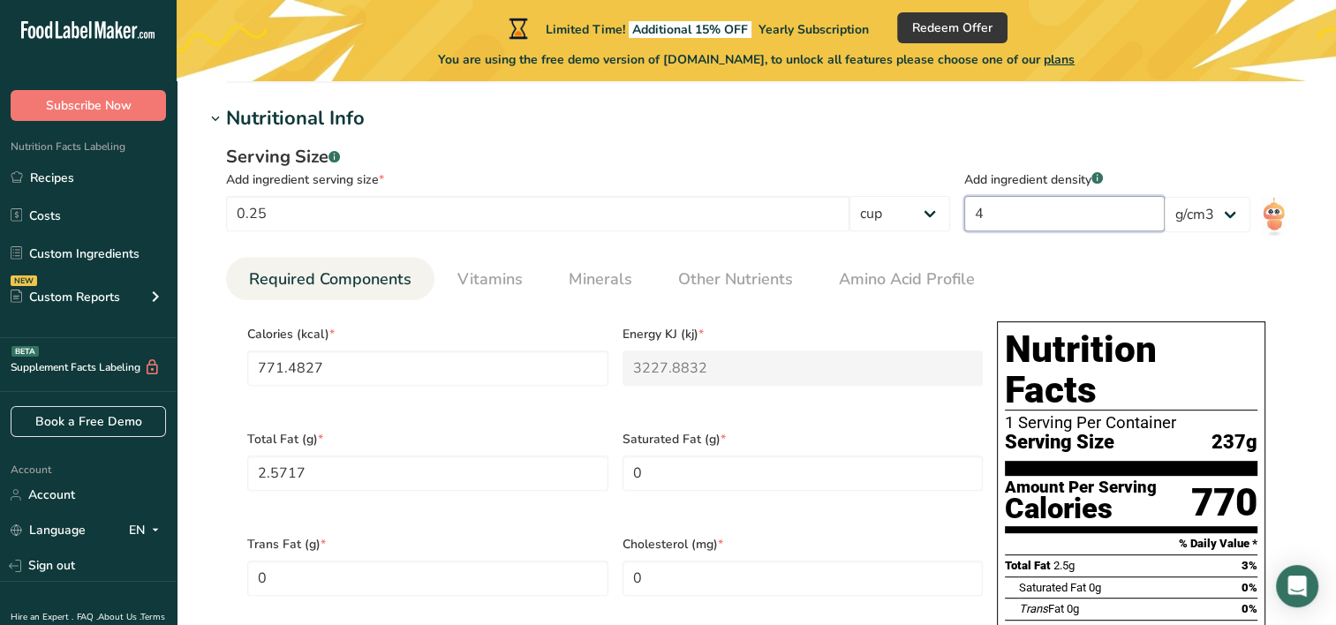
type KJ "806.9708"
type Fat "0.6429"
type Carbohydrates "42.4315"
type Fiber "7.7148"
type input "7.7148"
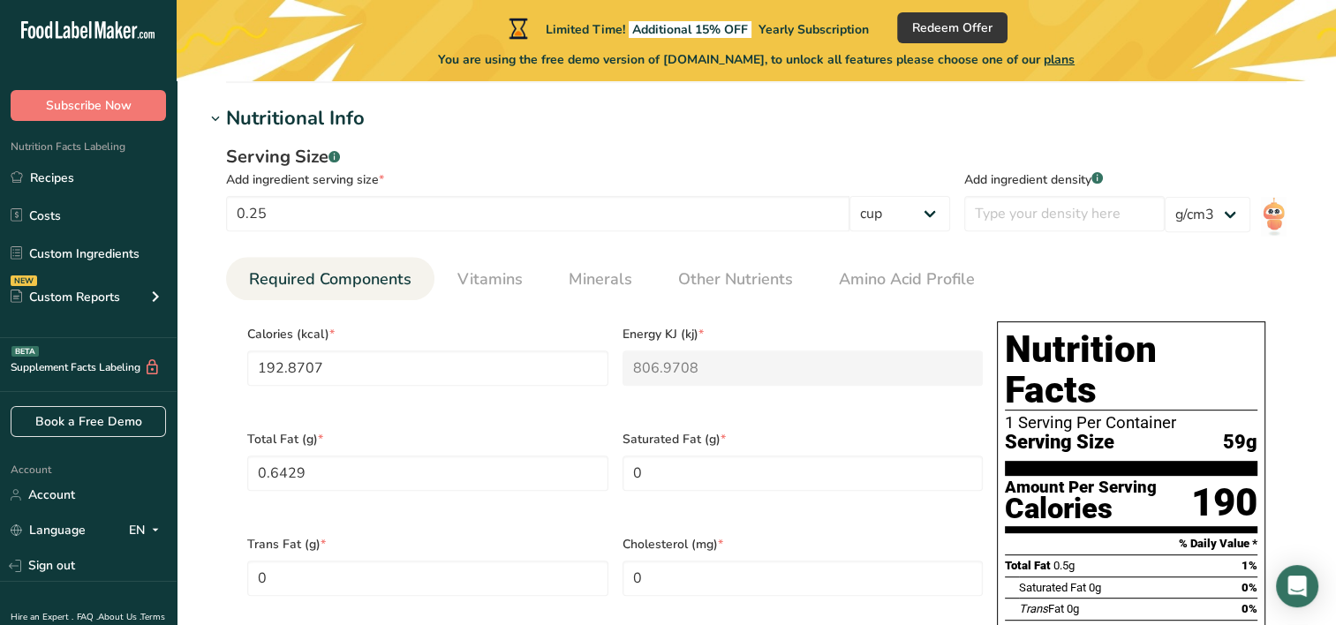
click at [945, 145] on div "Serving Size .a-a{fill:#347362;}.b-a{fill:#fff;}" at bounding box center [588, 157] width 724 height 26
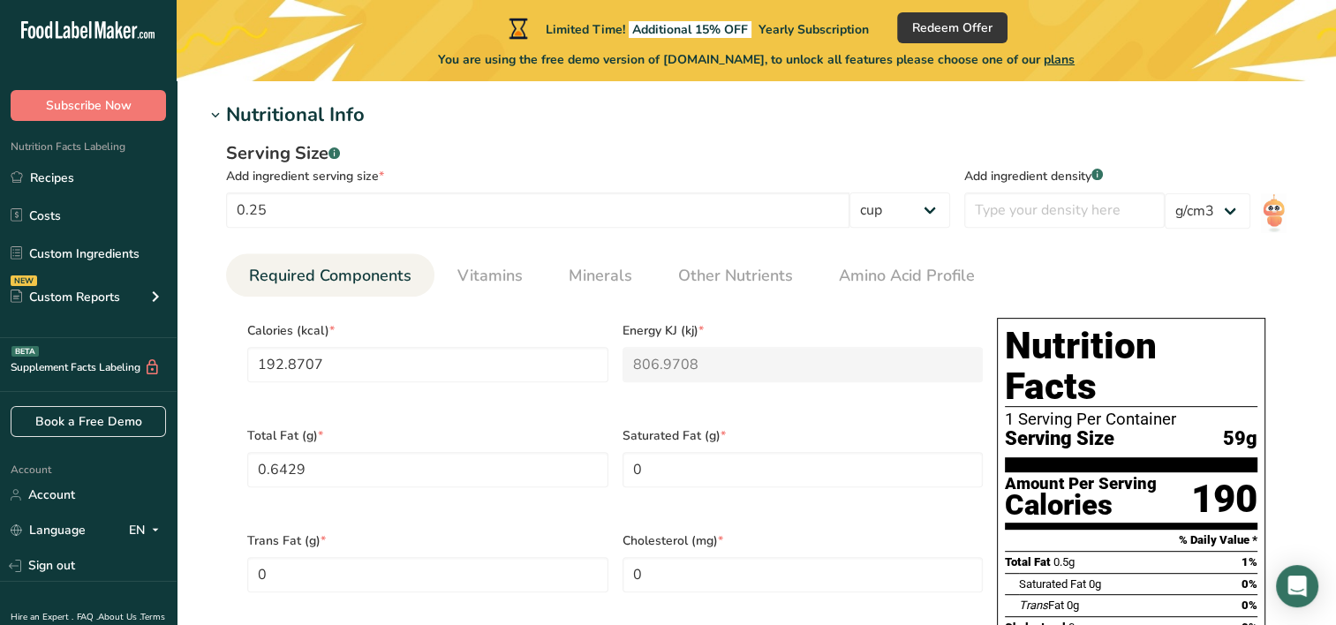
click at [259, 107] on div "Nutritional Info" at bounding box center [295, 115] width 139 height 29
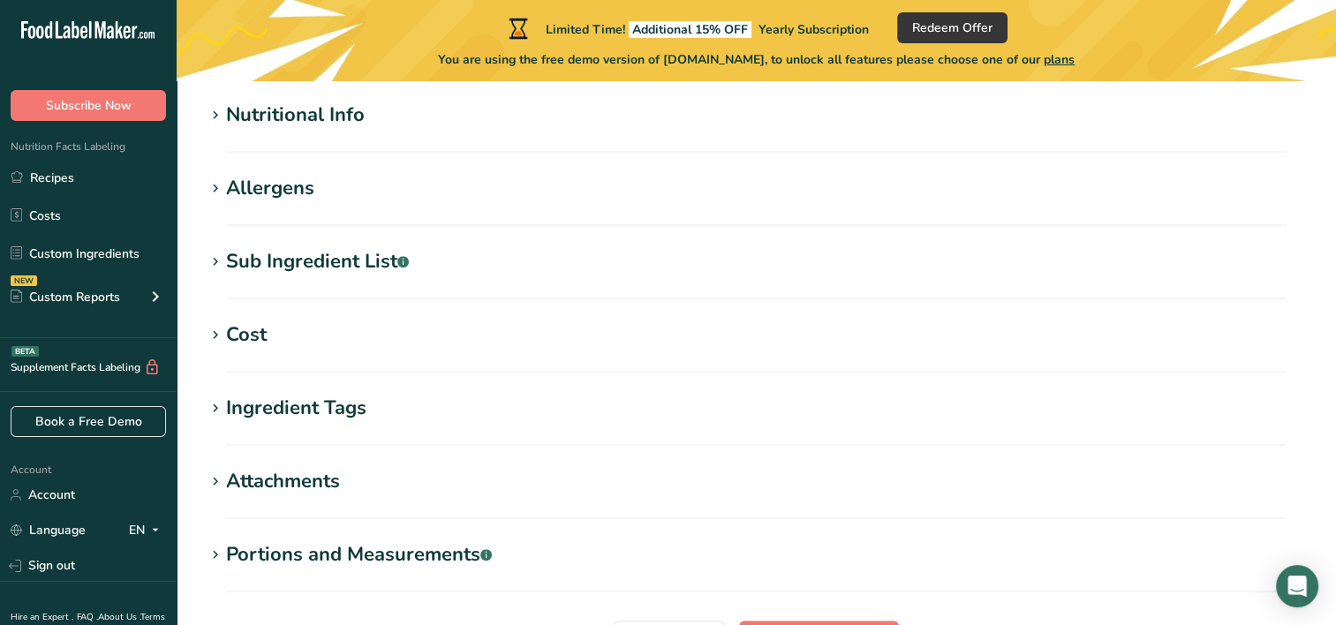
click at [351, 538] on section "Edit Fresh Milled Hard Red Wheat Flour Ingredient Spec Sheet .a-a{fill:#347362;…" at bounding box center [757, 100] width 1160 height 1297
click at [331, 548] on div "Portions and Measurements .a-a{fill:#347362;}.b-a{fill:#fff;}" at bounding box center [359, 555] width 266 height 29
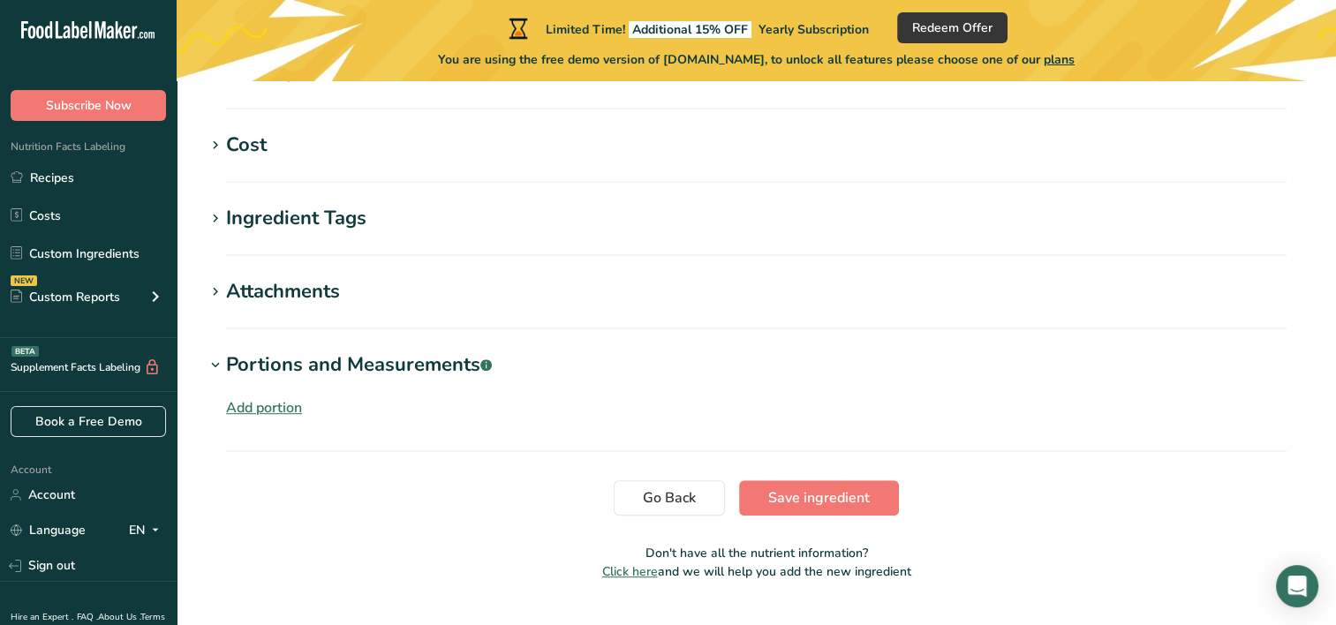
scroll to position [858, 0]
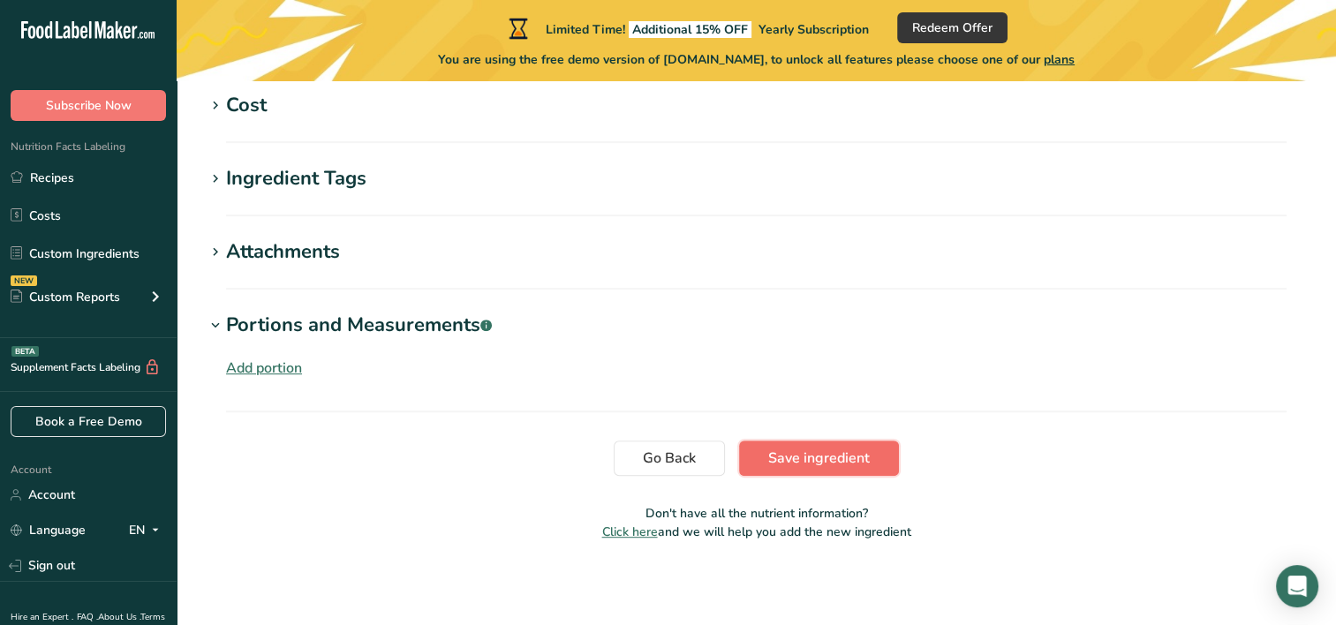
click at [810, 465] on span "Save ingredient" at bounding box center [819, 458] width 102 height 21
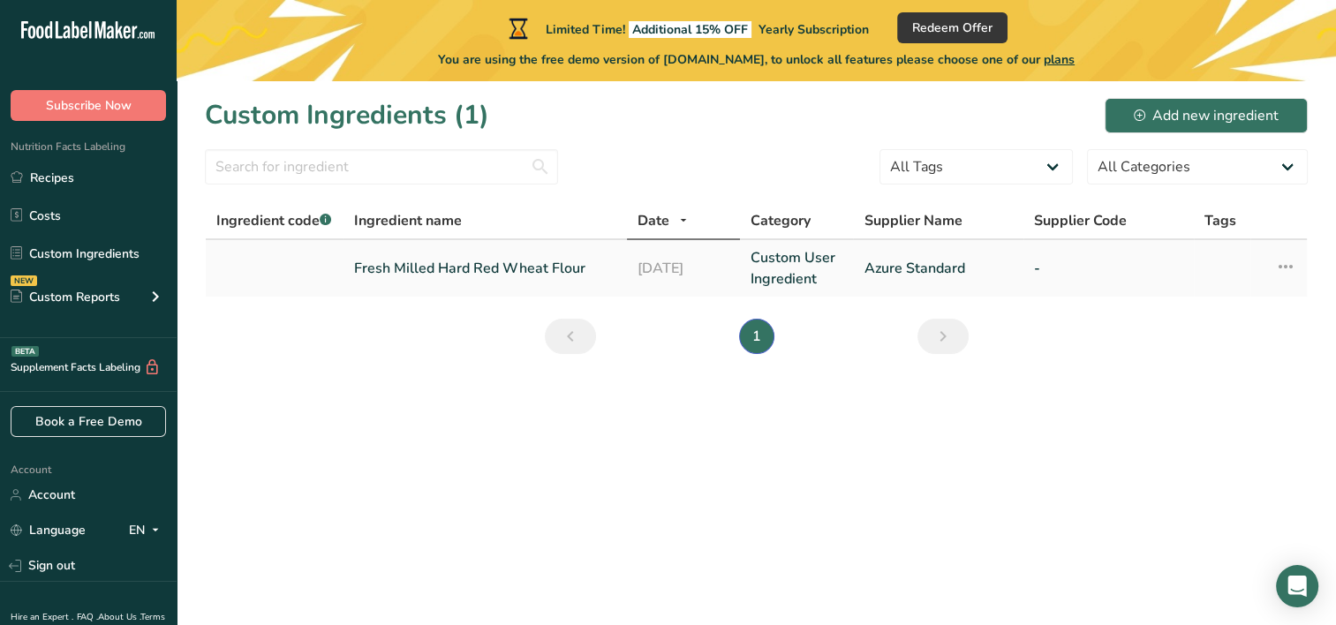
click at [509, 265] on link "Fresh Milled Hard Red Wheat Flour" at bounding box center [485, 268] width 262 height 21
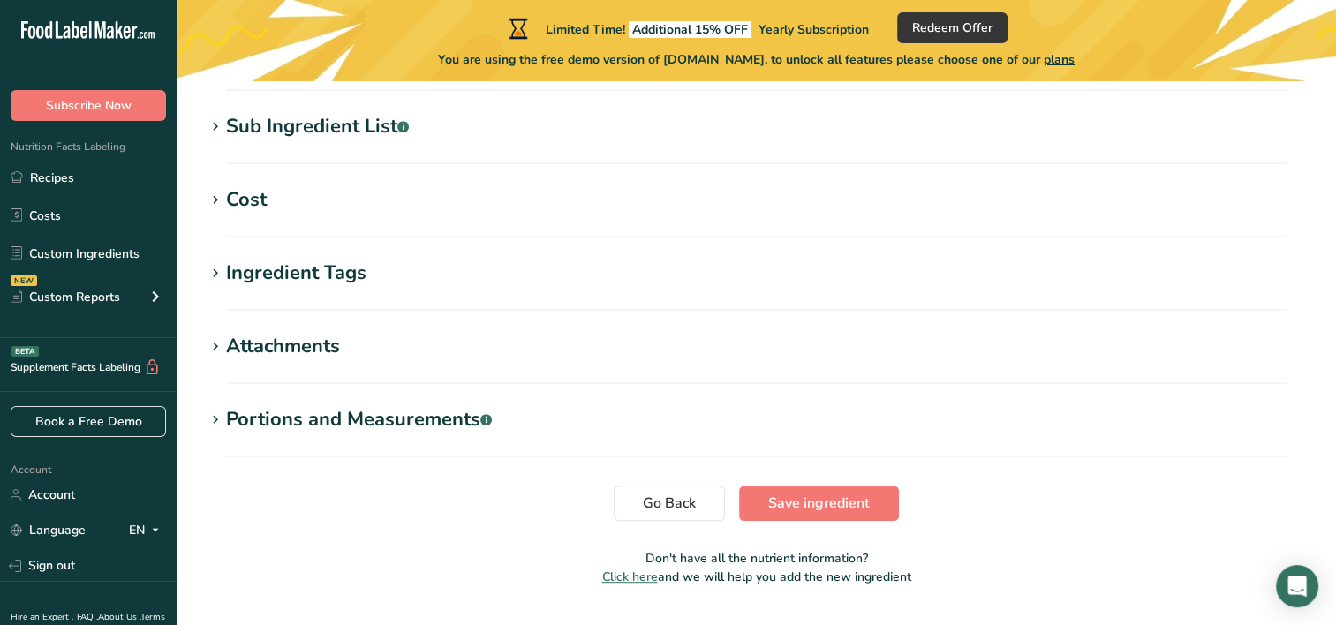
scroll to position [767, 0]
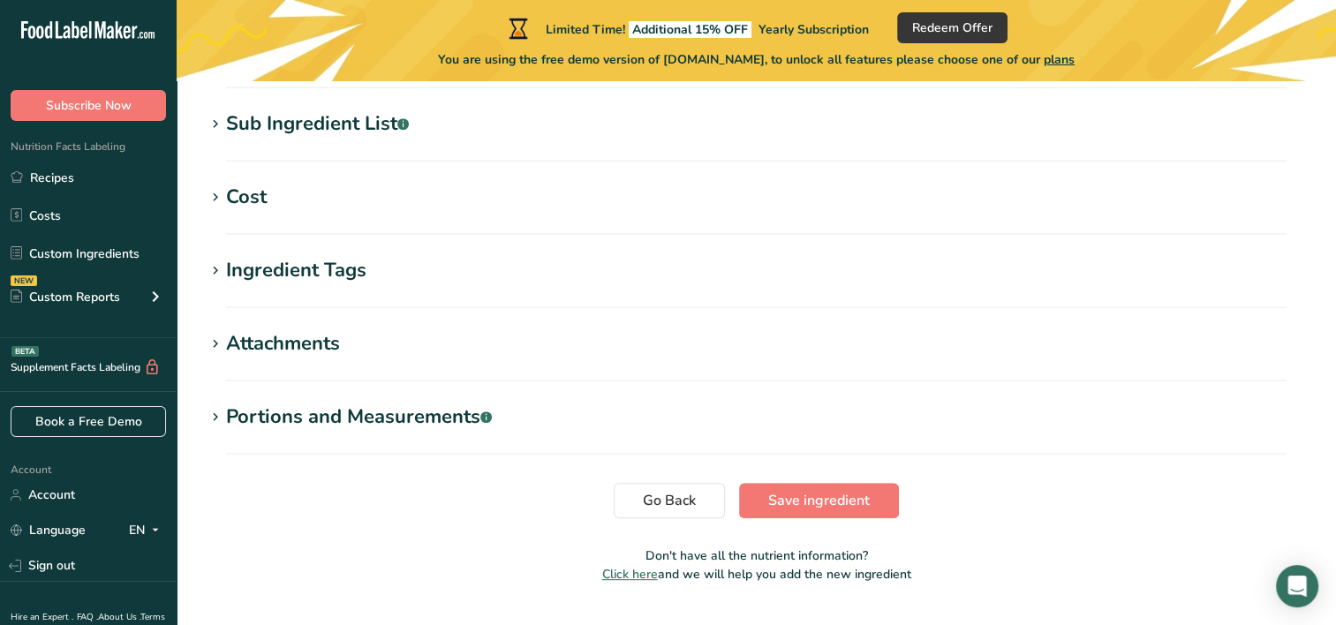
click at [459, 410] on div "Portions and Measurements .a-a{fill:#347362;}.b-a{fill:#fff;}" at bounding box center [359, 417] width 266 height 29
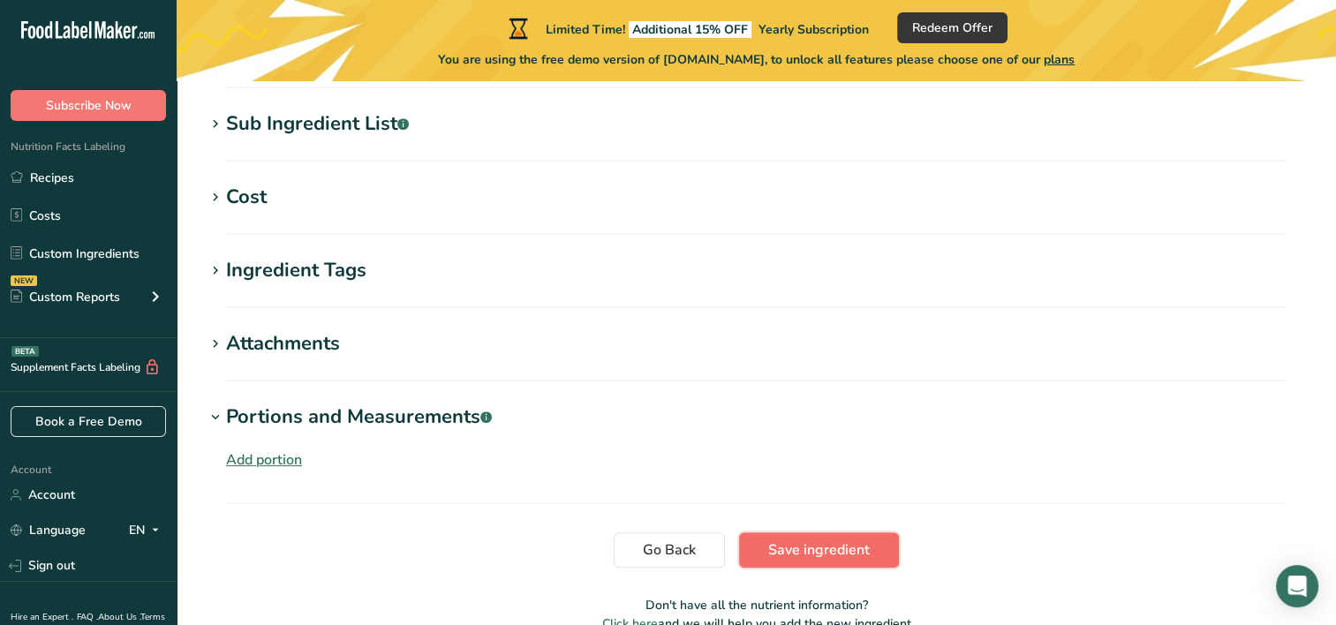
click at [805, 541] on span "Save ingredient" at bounding box center [819, 550] width 102 height 21
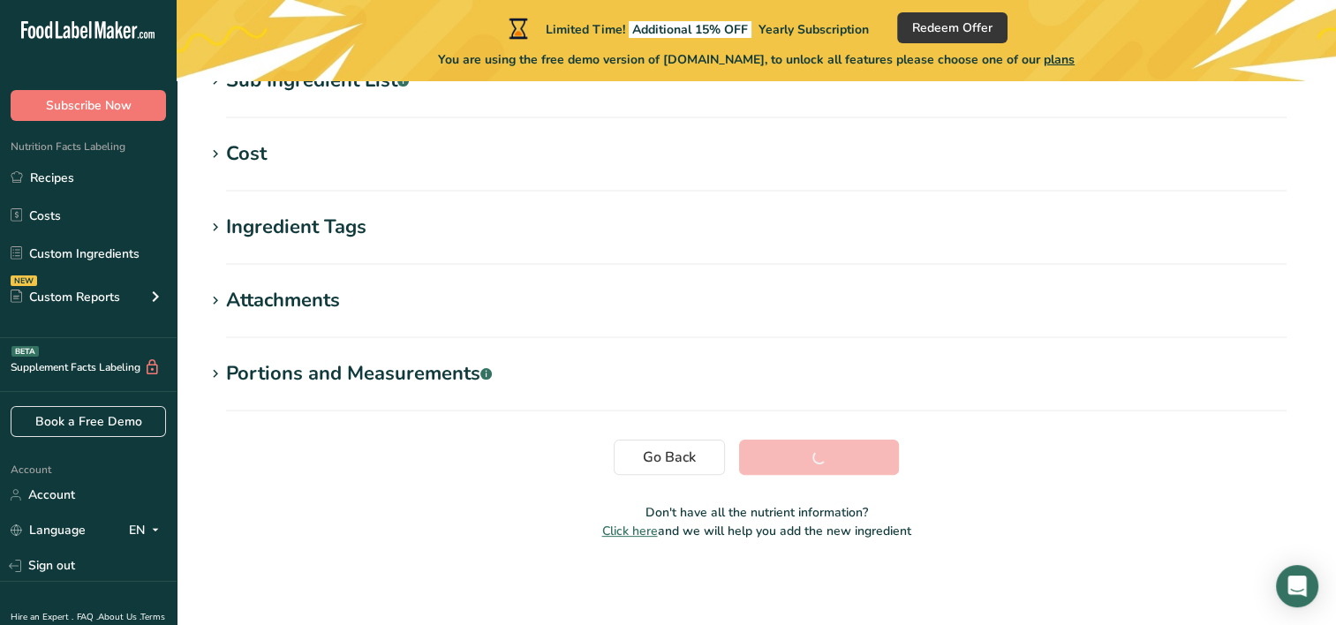
scroll to position [346, 0]
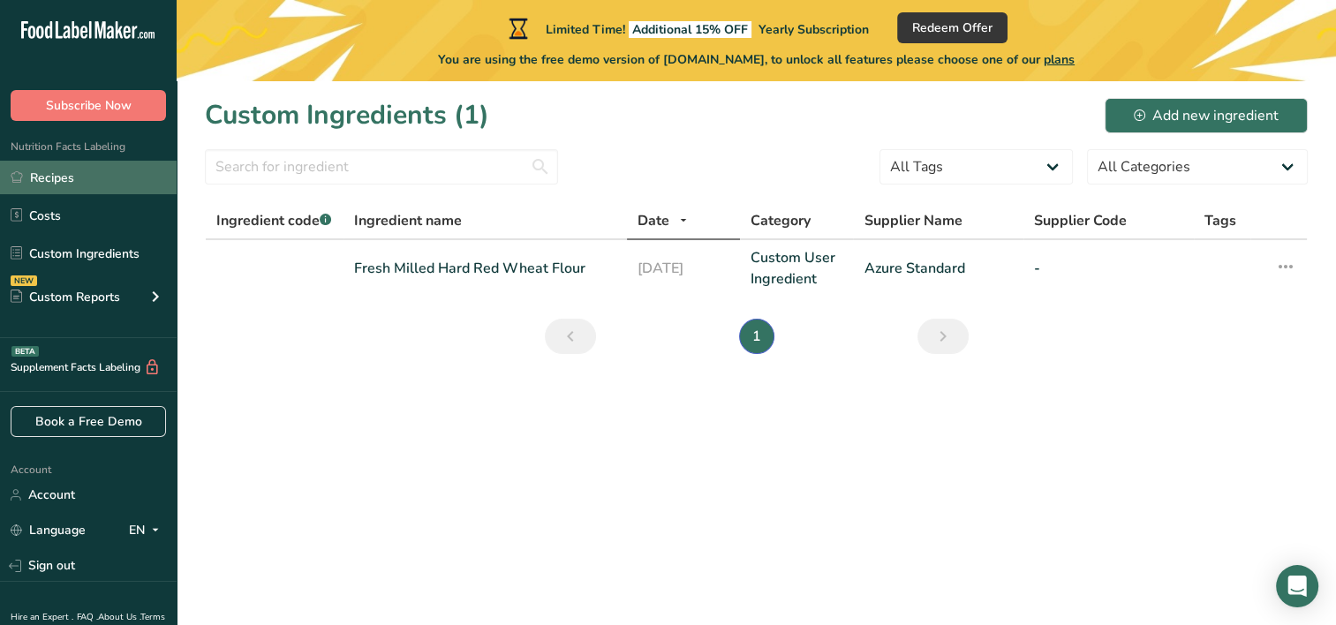
click at [53, 186] on link "Recipes" at bounding box center [88, 178] width 177 height 34
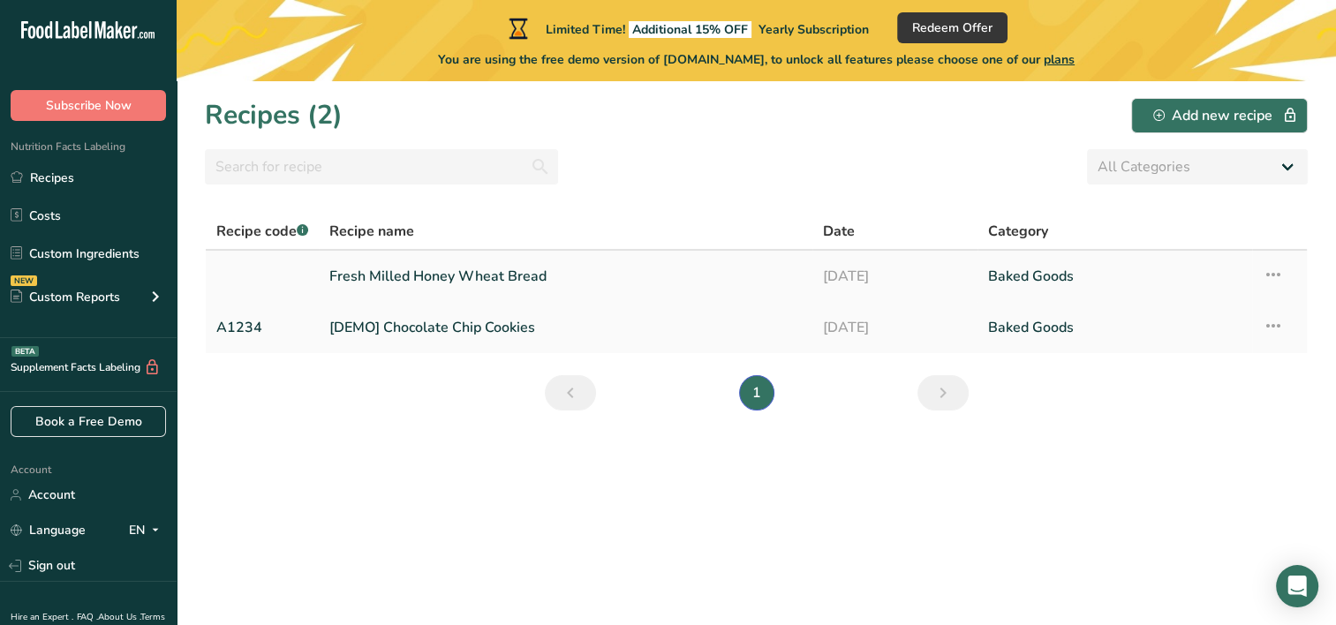
click at [525, 281] on link "Fresh Milled Honey Wheat Bread" at bounding box center [565, 276] width 472 height 37
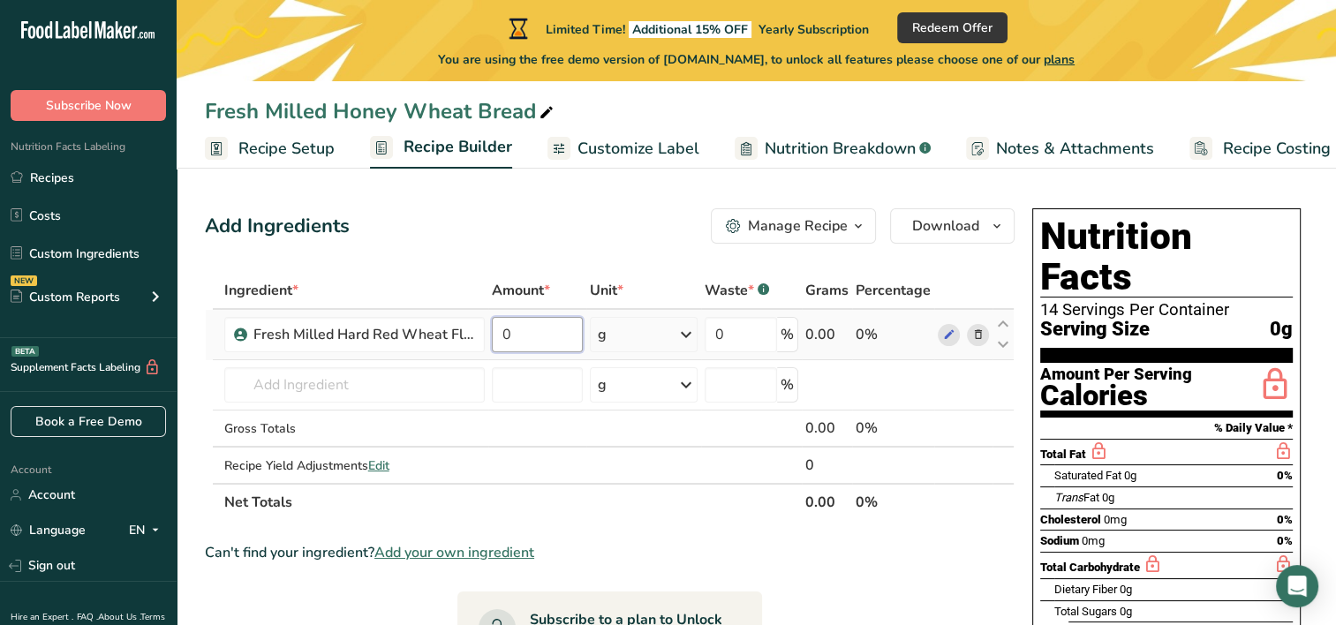
click at [547, 334] on input "0" at bounding box center [537, 334] width 91 height 35
type input "4.5"
click at [689, 333] on div "Ingredient * Amount * Unit * Waste * .a-a{fill:#347362;}.b-a{fill:#fff;} Grams …" at bounding box center [610, 396] width 810 height 249
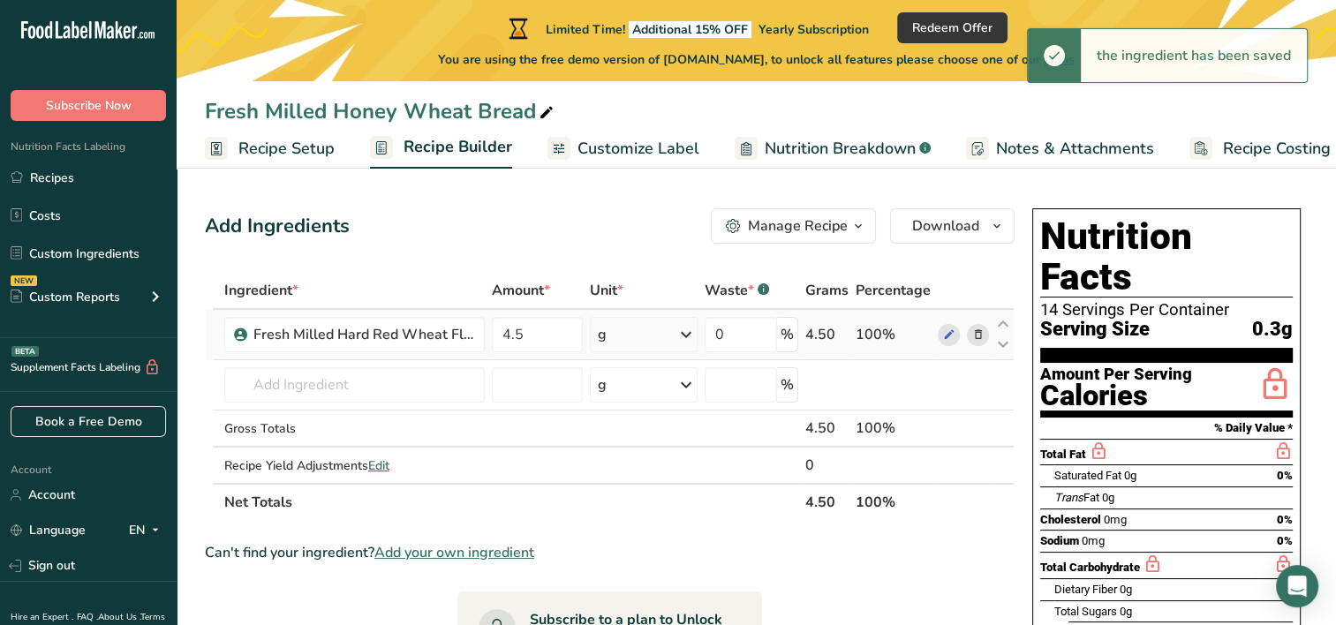
click at [686, 336] on icon at bounding box center [686, 335] width 21 height 32
click at [657, 608] on div "See more" at bounding box center [675, 604] width 148 height 19
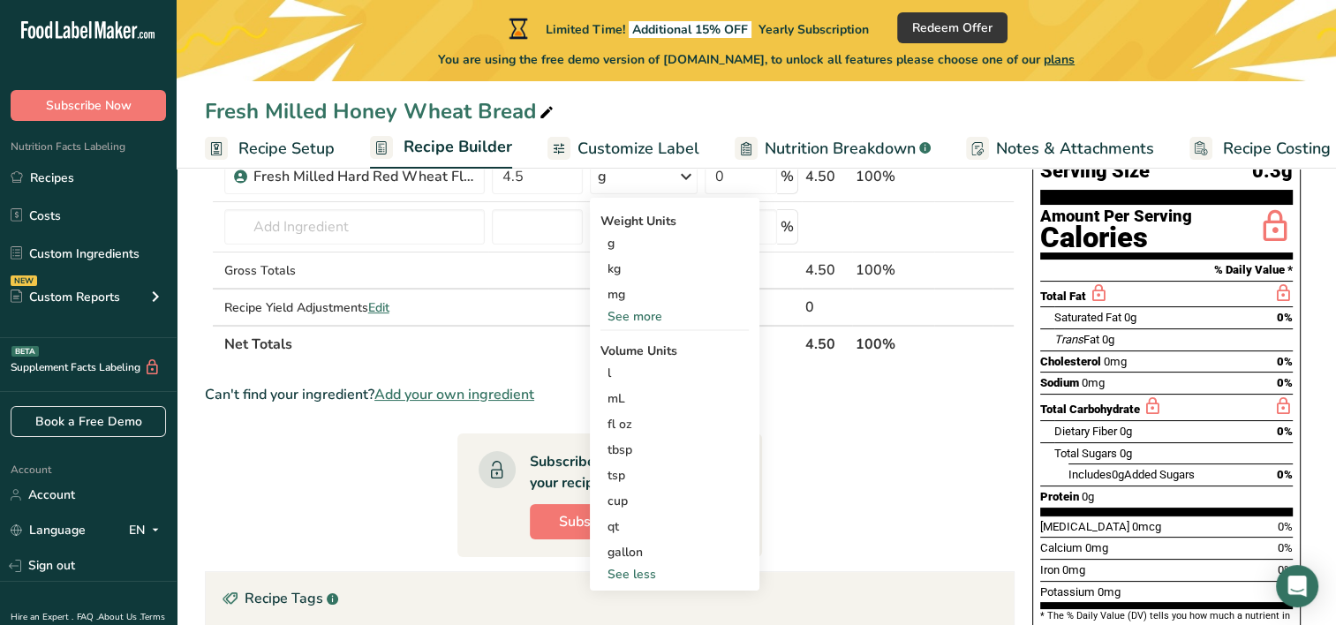
scroll to position [185, 0]
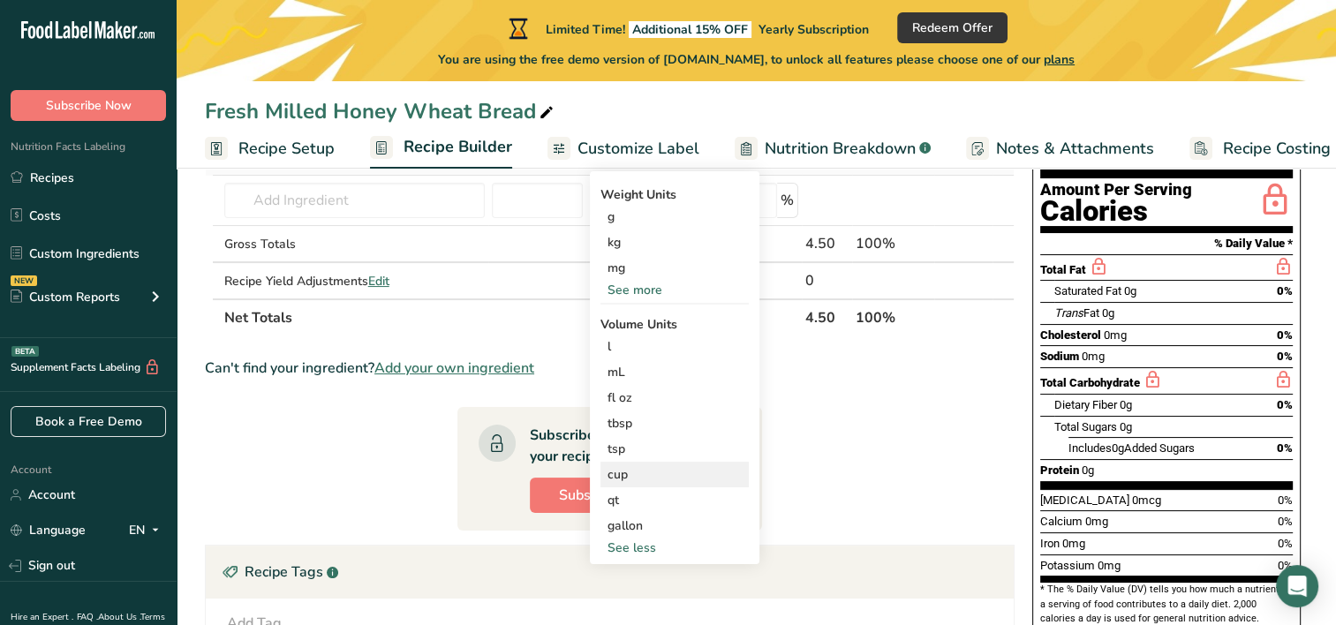
click at [632, 465] on div "cup" at bounding box center [675, 474] width 134 height 19
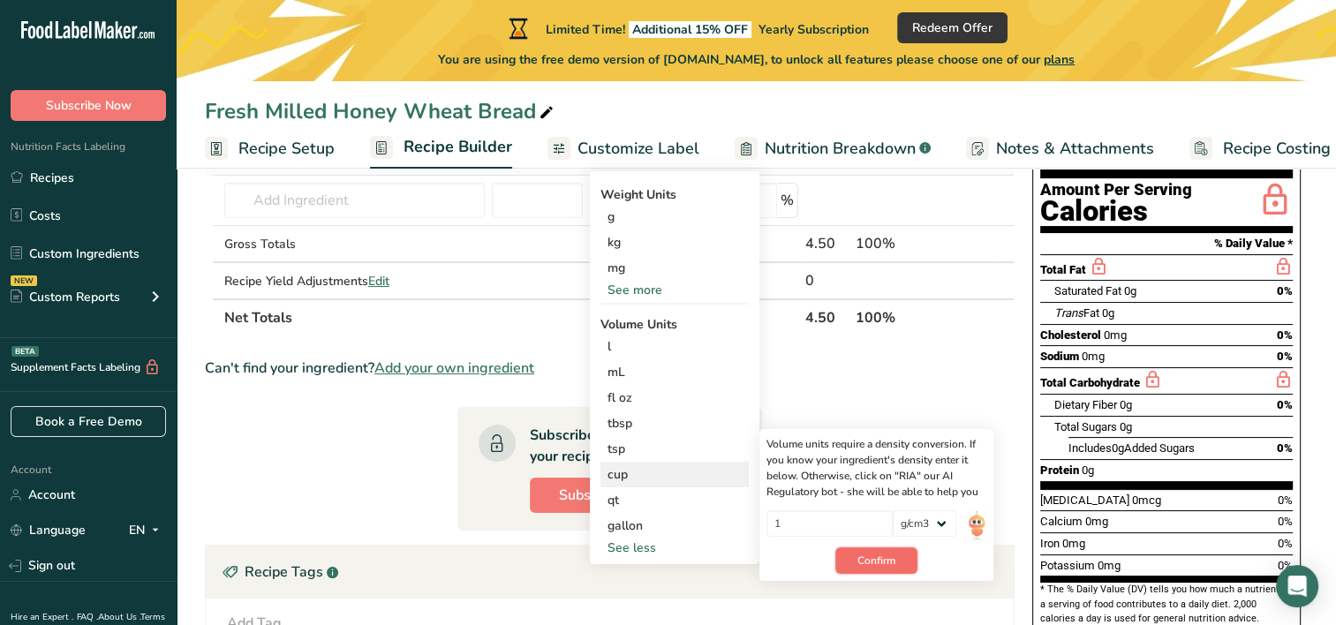
click at [903, 565] on button "Confirm" at bounding box center [876, 561] width 82 height 26
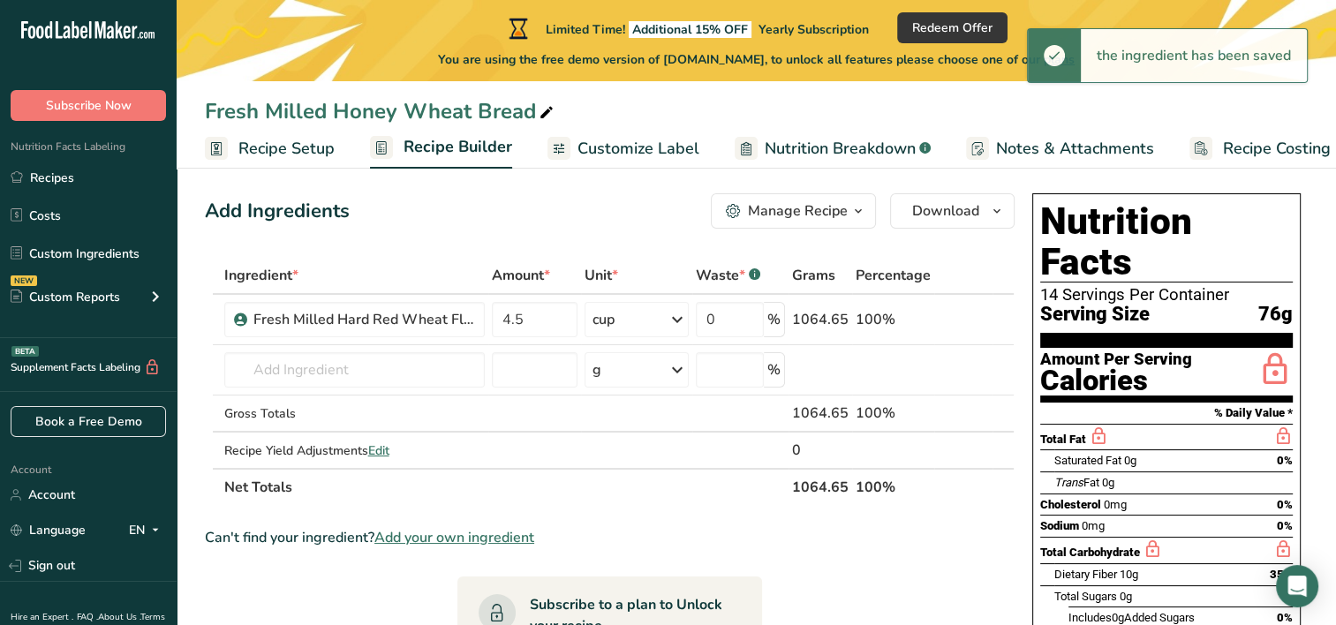
scroll to position [0, 0]
